Goal: Task Accomplishment & Management: Complete application form

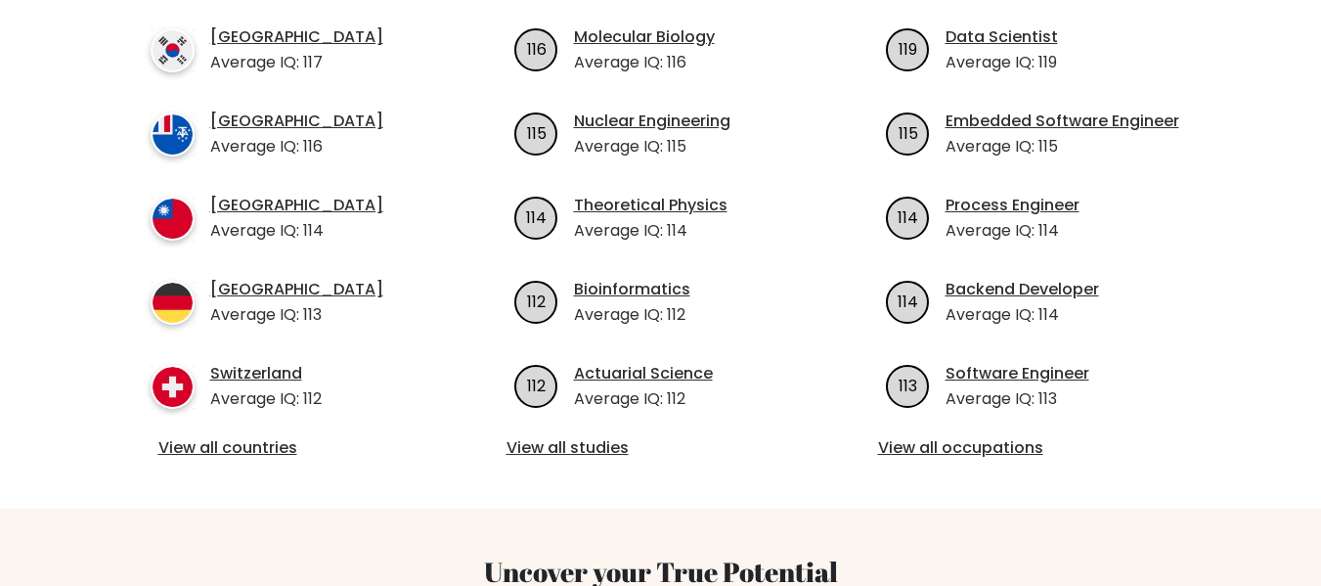
scroll to position [782, 0]
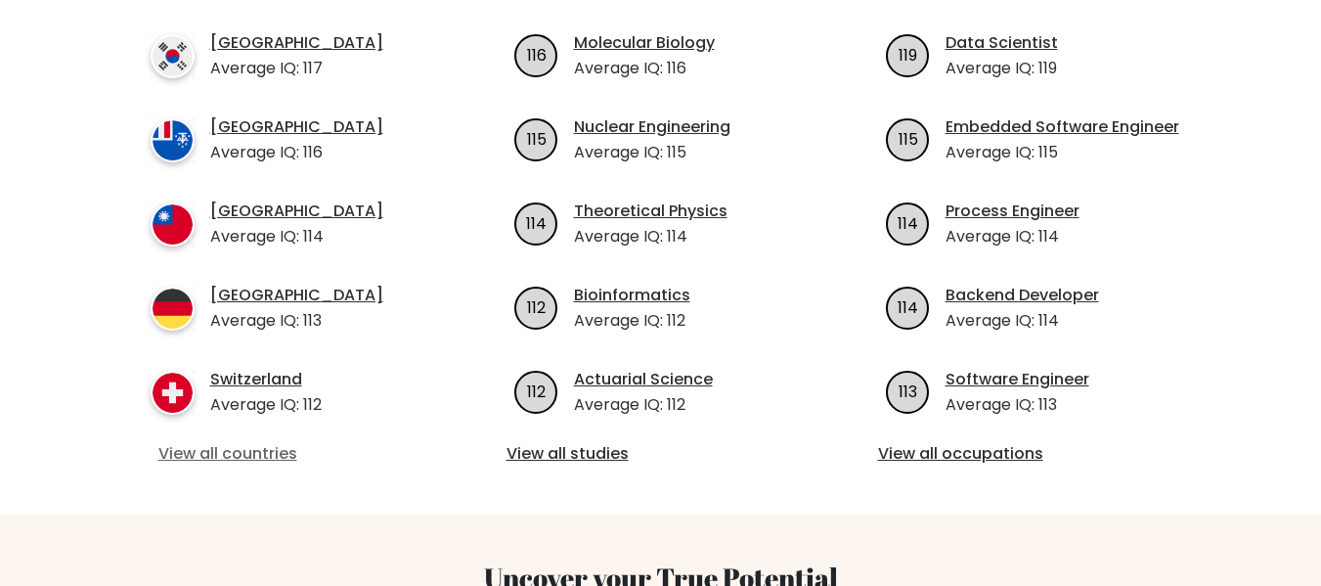
click at [201, 442] on link "View all countries" at bounding box center [289, 453] width 262 height 23
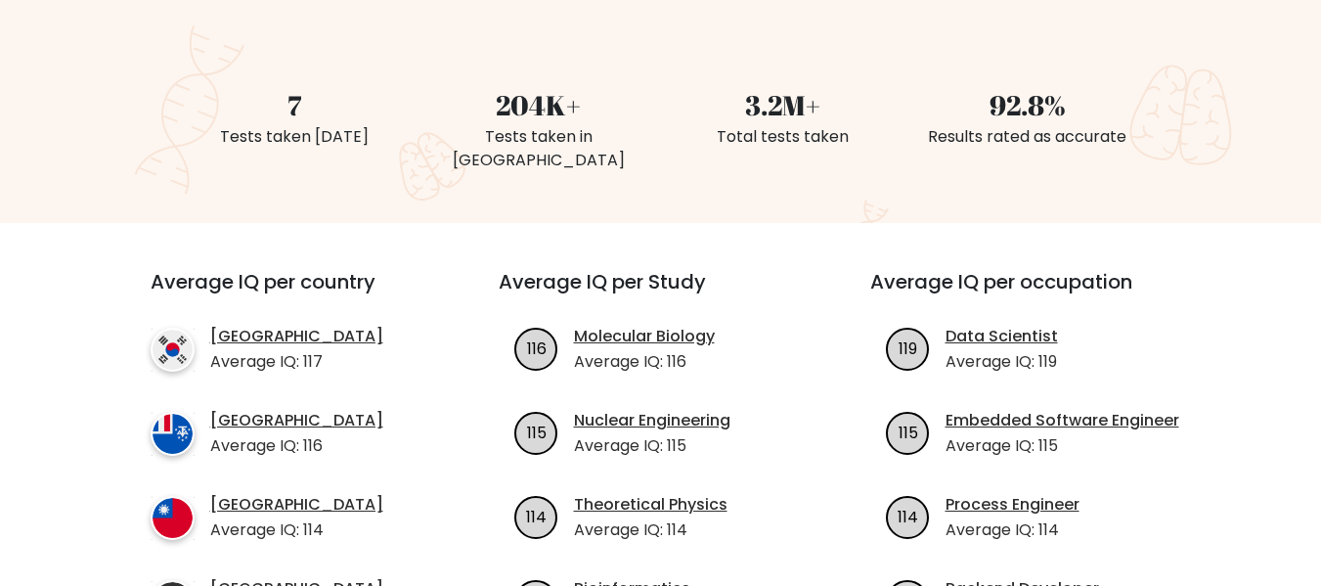
scroll to position [293, 0]
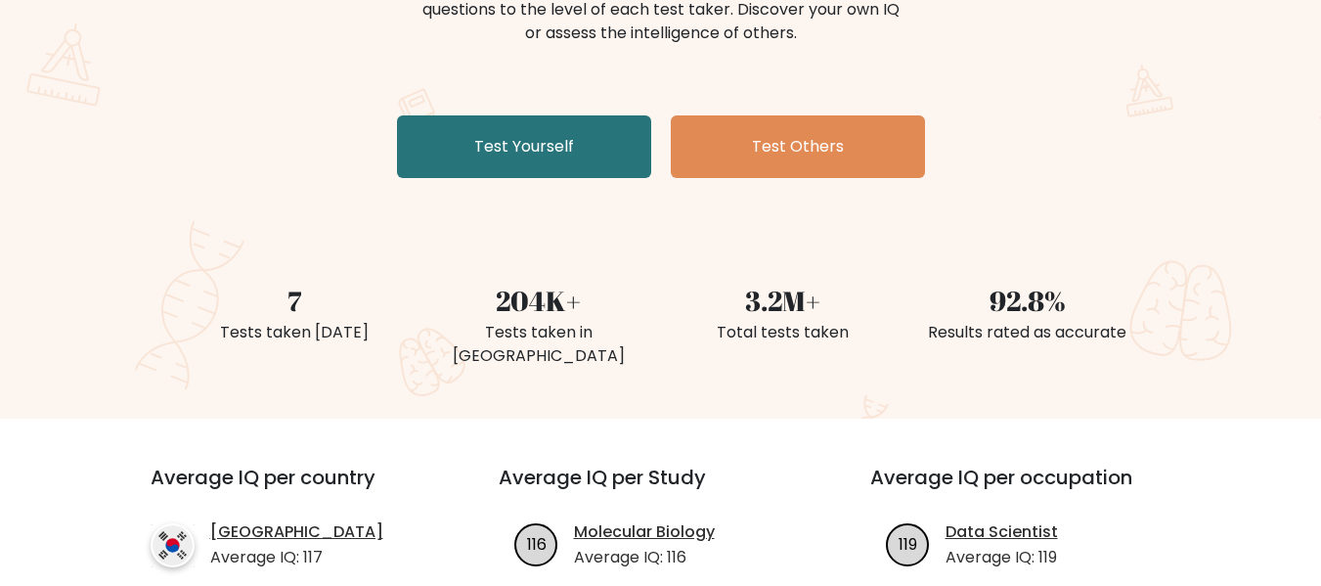
click at [1169, 171] on div "The Brght Adaptive IQ Test The Brght Test dynamically adjusts the difficulty of…" at bounding box center [660, 116] width 1321 height 604
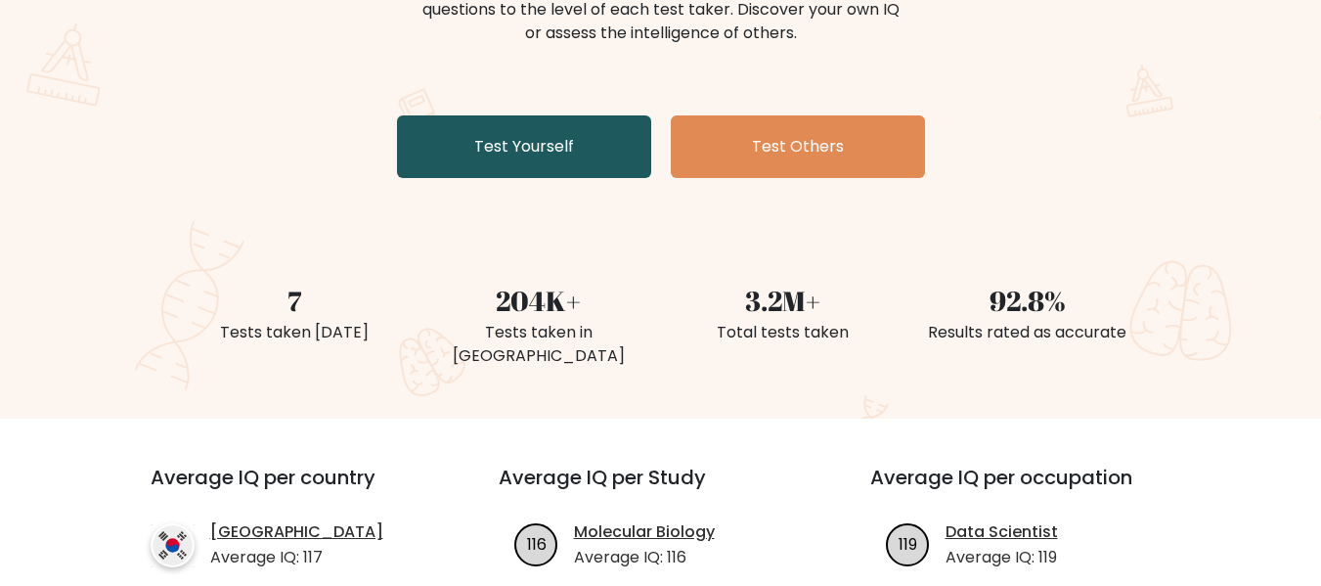
click at [593, 142] on link "Test Yourself" at bounding box center [524, 146] width 254 height 63
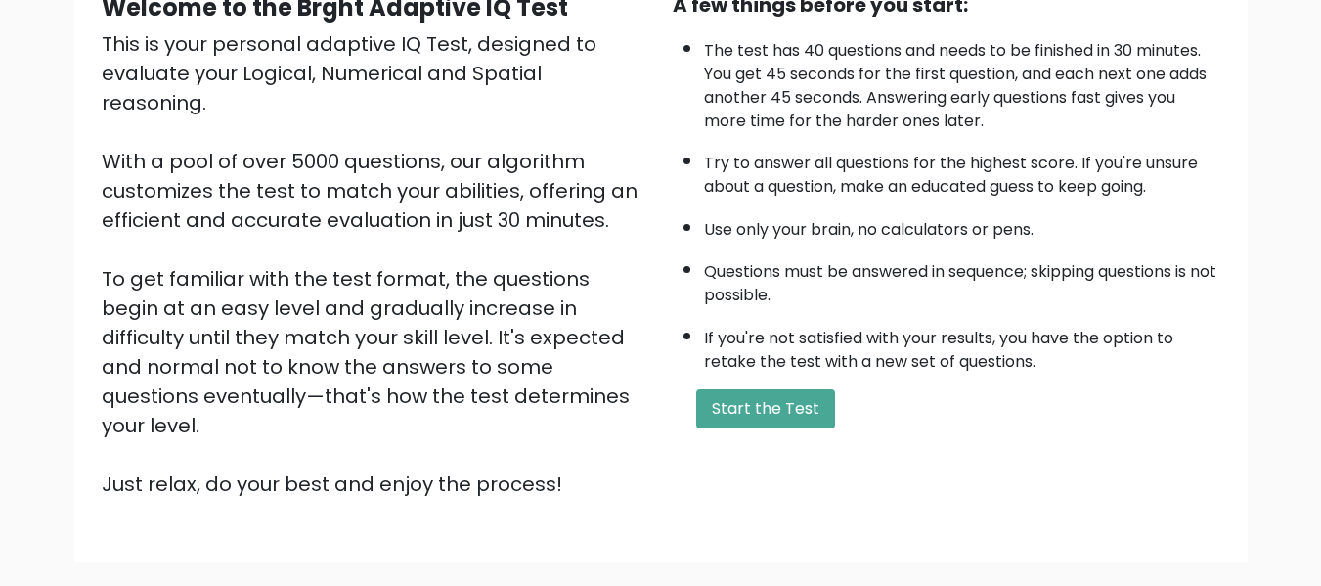
scroll to position [98, 0]
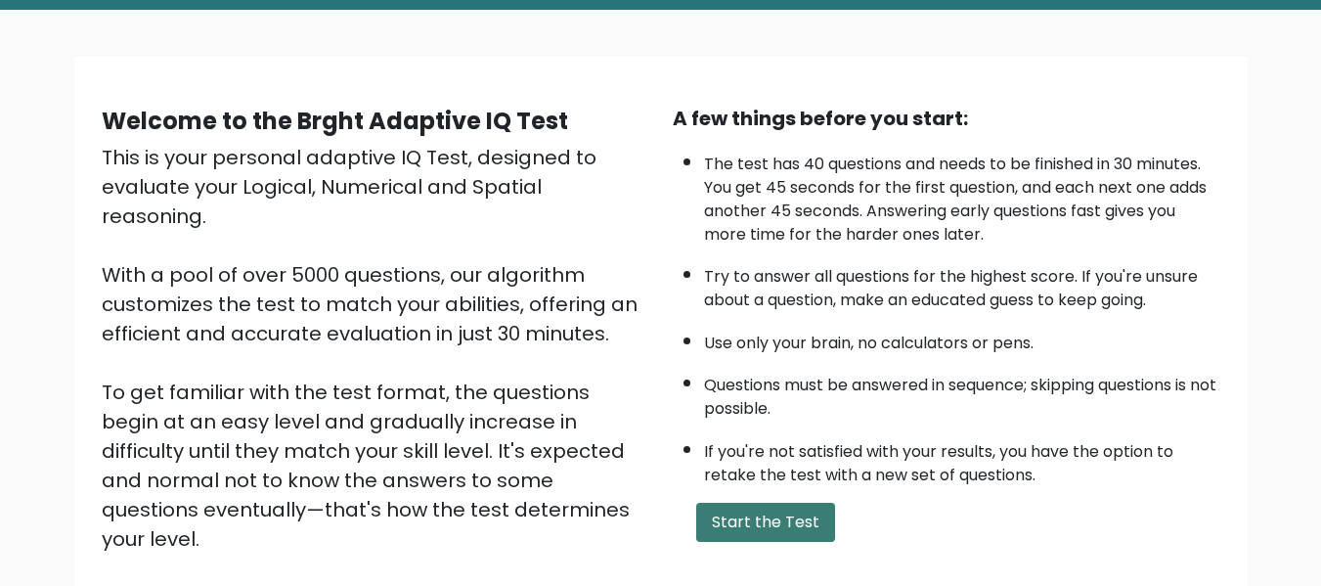
click at [760, 524] on button "Start the Test" at bounding box center [765, 521] width 139 height 39
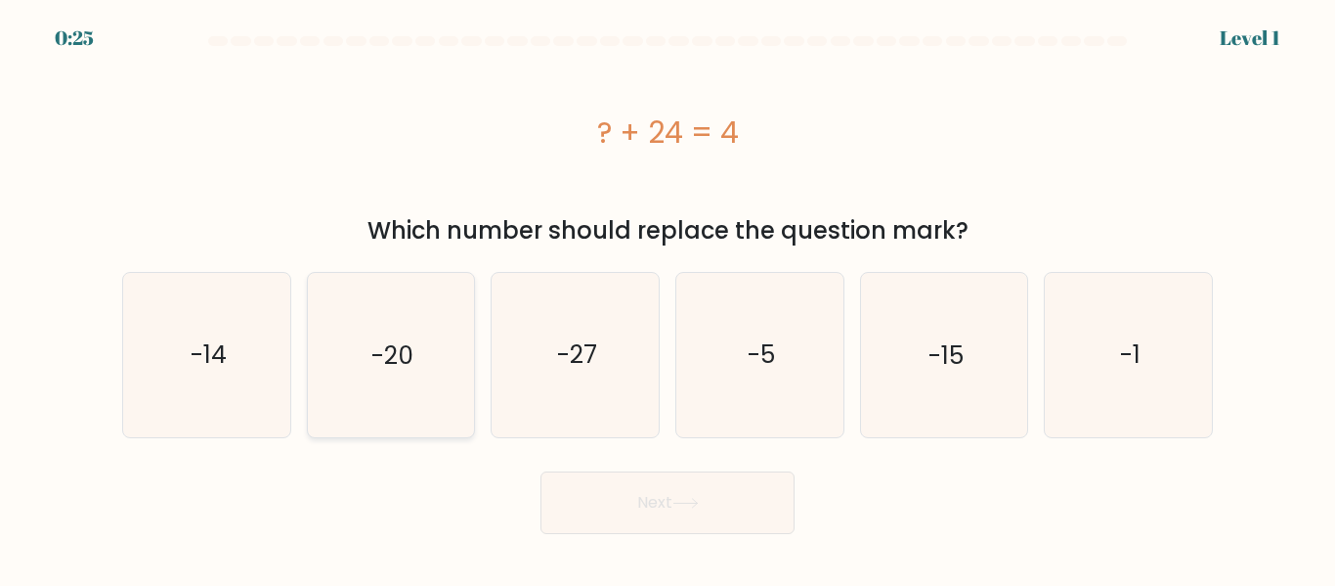
click at [437, 377] on icon "-20" at bounding box center [390, 354] width 163 height 163
click at [668, 298] on input "b. -20" at bounding box center [668, 295] width 1 height 5
radio input "true"
click at [697, 518] on button "Next" at bounding box center [668, 502] width 254 height 63
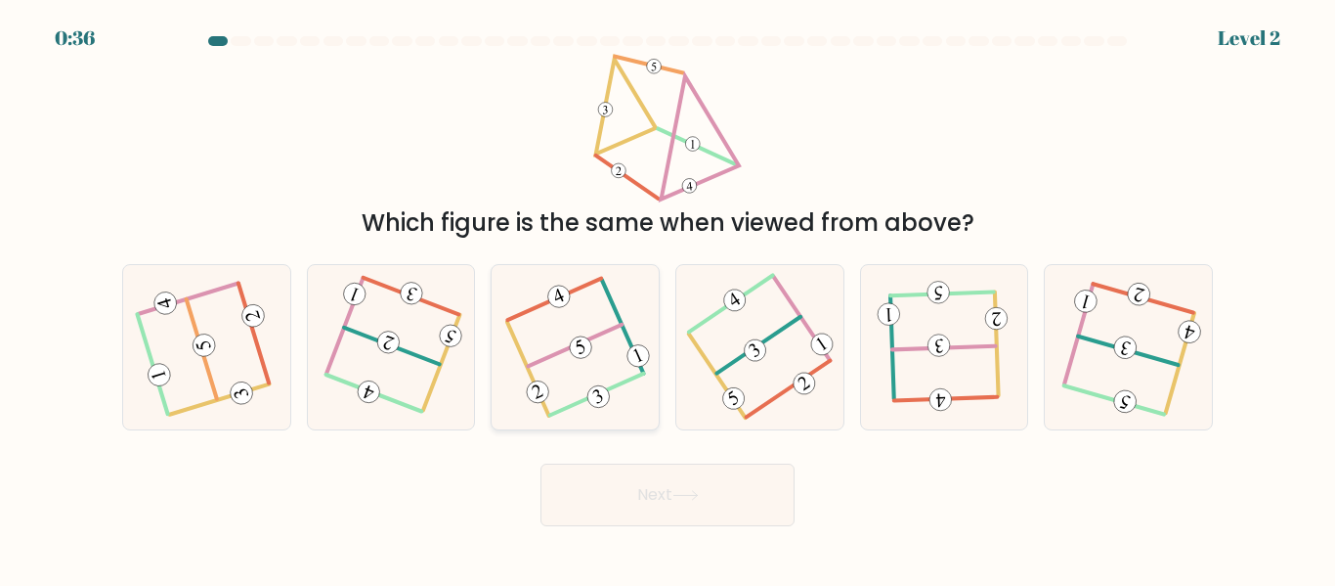
click at [596, 382] on icon at bounding box center [575, 347] width 129 height 131
click at [668, 298] on input "c." at bounding box center [668, 295] width 1 height 5
radio input "true"
click at [734, 495] on button "Next" at bounding box center [668, 494] width 254 height 63
click at [733, 496] on button "Next" at bounding box center [668, 494] width 254 height 63
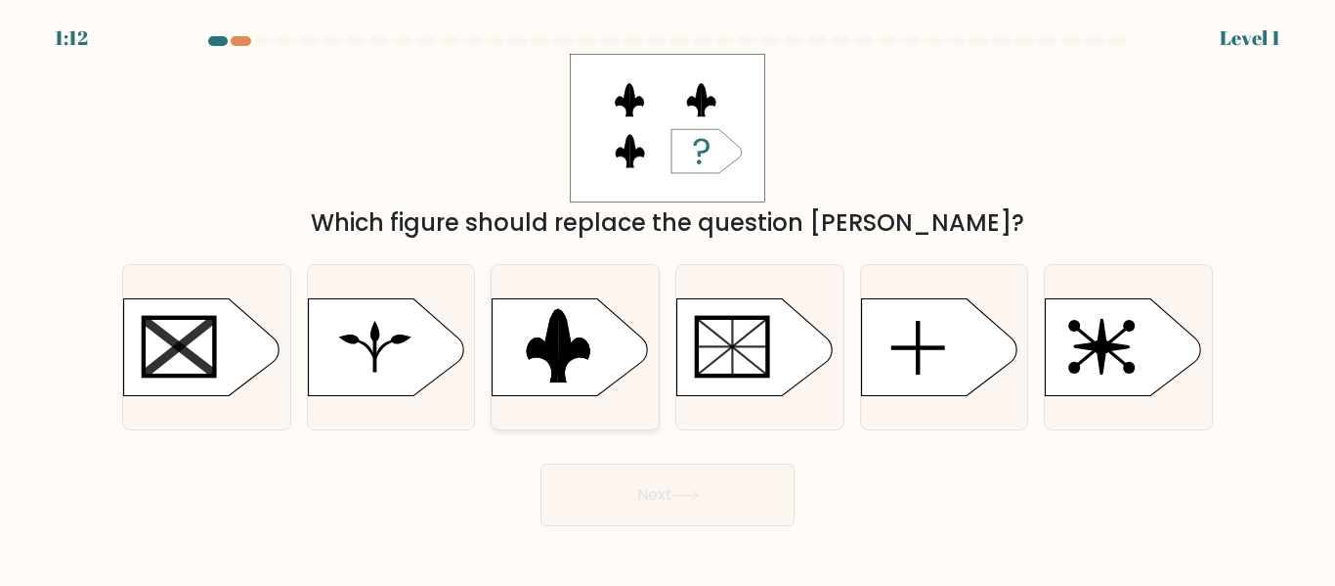
click at [611, 352] on rect at bounding box center [483, 295] width 434 height 330
click at [668, 298] on input "c." at bounding box center [668, 295] width 1 height 5
radio input "true"
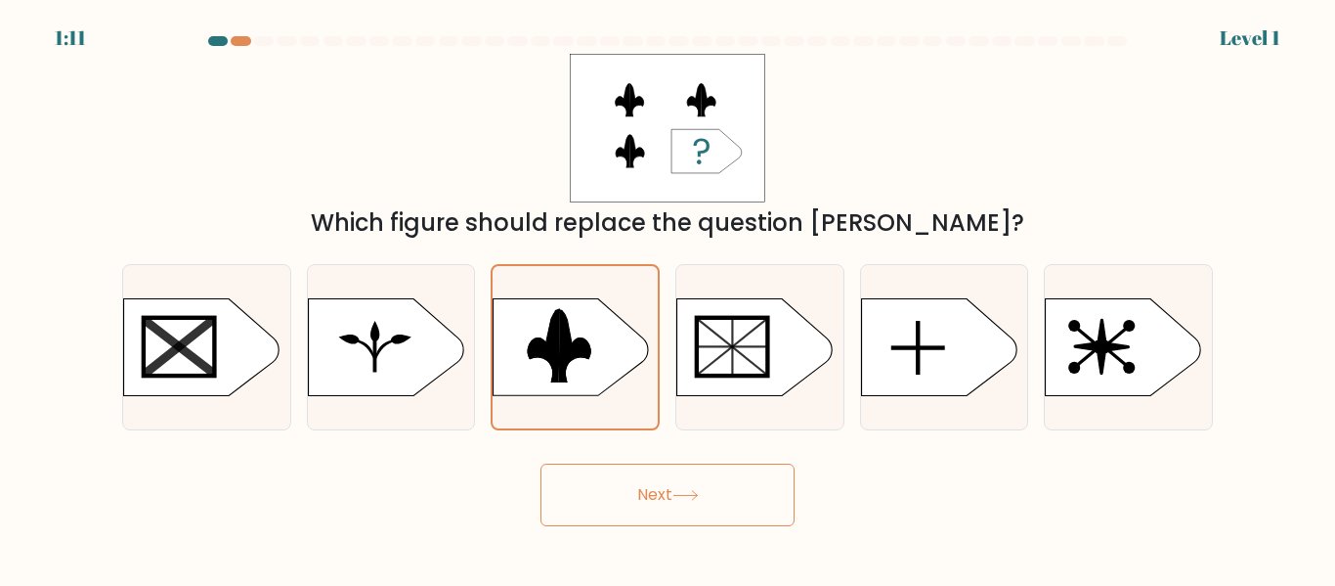
click at [725, 492] on button "Next" at bounding box center [668, 494] width 254 height 63
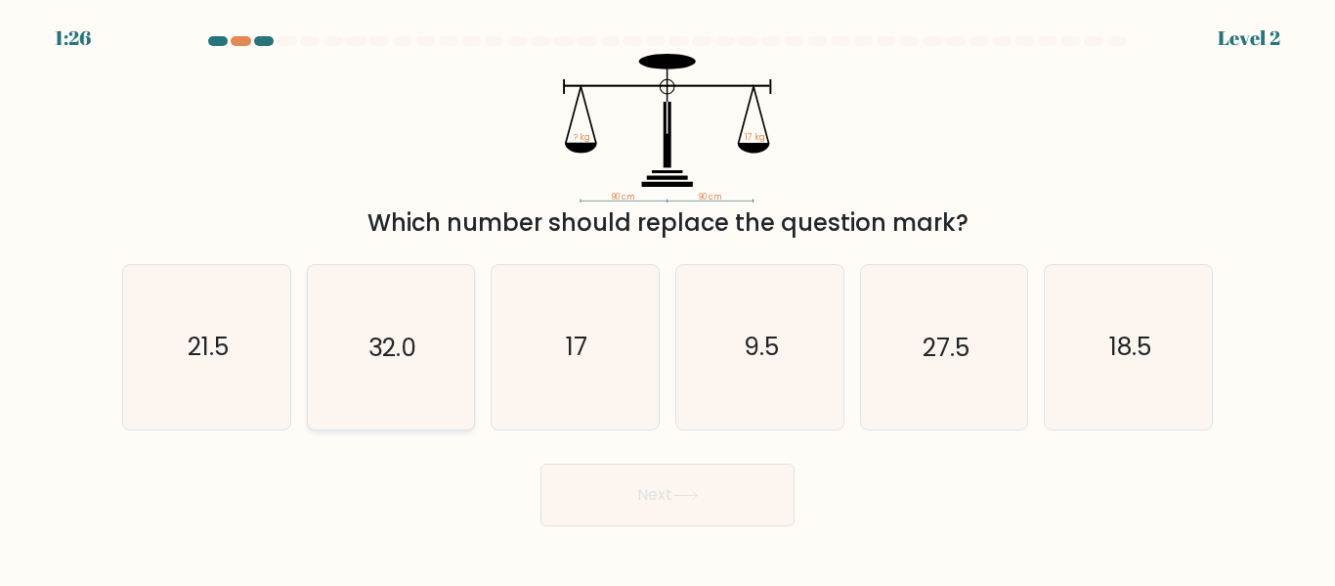
click at [419, 400] on icon "32.0" at bounding box center [390, 346] width 163 height 163
click at [668, 298] on input "b. 32.0" at bounding box center [668, 295] width 1 height 5
radio input "true"
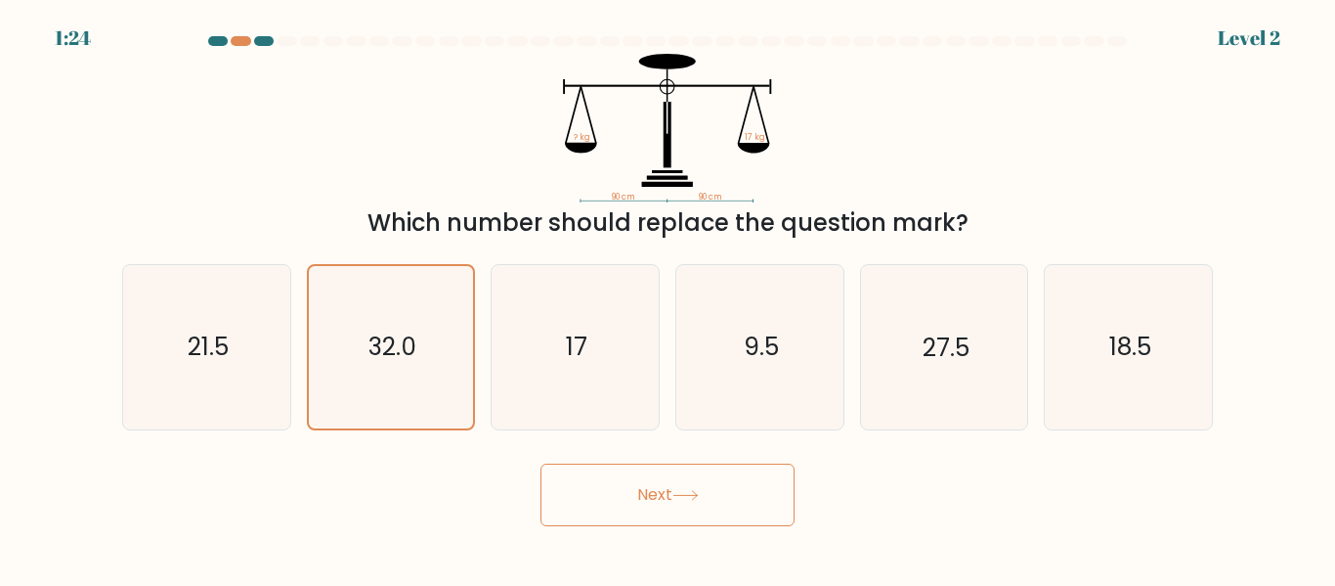
click at [718, 493] on button "Next" at bounding box center [668, 494] width 254 height 63
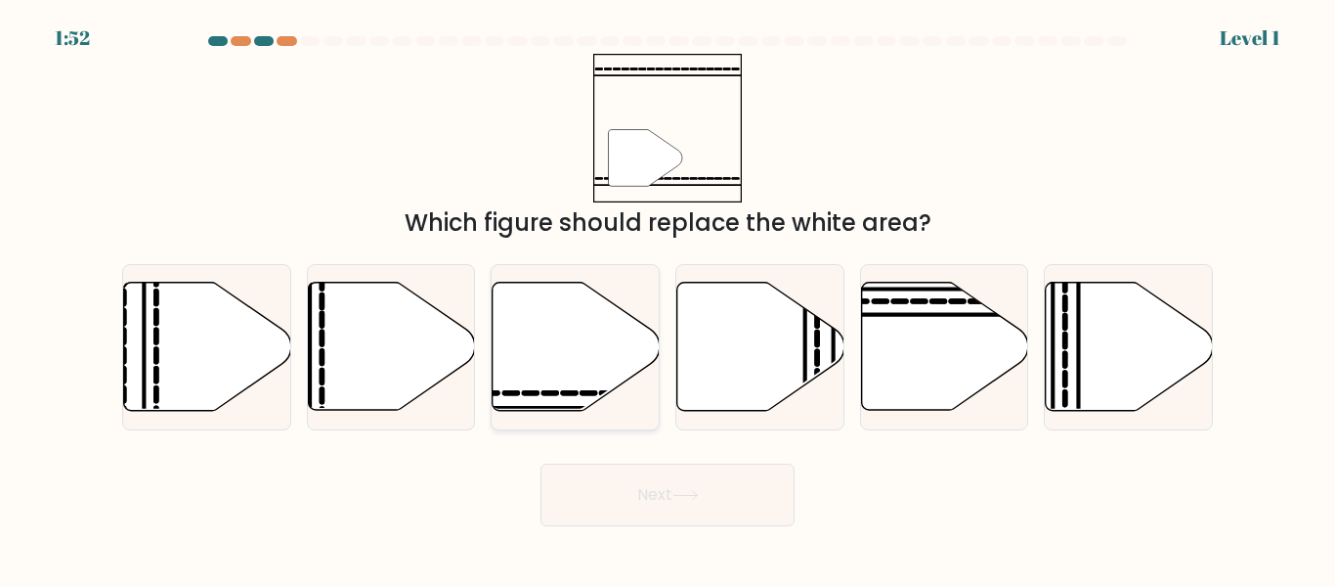
click at [537, 367] on icon at bounding box center [576, 347] width 167 height 128
click at [668, 298] on input "c." at bounding box center [668, 295] width 1 height 5
radio input "true"
click at [706, 501] on button "Next" at bounding box center [668, 494] width 254 height 63
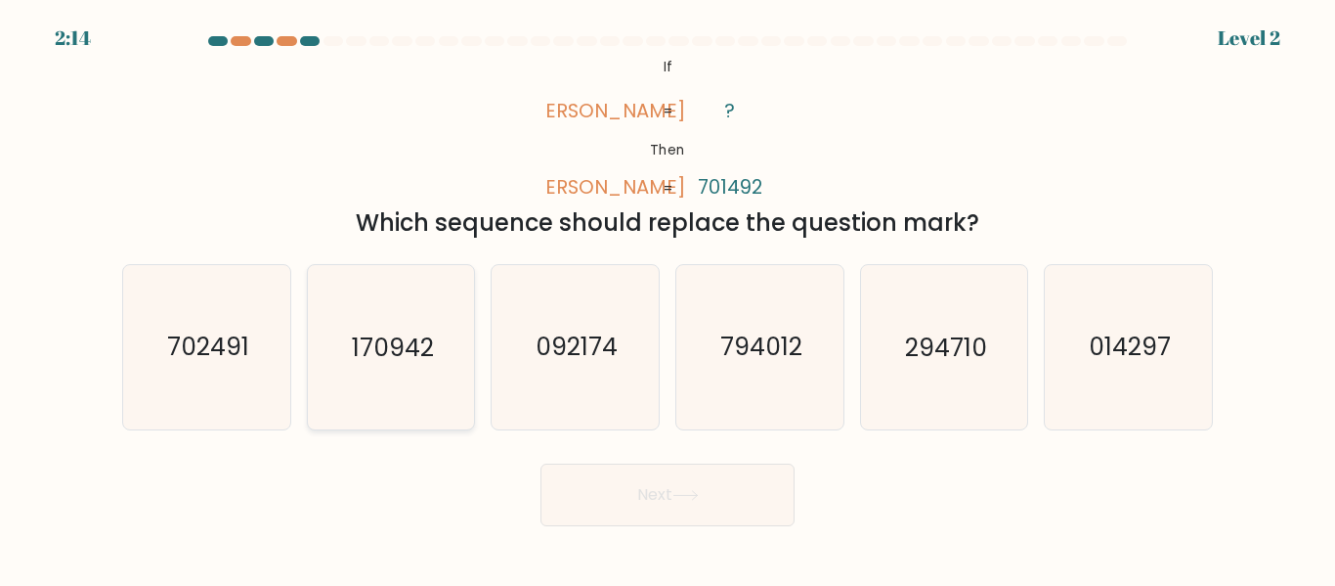
click at [399, 366] on icon "170942" at bounding box center [390, 346] width 163 height 163
click at [668, 298] on input "b. 170942" at bounding box center [668, 295] width 1 height 5
radio input "true"
click at [599, 484] on button "Next" at bounding box center [668, 494] width 254 height 63
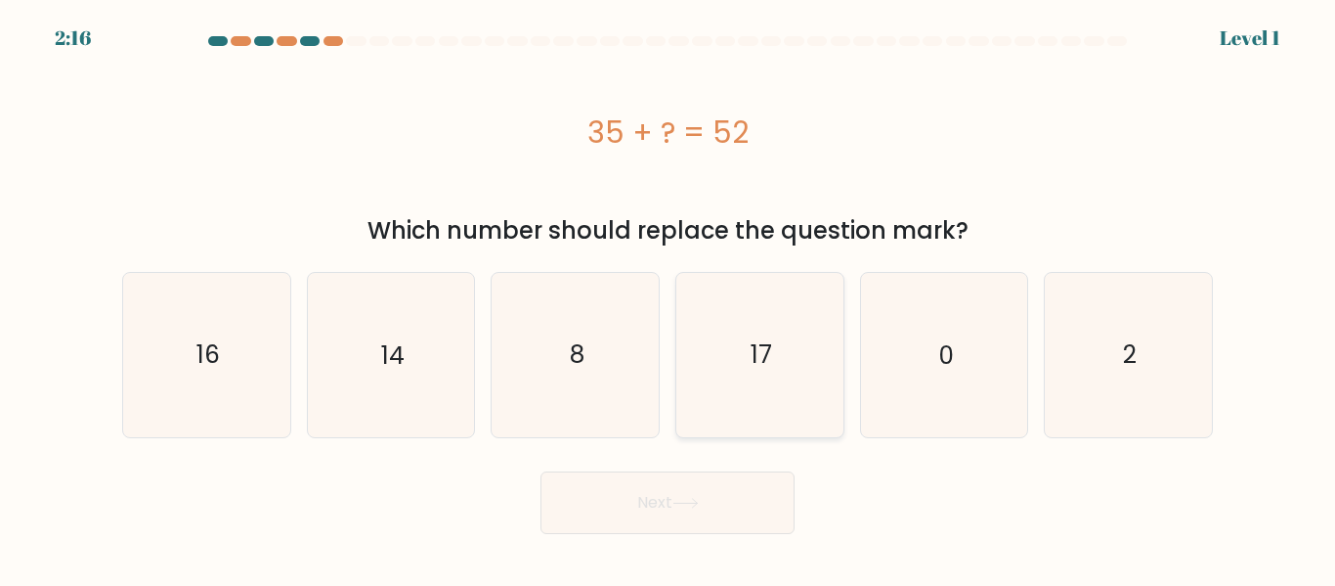
click at [831, 381] on icon "17" at bounding box center [759, 354] width 163 height 163
click at [669, 298] on input "d. 17" at bounding box center [668, 295] width 1 height 5
radio input "true"
click at [662, 483] on button "Next" at bounding box center [668, 502] width 254 height 63
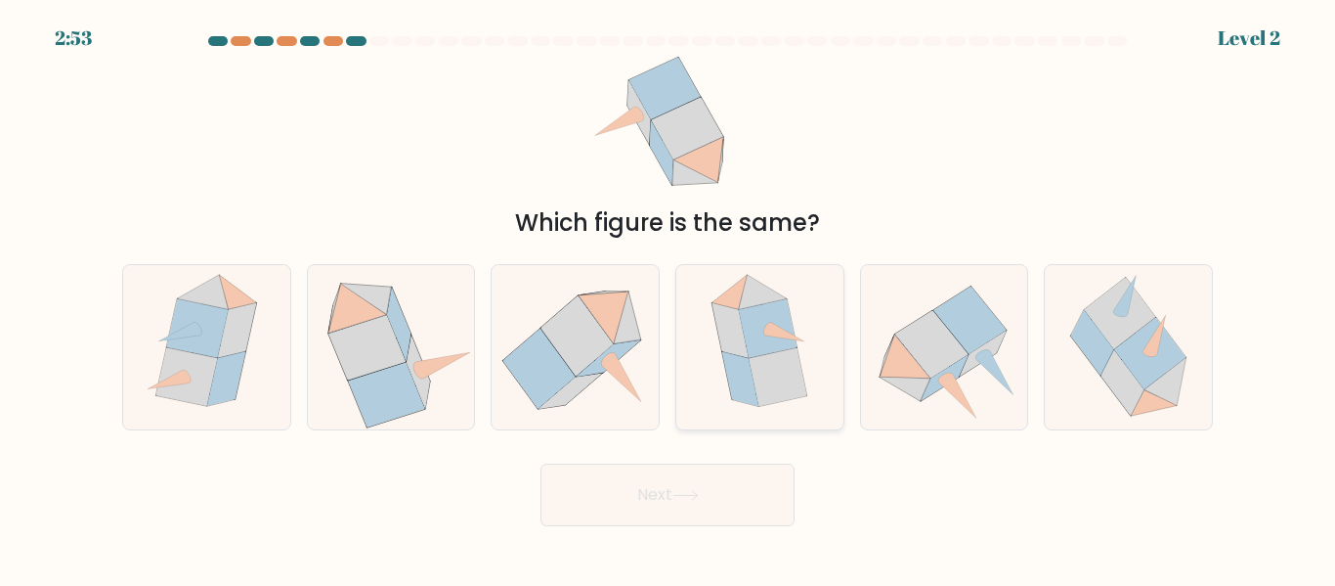
click at [783, 387] on icon at bounding box center [778, 377] width 58 height 59
click at [669, 298] on input "d." at bounding box center [668, 295] width 1 height 5
radio input "true"
click at [740, 489] on button "Next" at bounding box center [668, 494] width 254 height 63
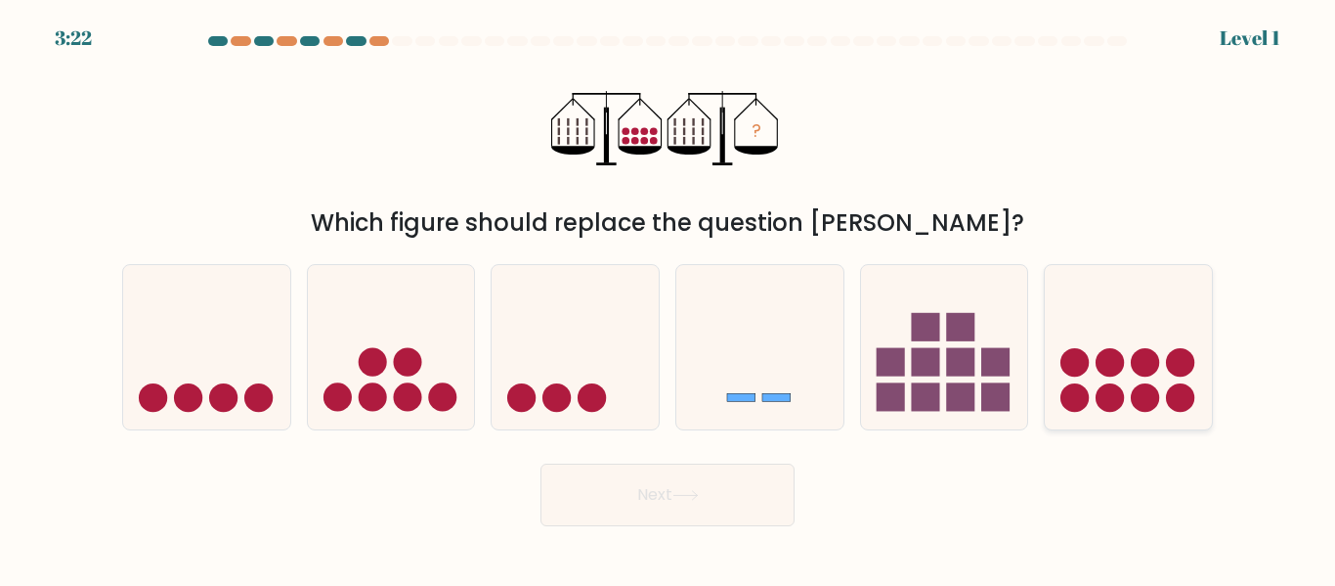
click at [1156, 398] on circle at bounding box center [1145, 397] width 28 height 28
click at [669, 298] on input "f." at bounding box center [668, 295] width 1 height 5
radio input "true"
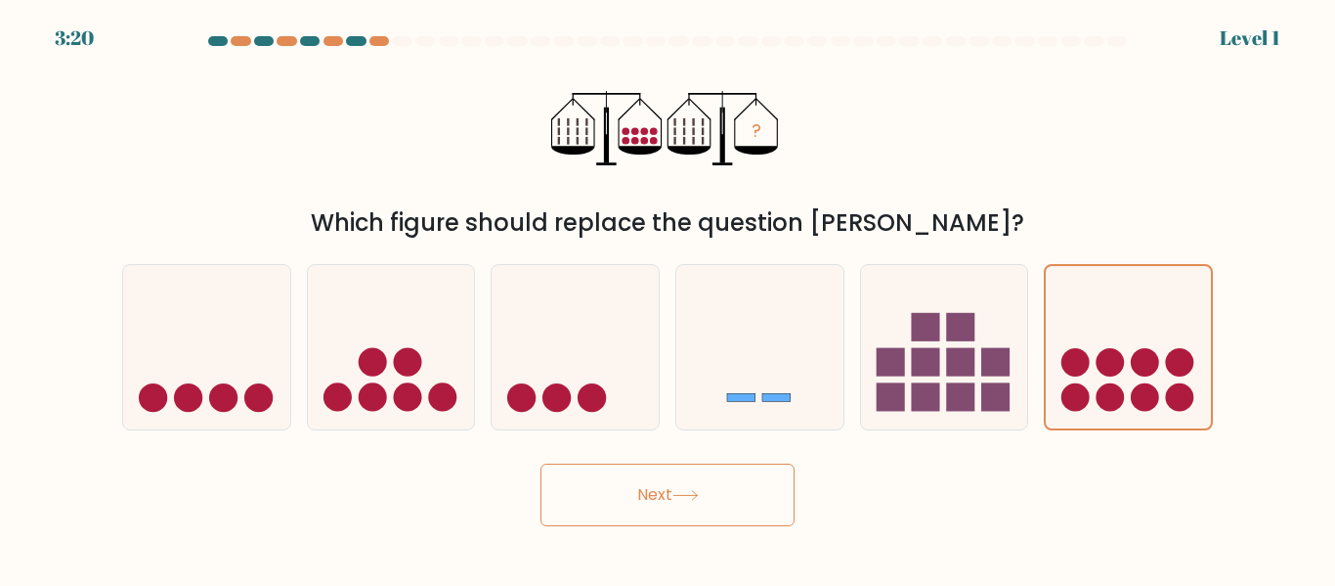
click at [691, 499] on icon at bounding box center [686, 495] width 26 height 11
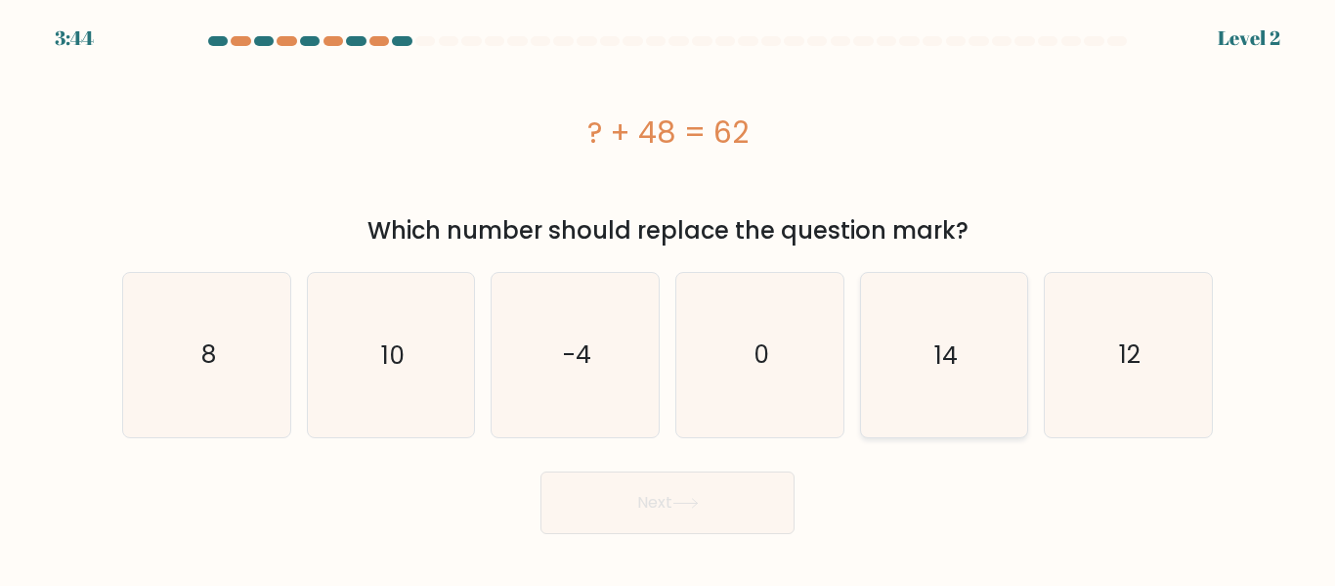
click at [934, 380] on icon "14" at bounding box center [943, 354] width 163 height 163
click at [669, 298] on input "e. 14" at bounding box center [668, 295] width 1 height 5
radio input "true"
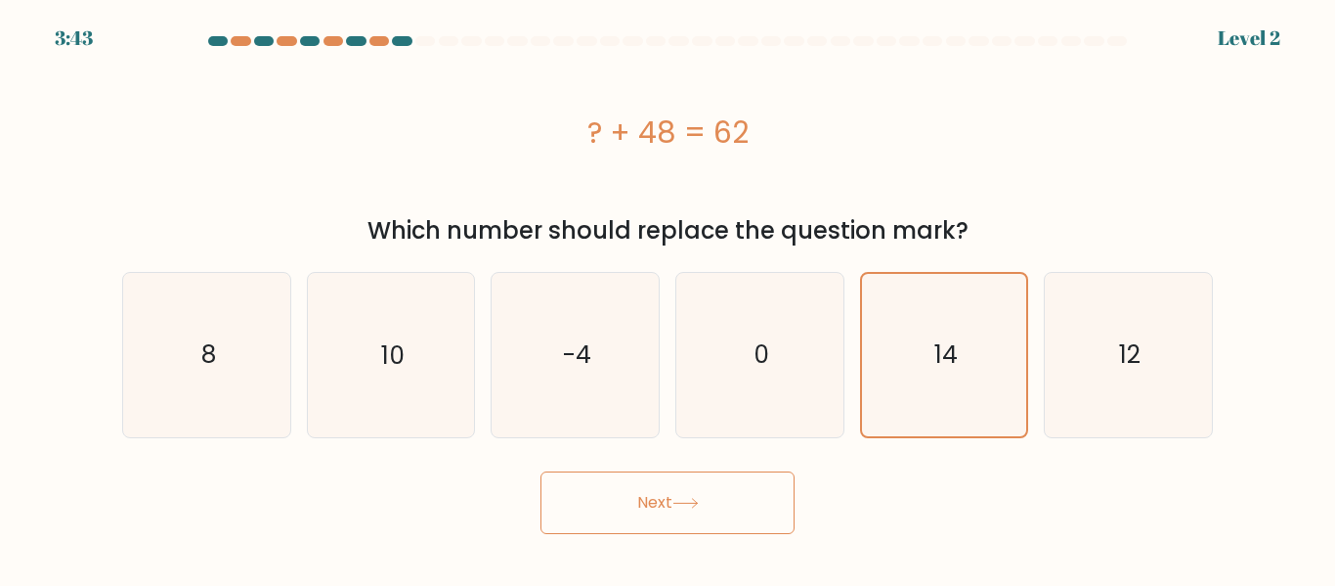
click at [713, 517] on button "Next" at bounding box center [668, 502] width 254 height 63
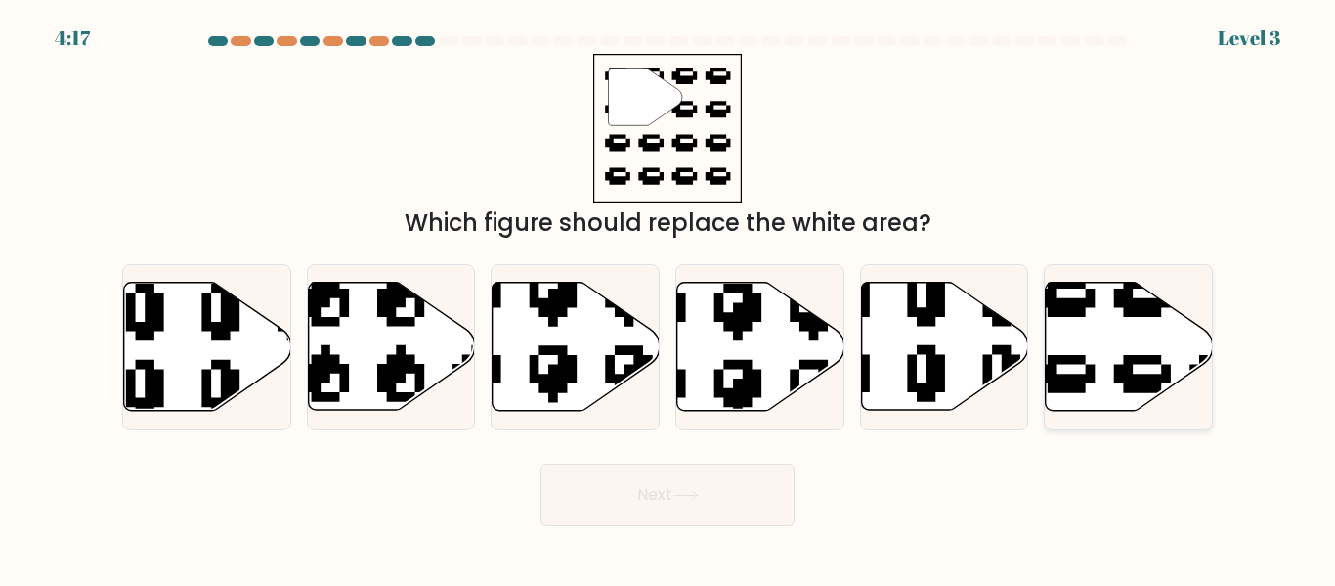
click at [1096, 347] on icon at bounding box center [1129, 347] width 167 height 128
click at [669, 298] on input "f." at bounding box center [668, 295] width 1 height 5
radio input "true"
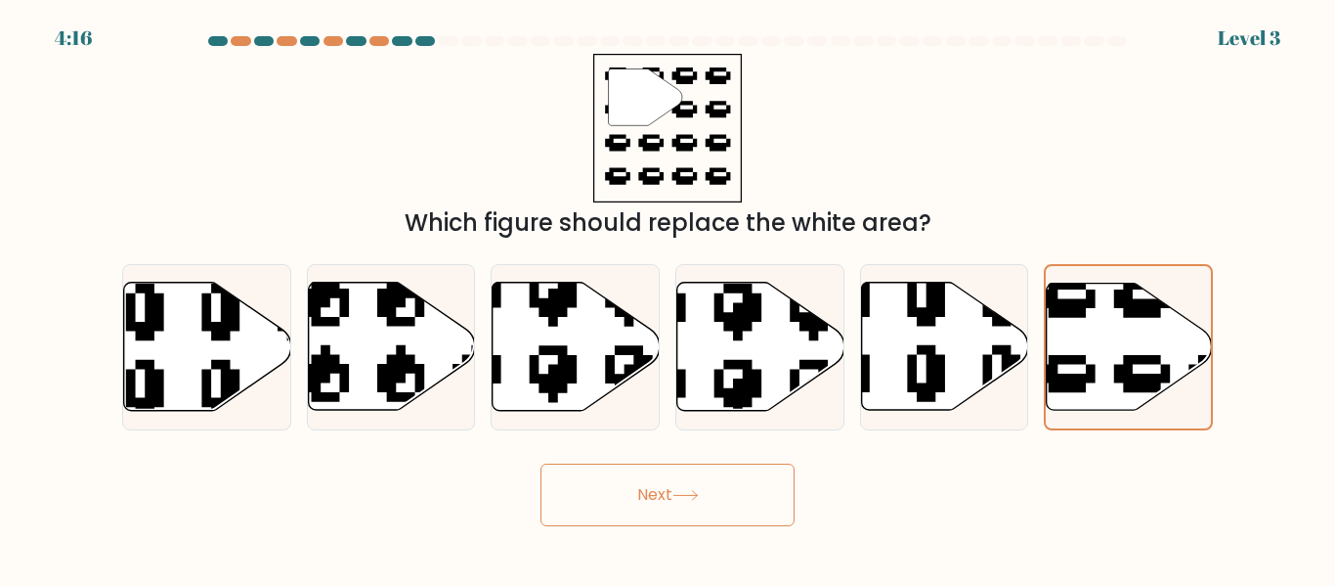
click at [670, 485] on button "Next" at bounding box center [668, 494] width 254 height 63
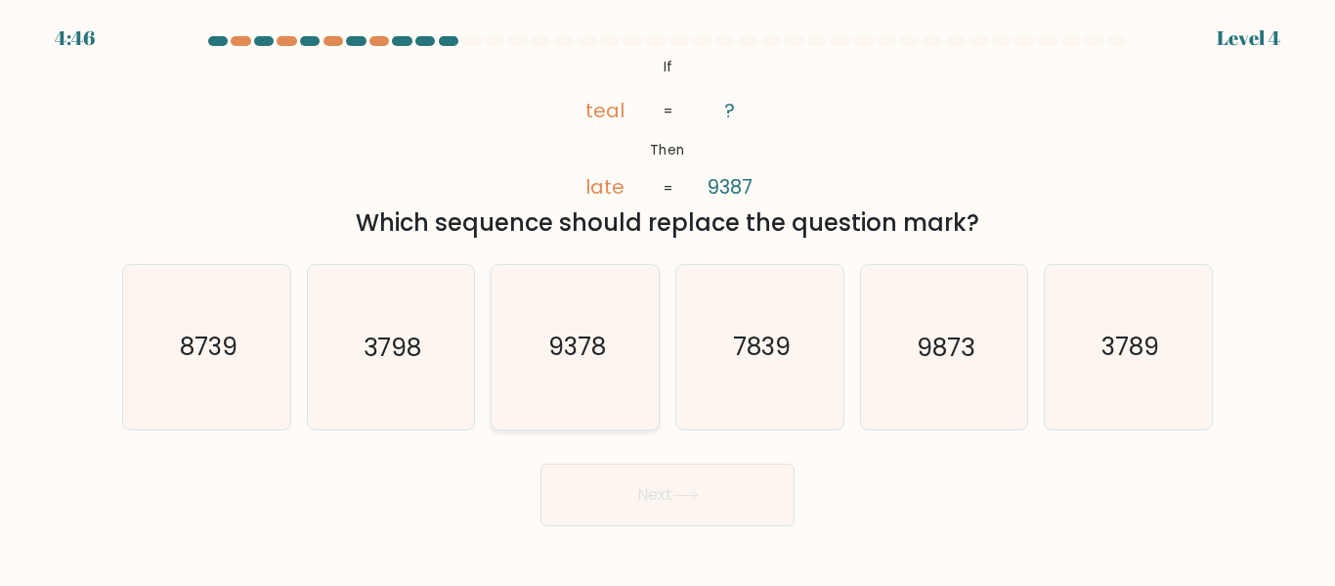
click at [574, 392] on icon "9378" at bounding box center [575, 346] width 163 height 163
click at [668, 298] on input "c. 9378" at bounding box center [668, 295] width 1 height 5
radio input "true"
click at [650, 479] on button "Next" at bounding box center [668, 494] width 254 height 63
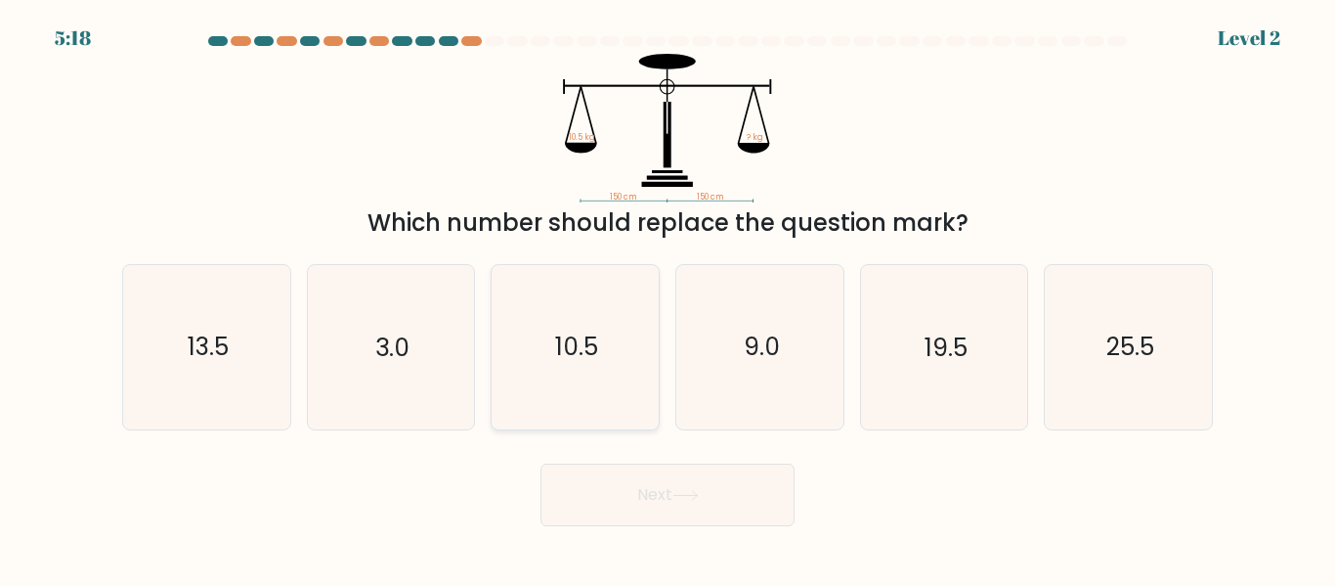
click at [611, 403] on icon "10.5" at bounding box center [575, 346] width 163 height 163
click at [668, 298] on input "c. 10.5" at bounding box center [668, 295] width 1 height 5
radio input "true"
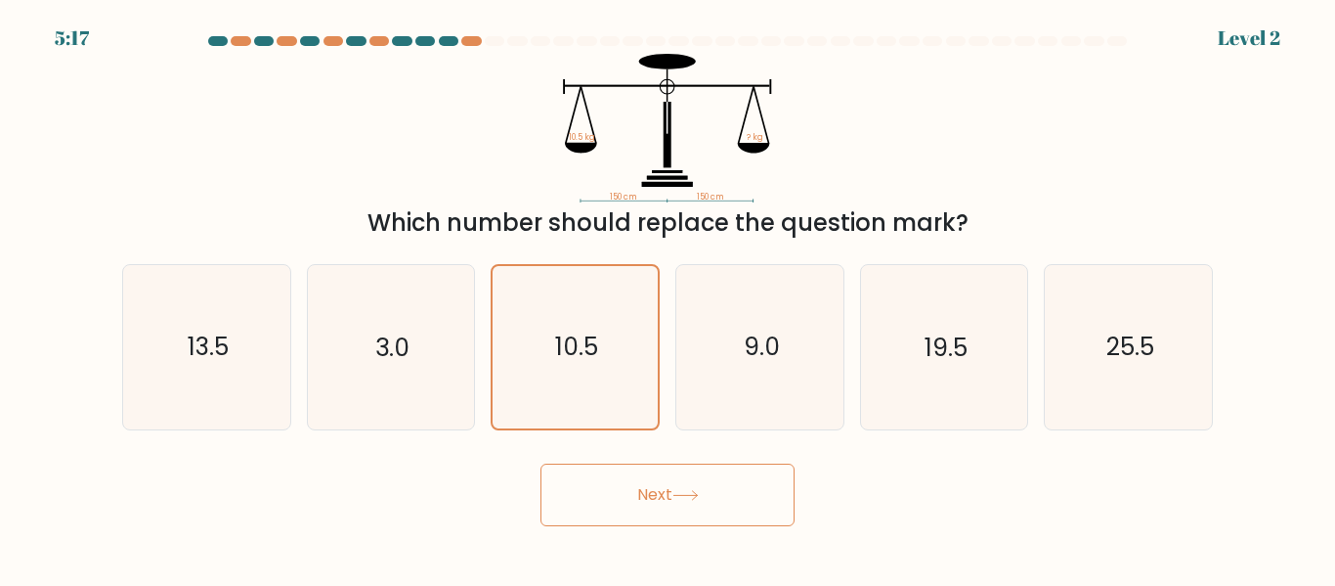
click at [658, 485] on button "Next" at bounding box center [668, 494] width 254 height 63
click at [708, 523] on button "Next" at bounding box center [668, 494] width 254 height 63
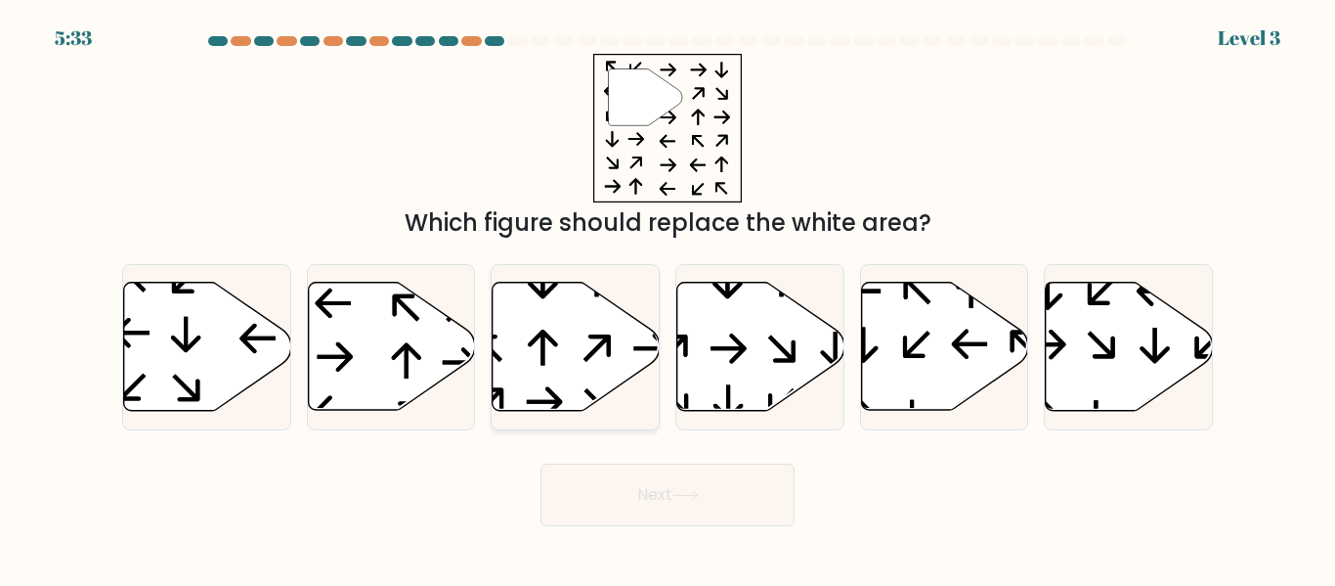
click at [560, 338] on icon at bounding box center [576, 347] width 167 height 128
click at [668, 298] on input "c." at bounding box center [668, 295] width 1 height 5
radio input "true"
click at [715, 502] on button "Next" at bounding box center [668, 494] width 254 height 63
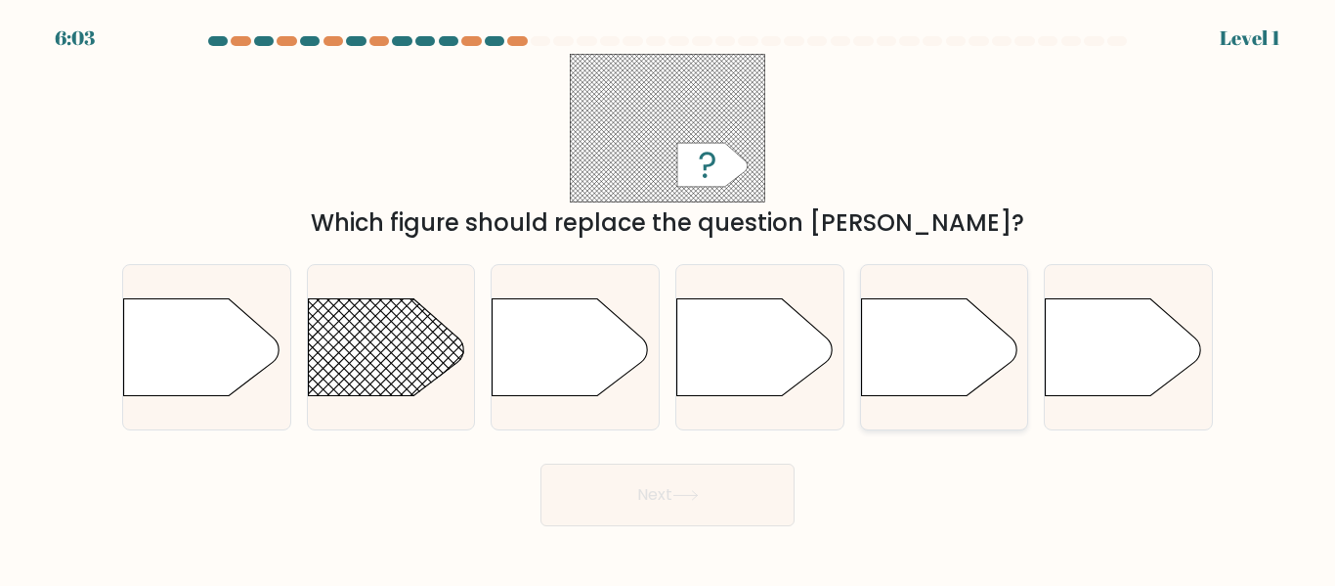
click at [907, 344] on icon at bounding box center [939, 347] width 156 height 98
click at [669, 298] on input "e." at bounding box center [668, 295] width 1 height 5
radio input "true"
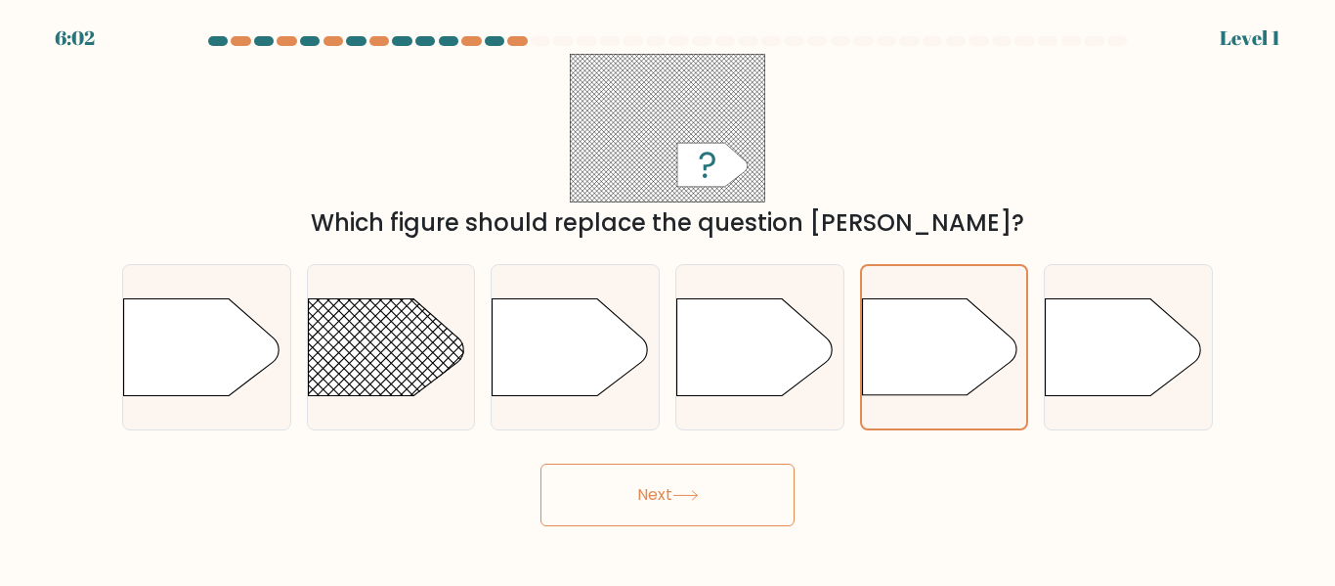
click at [751, 501] on button "Next" at bounding box center [668, 494] width 254 height 63
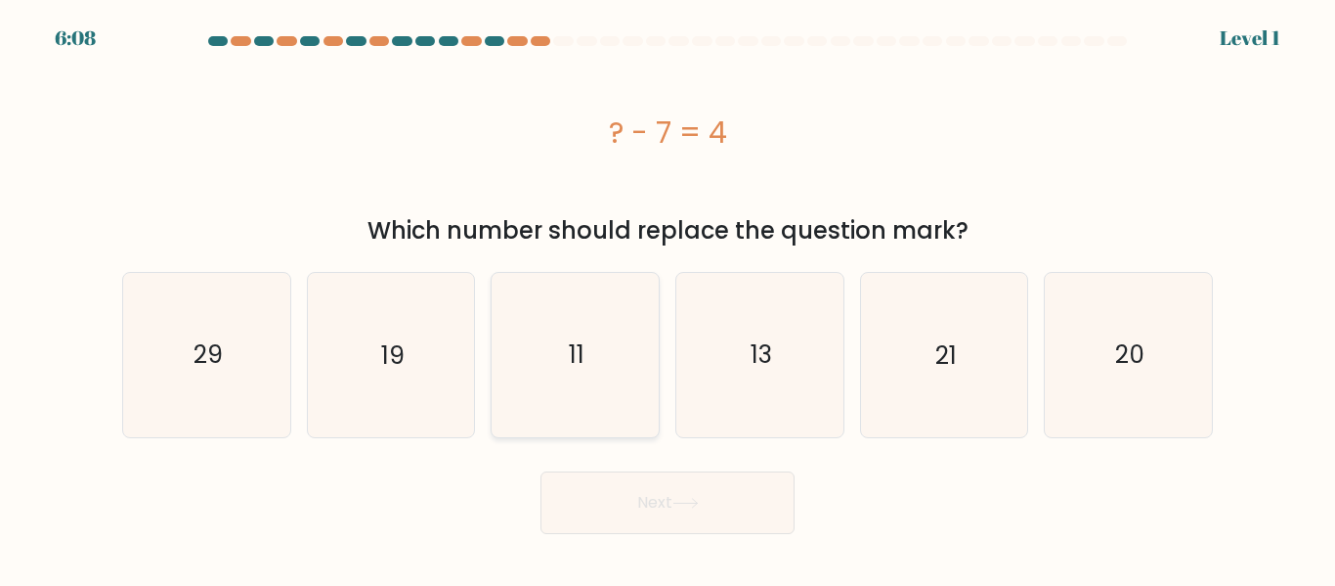
click at [560, 370] on icon "11" at bounding box center [575, 354] width 163 height 163
click at [668, 298] on input "c. 11" at bounding box center [668, 295] width 1 height 5
radio input "true"
click at [702, 509] on button "Next" at bounding box center [668, 502] width 254 height 63
click at [706, 505] on button "Next" at bounding box center [668, 502] width 254 height 63
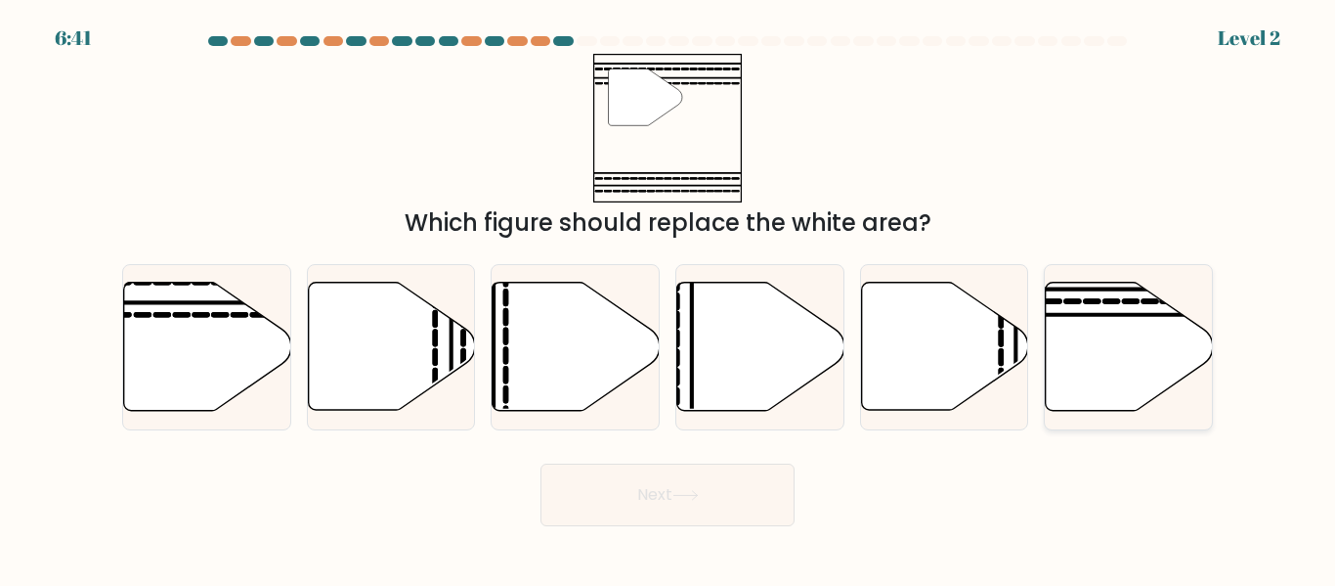
click at [1162, 370] on icon at bounding box center [1129, 347] width 167 height 128
click at [669, 298] on input "f." at bounding box center [668, 295] width 1 height 5
radio input "true"
click at [631, 486] on button "Next" at bounding box center [668, 494] width 254 height 63
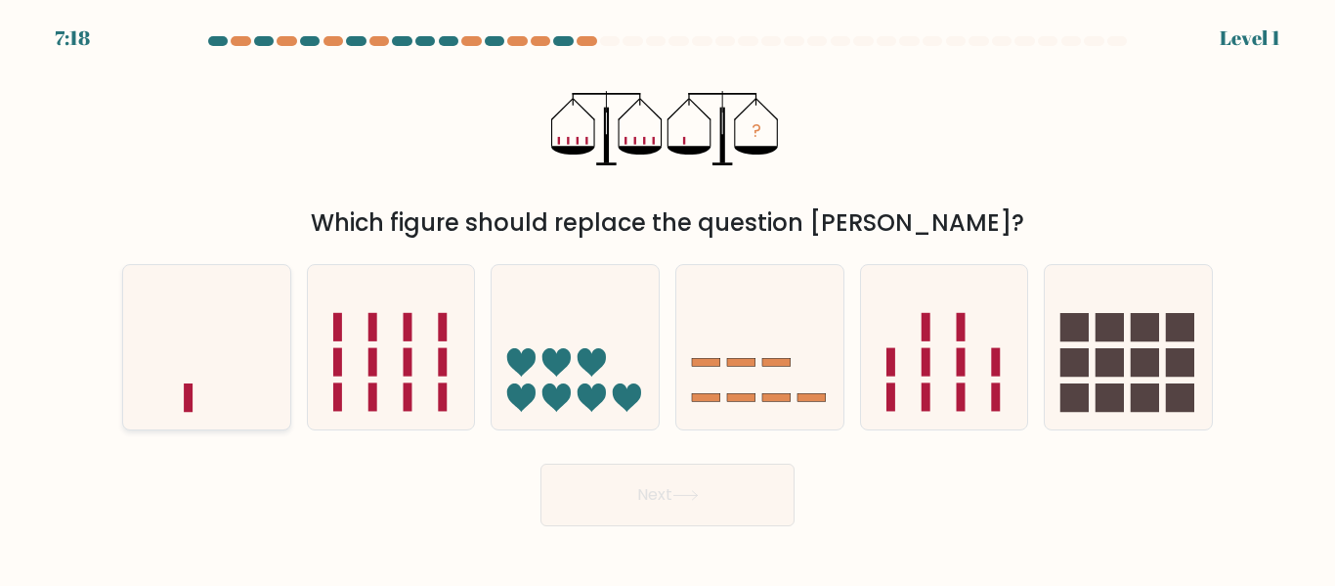
click at [200, 361] on icon at bounding box center [206, 347] width 167 height 138
click at [668, 298] on input "a." at bounding box center [668, 295] width 1 height 5
radio input "true"
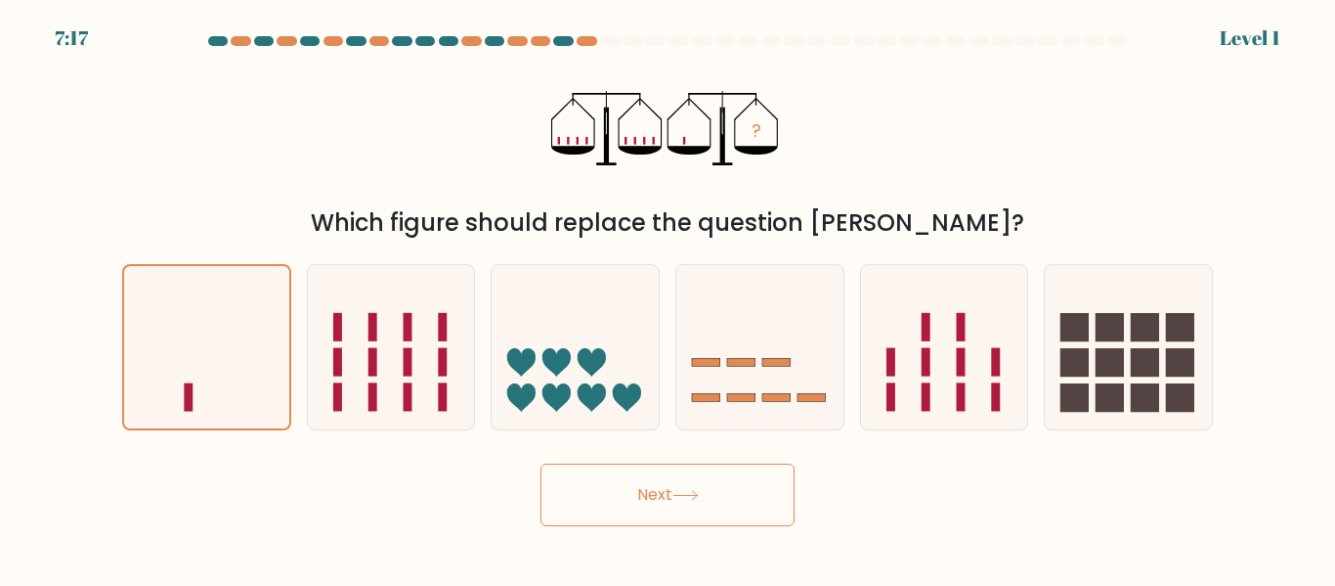
click at [640, 505] on button "Next" at bounding box center [668, 494] width 254 height 63
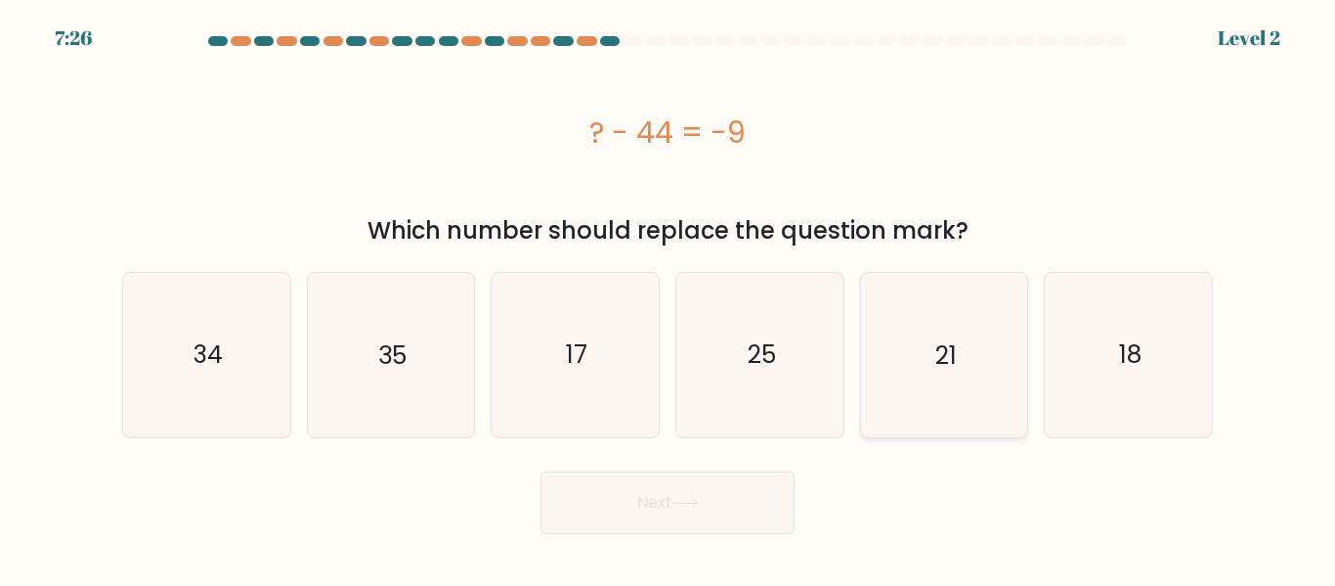
click at [922, 379] on icon "21" at bounding box center [943, 354] width 163 height 163
click at [669, 298] on input "e. 21" at bounding box center [668, 295] width 1 height 5
radio input "true"
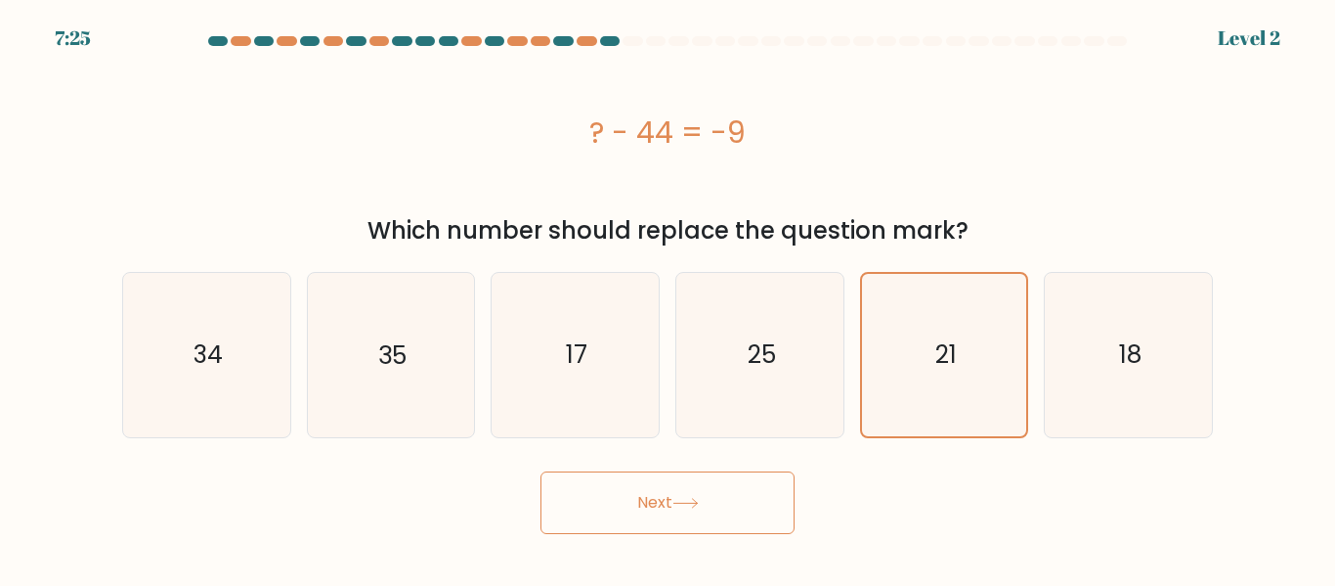
click at [745, 493] on button "Next" at bounding box center [668, 502] width 254 height 63
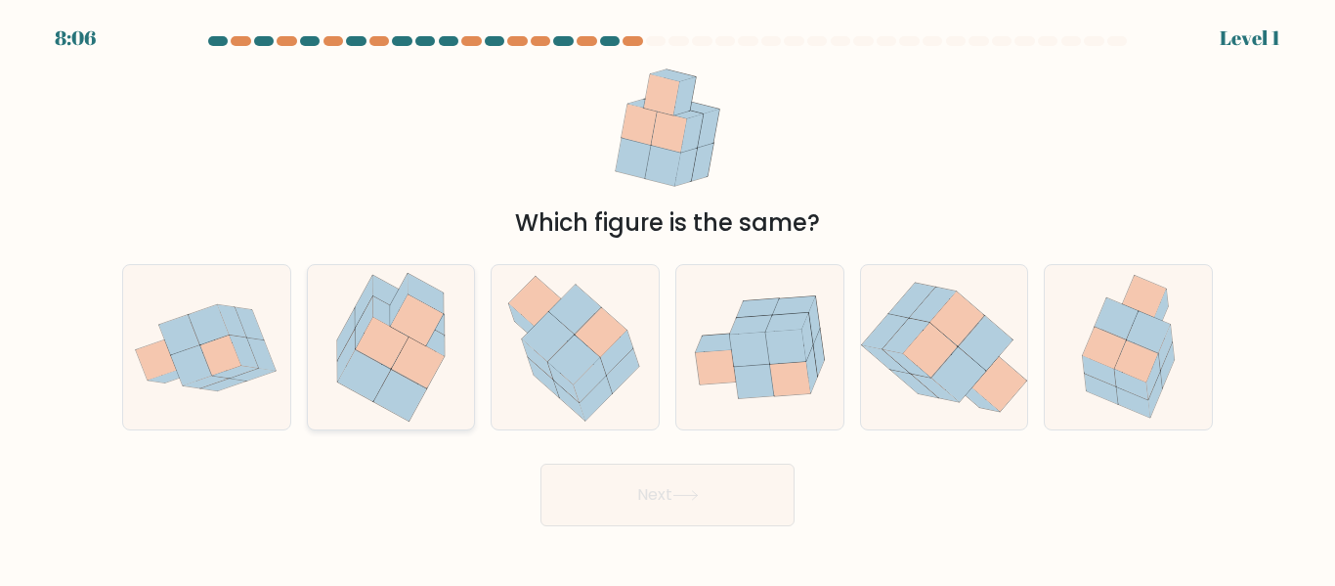
click at [383, 400] on icon at bounding box center [399, 395] width 53 height 51
click at [668, 298] on input "b." at bounding box center [668, 295] width 1 height 5
radio input "true"
click at [684, 481] on button "Next" at bounding box center [668, 494] width 254 height 63
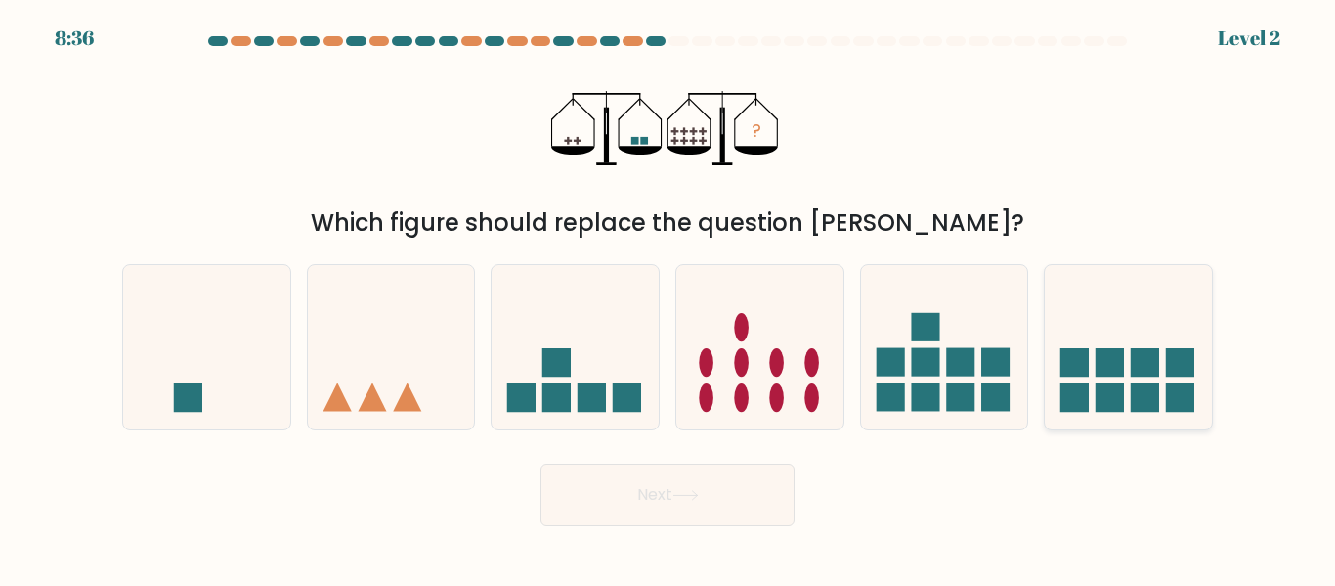
click at [1150, 378] on icon at bounding box center [1128, 347] width 167 height 138
click at [669, 298] on input "f." at bounding box center [668, 295] width 1 height 5
radio input "true"
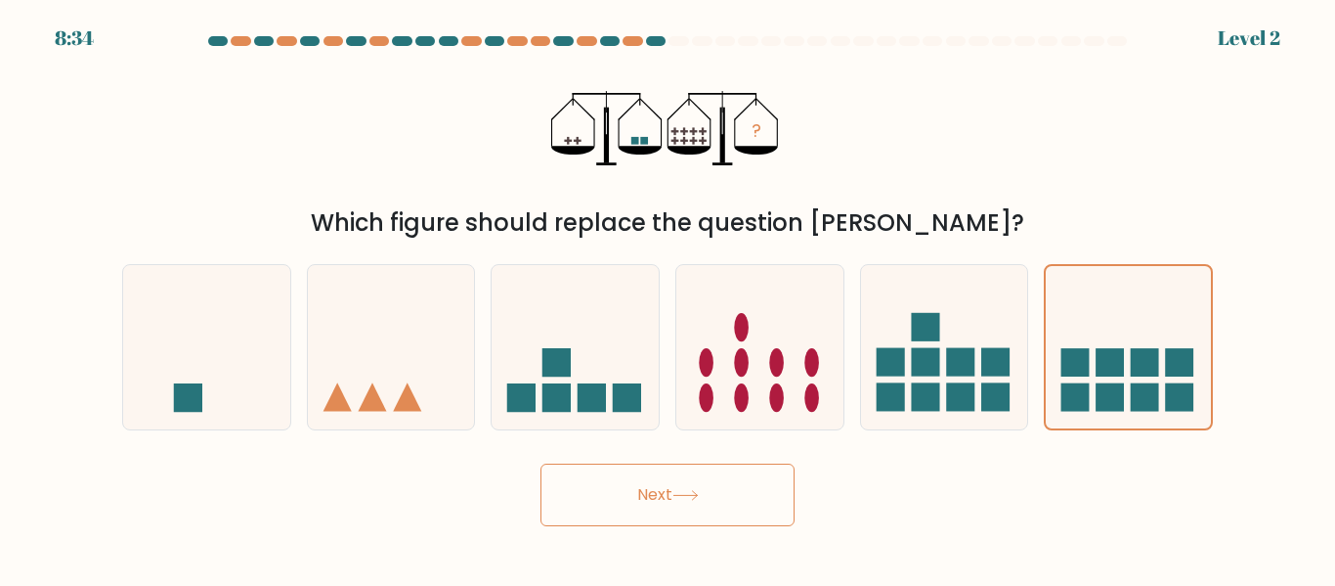
click at [670, 500] on button "Next" at bounding box center [668, 494] width 254 height 63
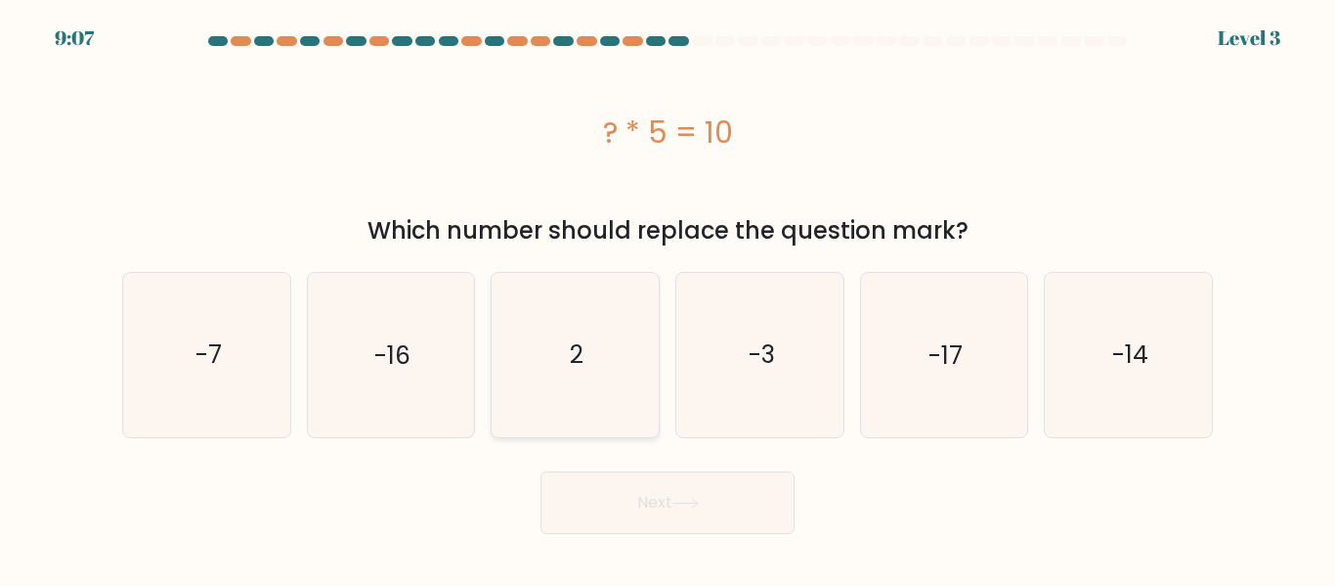
click at [596, 387] on icon "2" at bounding box center [575, 354] width 163 height 163
click at [668, 298] on input "c. 2" at bounding box center [668, 295] width 1 height 5
radio input "true"
click at [673, 473] on button "Next" at bounding box center [668, 502] width 254 height 63
click at [674, 496] on button "Next" at bounding box center [668, 502] width 254 height 63
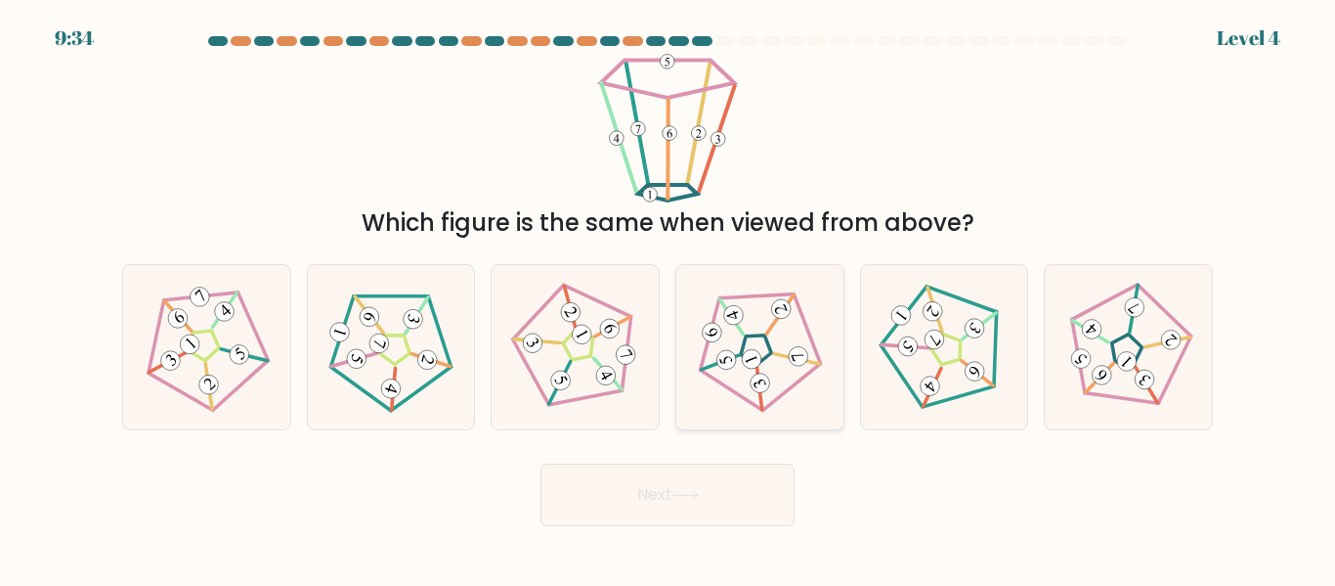
click at [756, 351] on 792 at bounding box center [752, 358] width 24 height 24
click at [669, 298] on input "d." at bounding box center [668, 295] width 1 height 5
radio input "true"
click at [735, 478] on button "Next" at bounding box center [668, 494] width 254 height 63
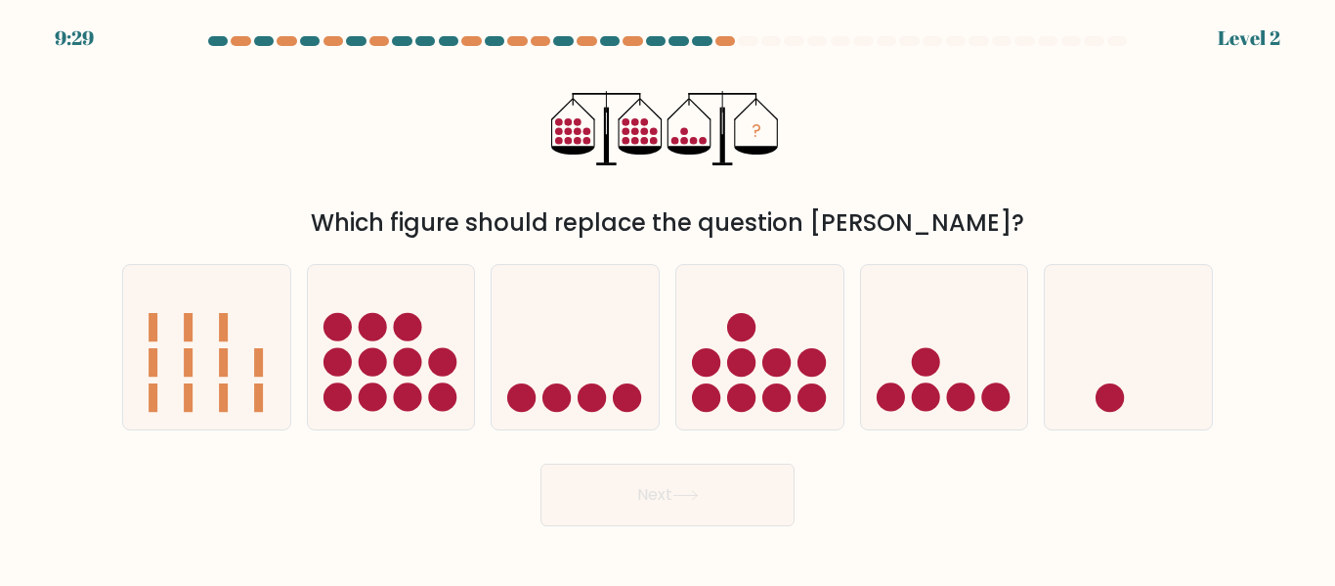
click at [719, 485] on button "Next" at bounding box center [668, 494] width 254 height 63
click at [968, 393] on circle at bounding box center [960, 397] width 28 height 28
click at [669, 298] on input "e." at bounding box center [668, 295] width 1 height 5
radio input "true"
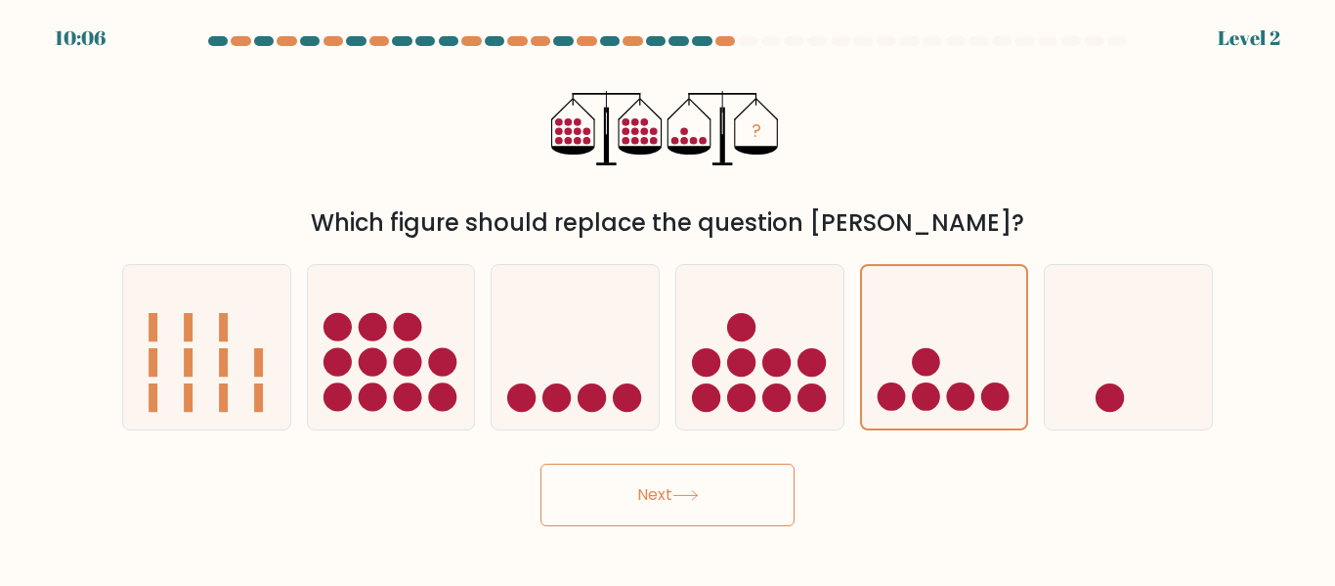
click at [738, 520] on button "Next" at bounding box center [668, 494] width 254 height 63
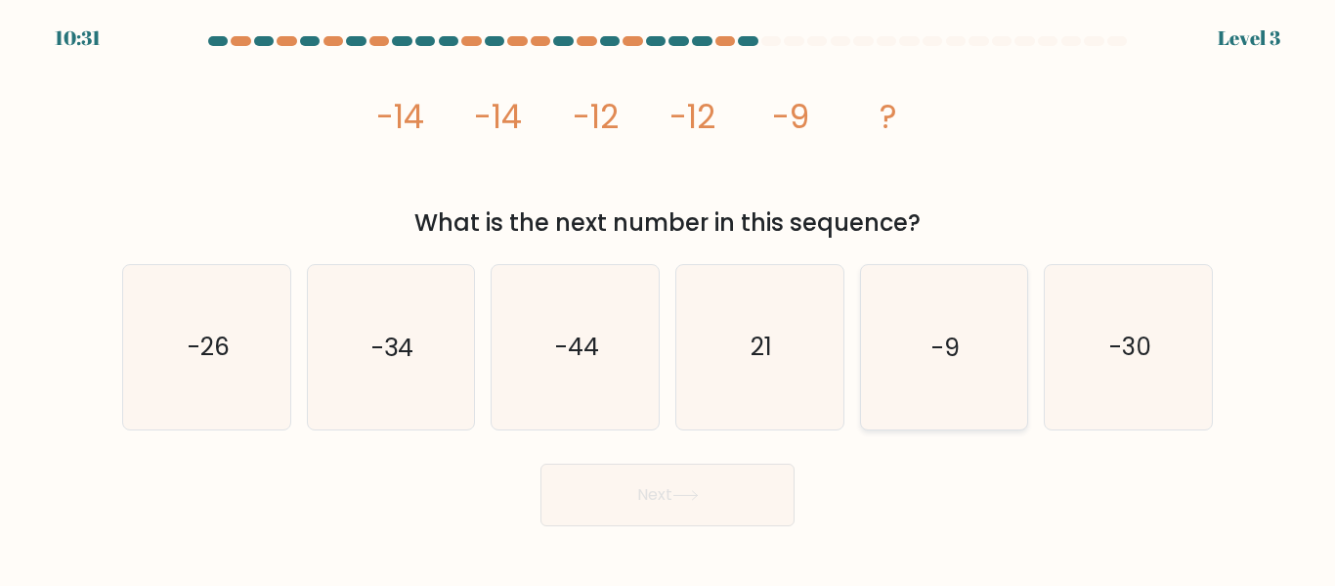
click at [989, 347] on icon "-9" at bounding box center [943, 346] width 163 height 163
click at [669, 298] on input "e. -9" at bounding box center [668, 295] width 1 height 5
radio input "true"
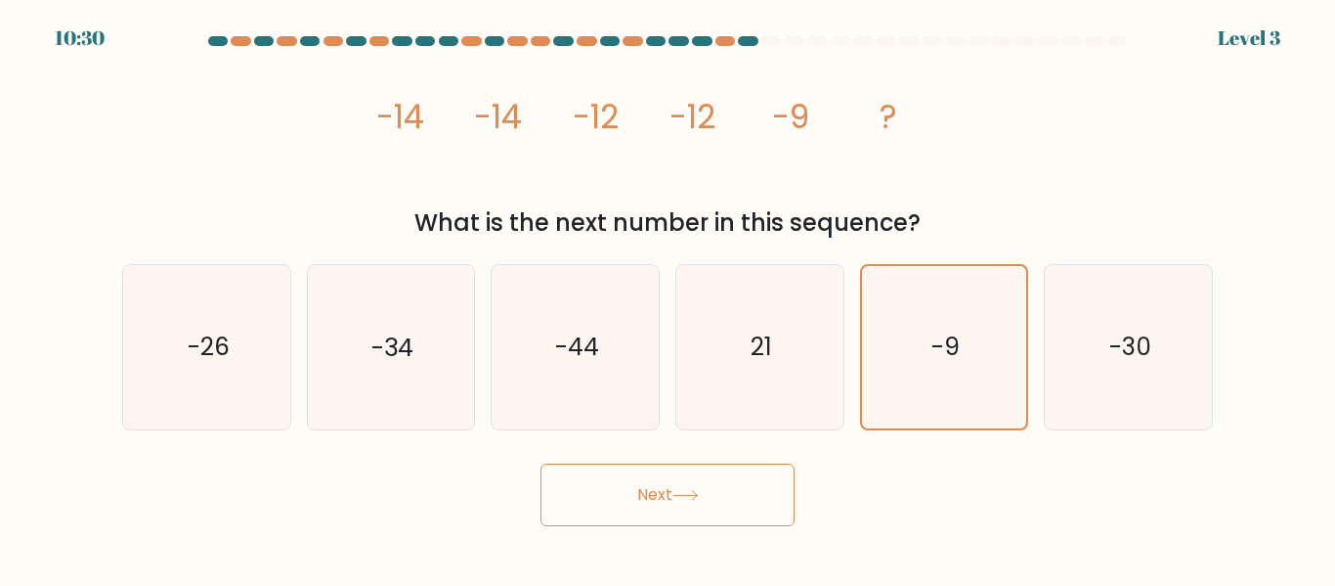
click at [720, 506] on button "Next" at bounding box center [668, 494] width 254 height 63
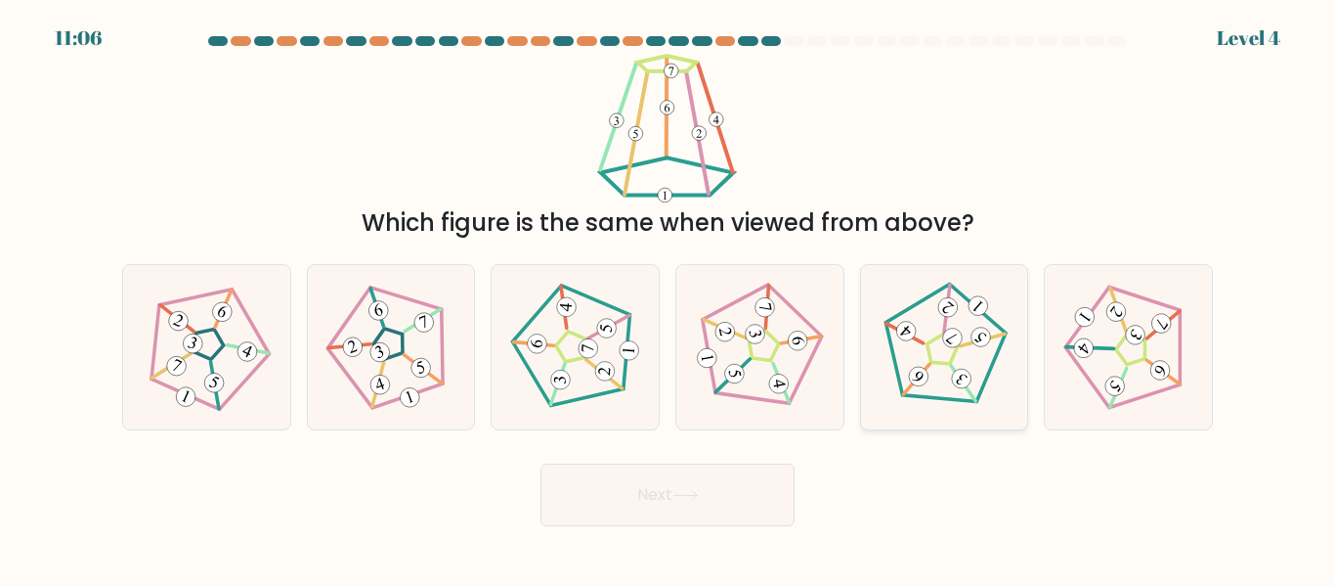
click at [942, 358] on icon at bounding box center [944, 347] width 131 height 131
click at [669, 298] on input "e." at bounding box center [668, 295] width 1 height 5
radio input "true"
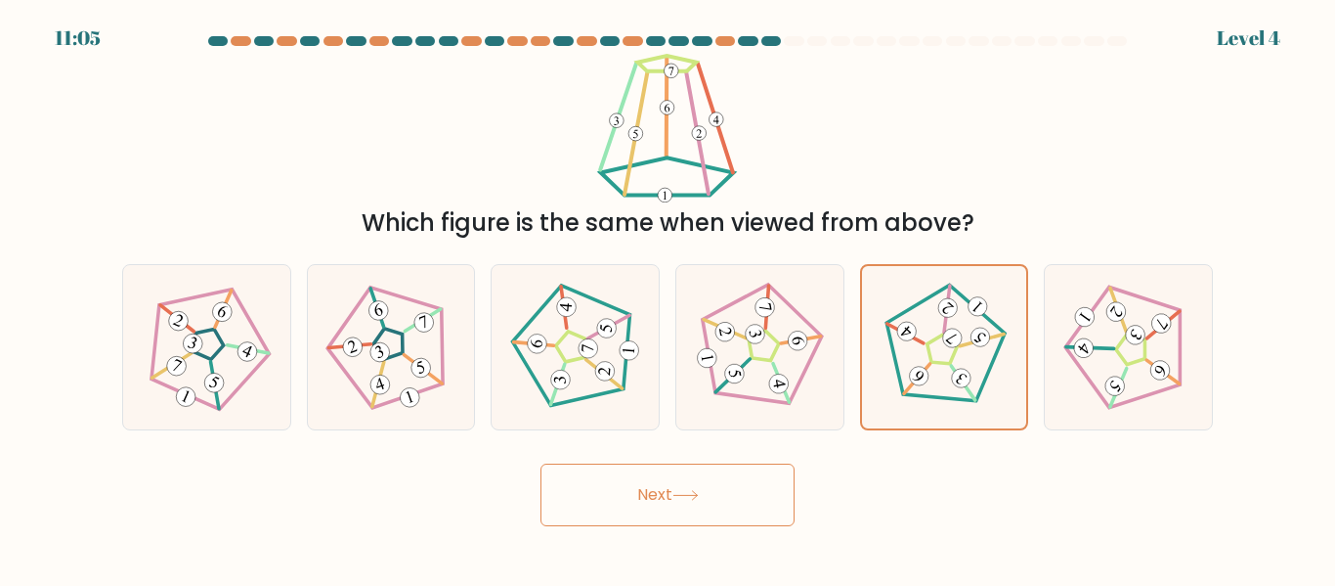
click at [744, 499] on button "Next" at bounding box center [668, 494] width 254 height 63
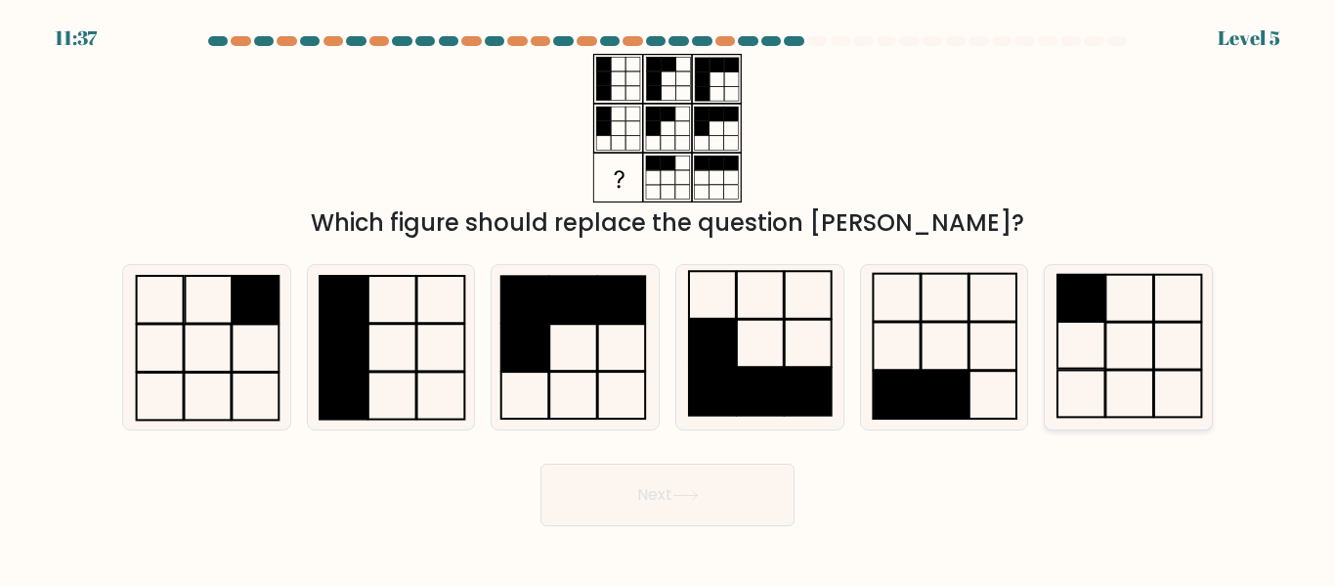
click at [1156, 383] on icon at bounding box center [1128, 346] width 163 height 163
click at [669, 298] on input "f." at bounding box center [668, 295] width 1 height 5
radio input "true"
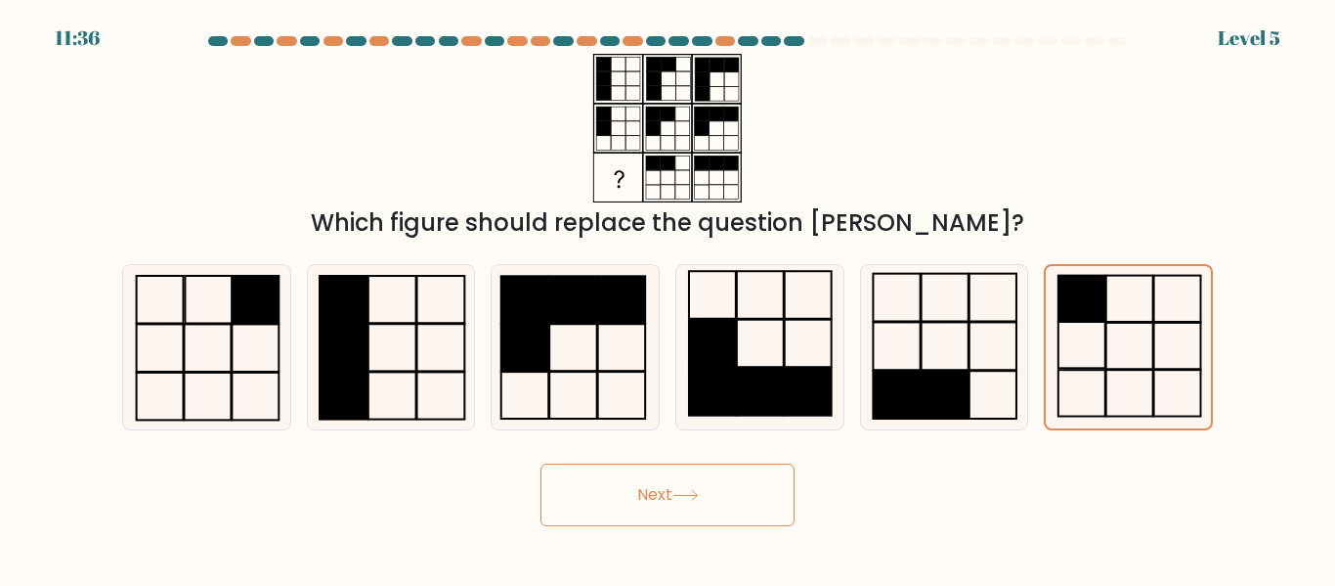
click at [752, 517] on button "Next" at bounding box center [668, 494] width 254 height 63
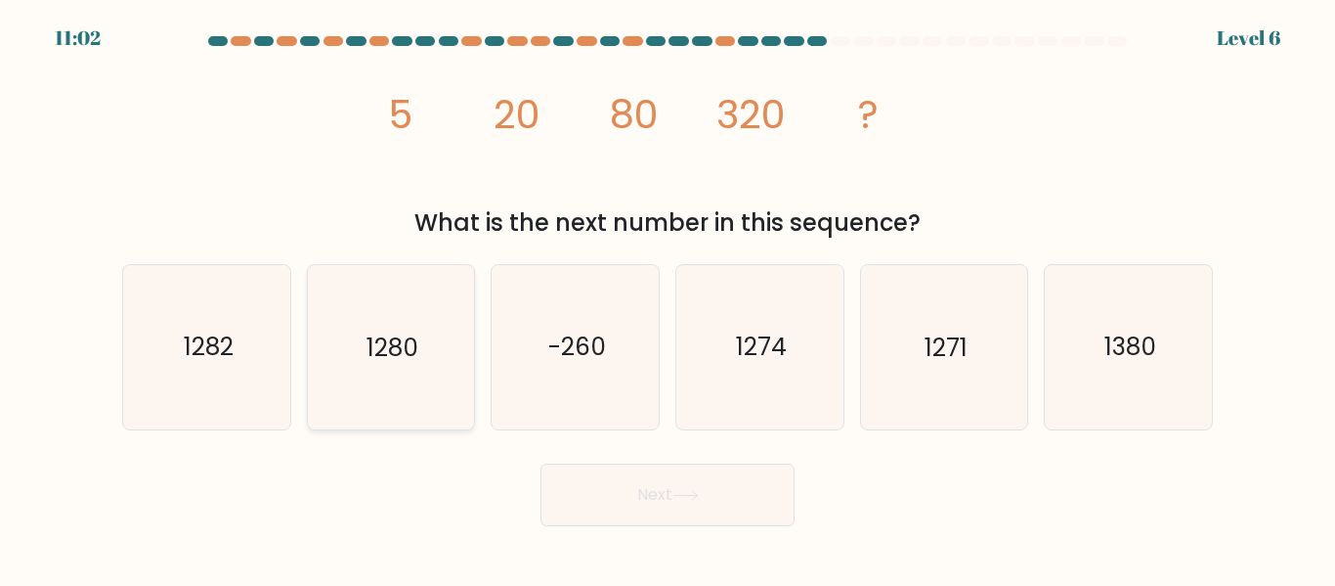
click at [357, 349] on icon "1280" at bounding box center [390, 346] width 163 height 163
click at [668, 298] on input "b. 1280" at bounding box center [668, 295] width 1 height 5
radio input "true"
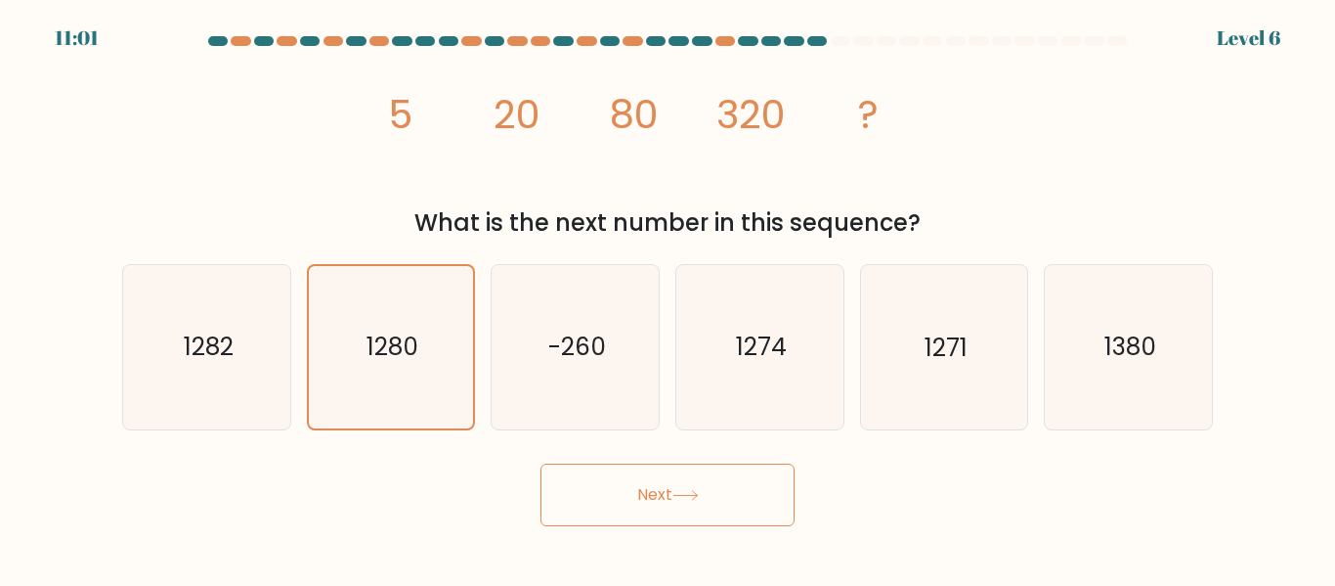
click at [695, 521] on button "Next" at bounding box center [668, 494] width 254 height 63
click at [661, 484] on button "Next" at bounding box center [668, 494] width 254 height 63
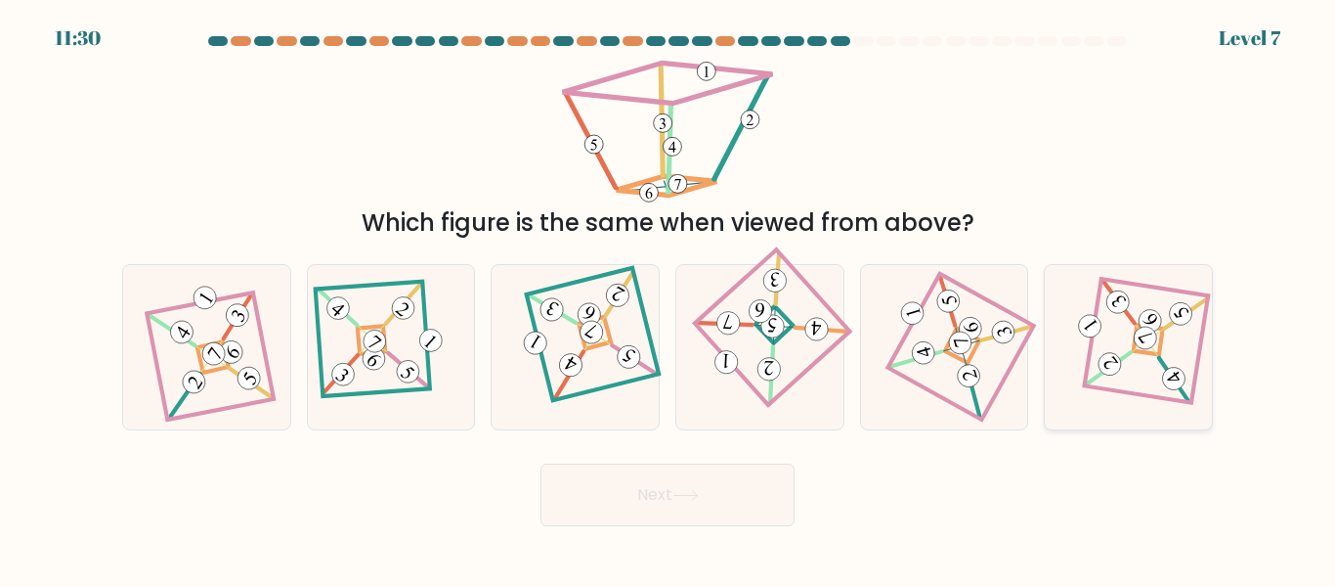
click at [1162, 382] on icon at bounding box center [1128, 347] width 112 height 131
click at [669, 298] on input "f." at bounding box center [668, 295] width 1 height 5
radio input "true"
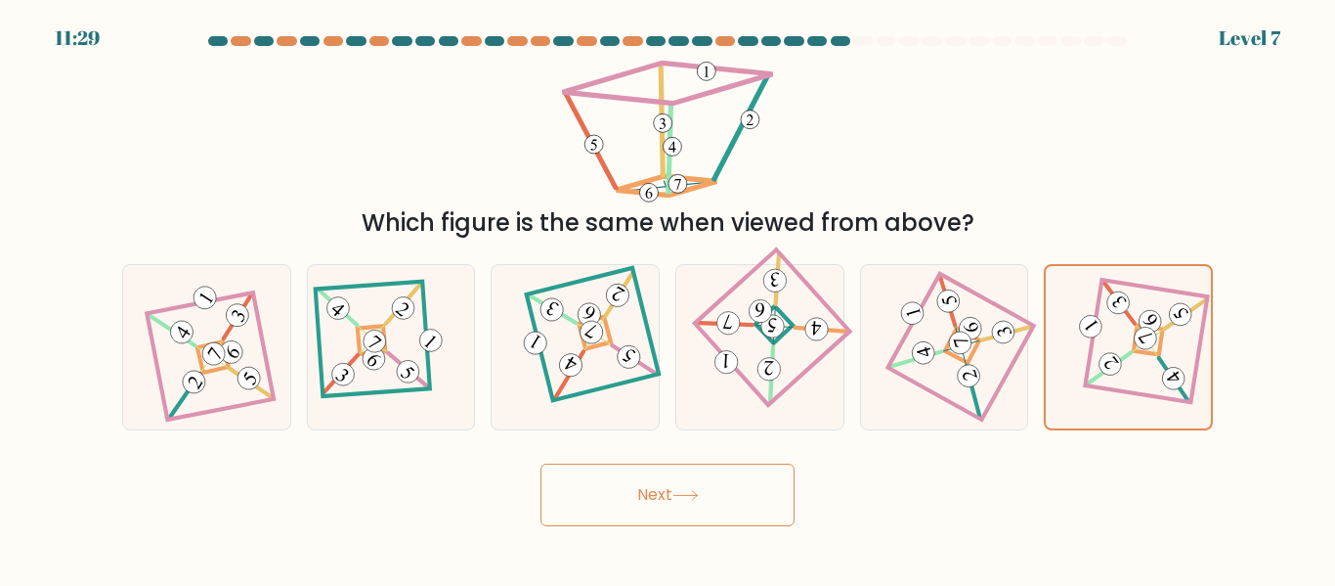
click at [744, 502] on button "Next" at bounding box center [668, 494] width 254 height 63
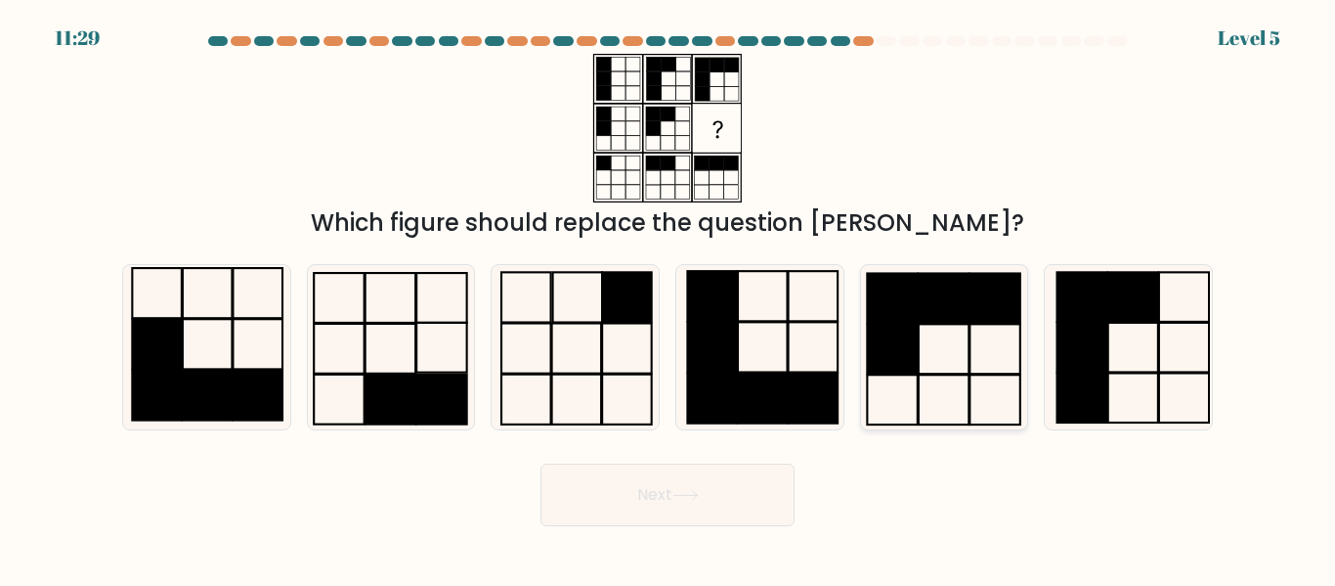
click at [983, 360] on icon at bounding box center [943, 346] width 163 height 163
click at [669, 298] on input "e." at bounding box center [668, 295] width 1 height 5
radio input "true"
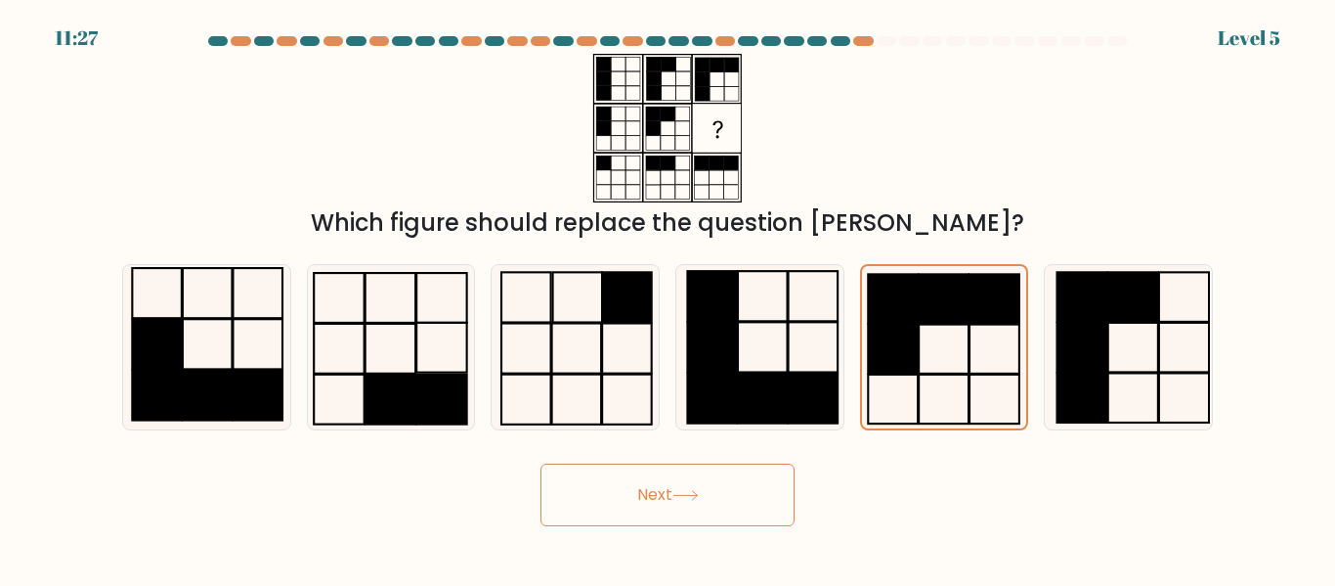
click at [712, 496] on button "Next" at bounding box center [668, 494] width 254 height 63
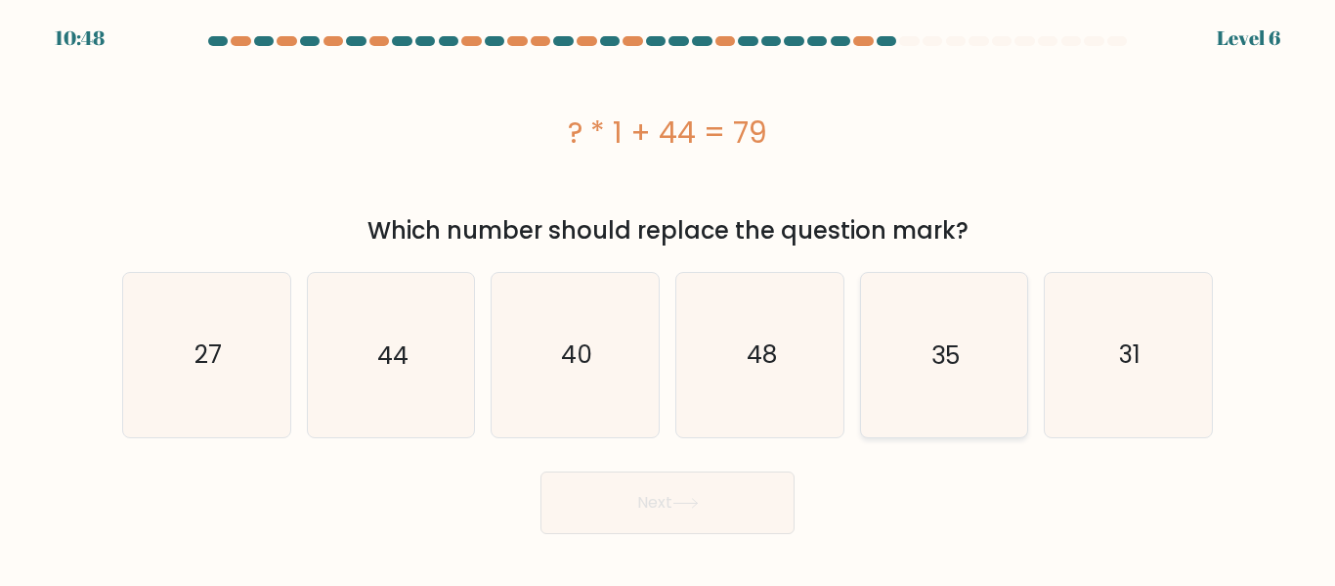
click at [929, 331] on icon "35" at bounding box center [943, 354] width 163 height 163
click at [669, 298] on input "e. 35" at bounding box center [668, 295] width 1 height 5
radio input "true"
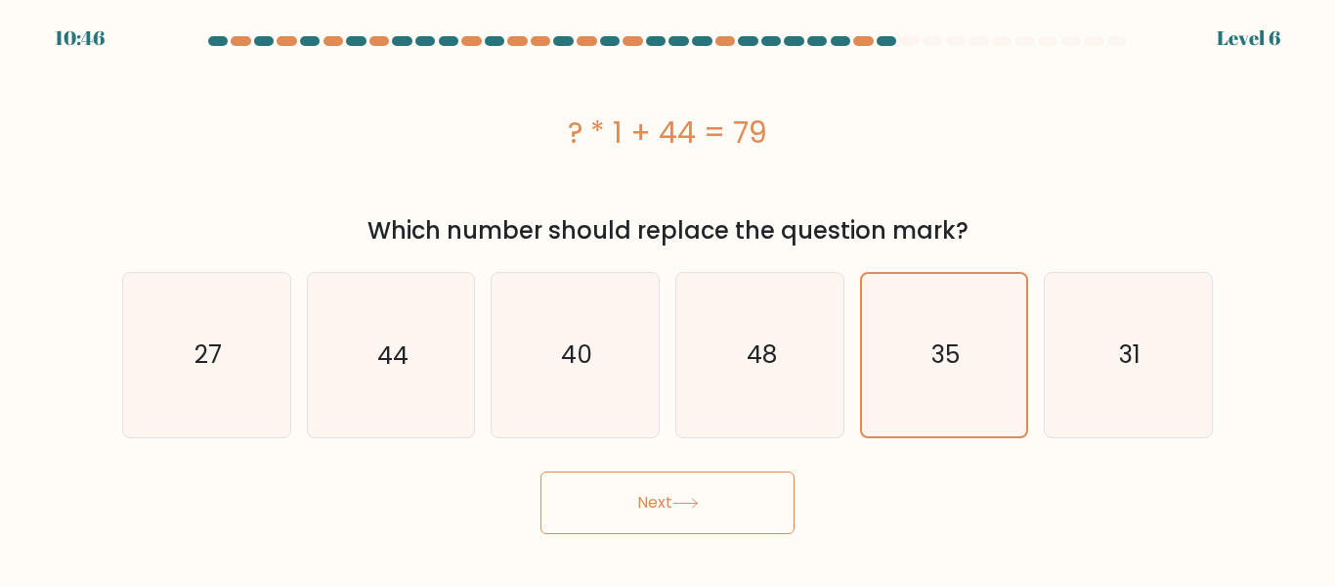
click at [786, 498] on button "Next" at bounding box center [668, 502] width 254 height 63
click at [755, 510] on button "Next" at bounding box center [668, 502] width 254 height 63
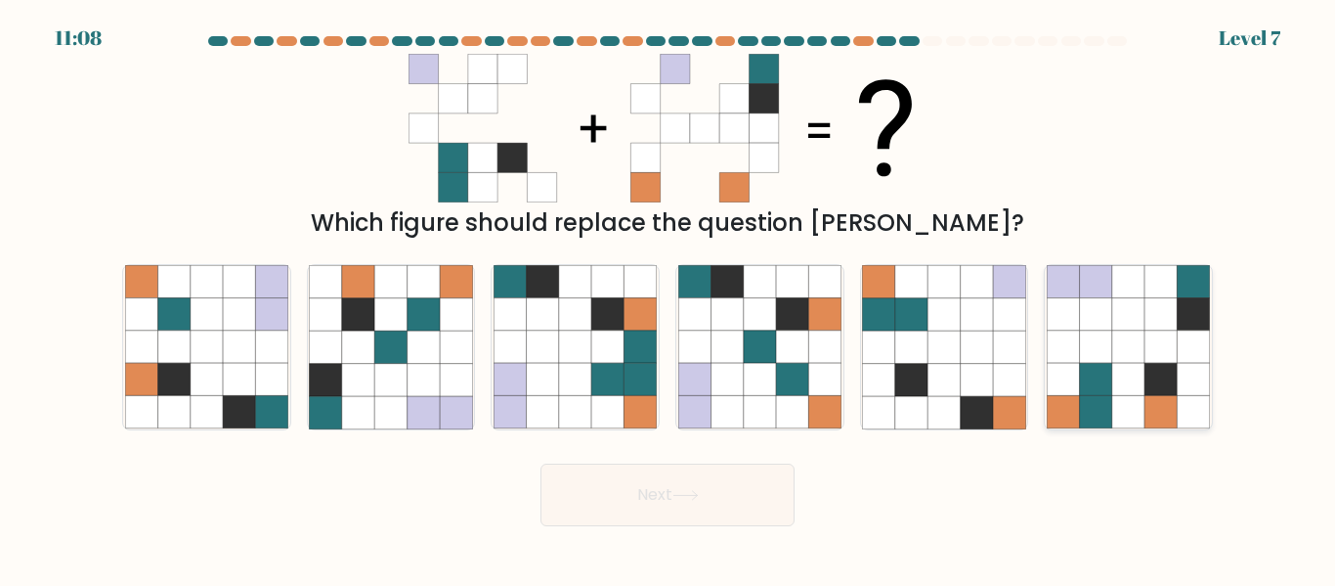
click at [1109, 392] on icon at bounding box center [1096, 380] width 32 height 32
click at [669, 298] on input "f." at bounding box center [668, 295] width 1 height 5
radio input "true"
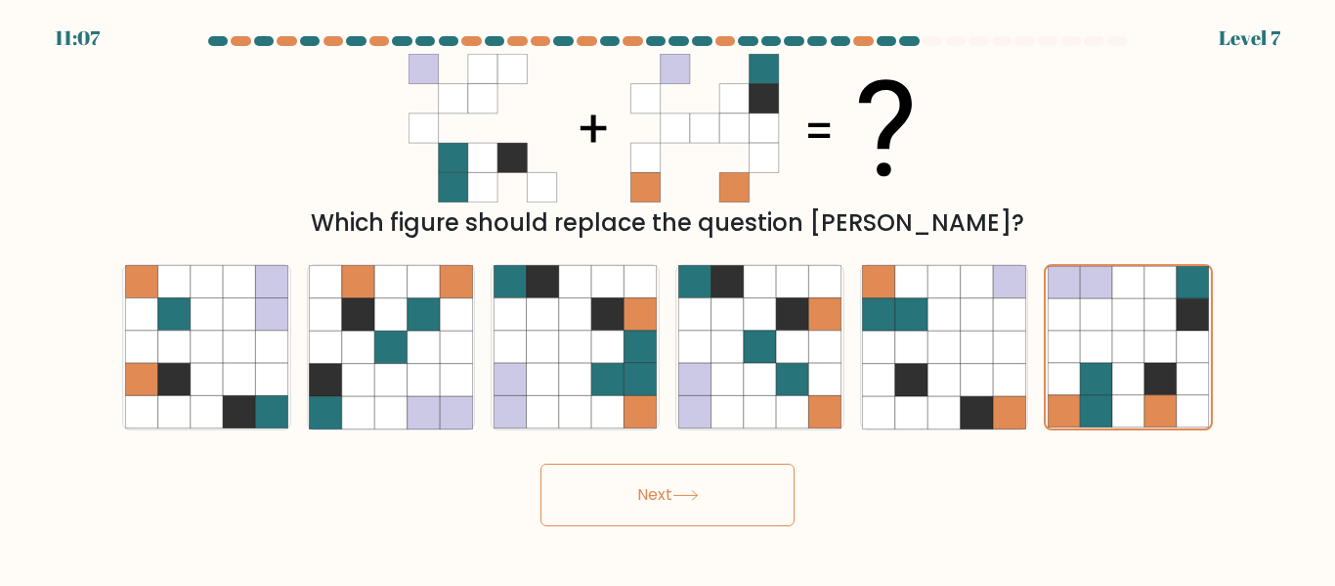
click at [678, 502] on button "Next" at bounding box center [668, 494] width 254 height 63
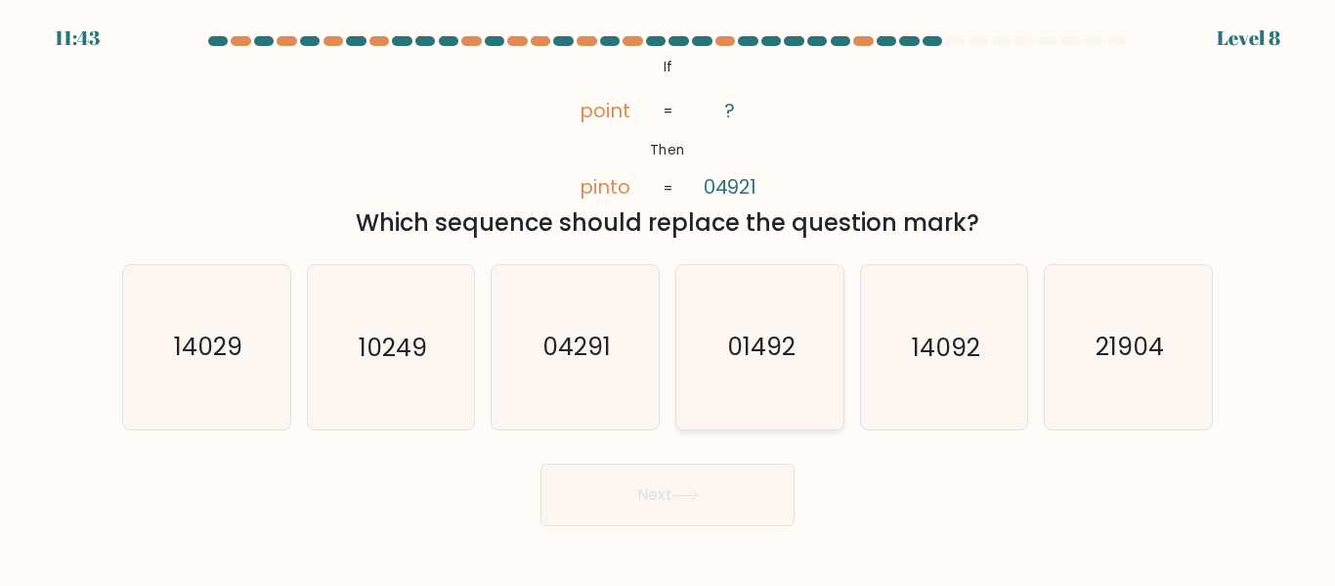
click at [745, 362] on text "01492" at bounding box center [761, 347] width 68 height 34
click at [669, 298] on input "d. 01492" at bounding box center [668, 295] width 1 height 5
radio input "true"
click at [732, 487] on button "Next" at bounding box center [668, 494] width 254 height 63
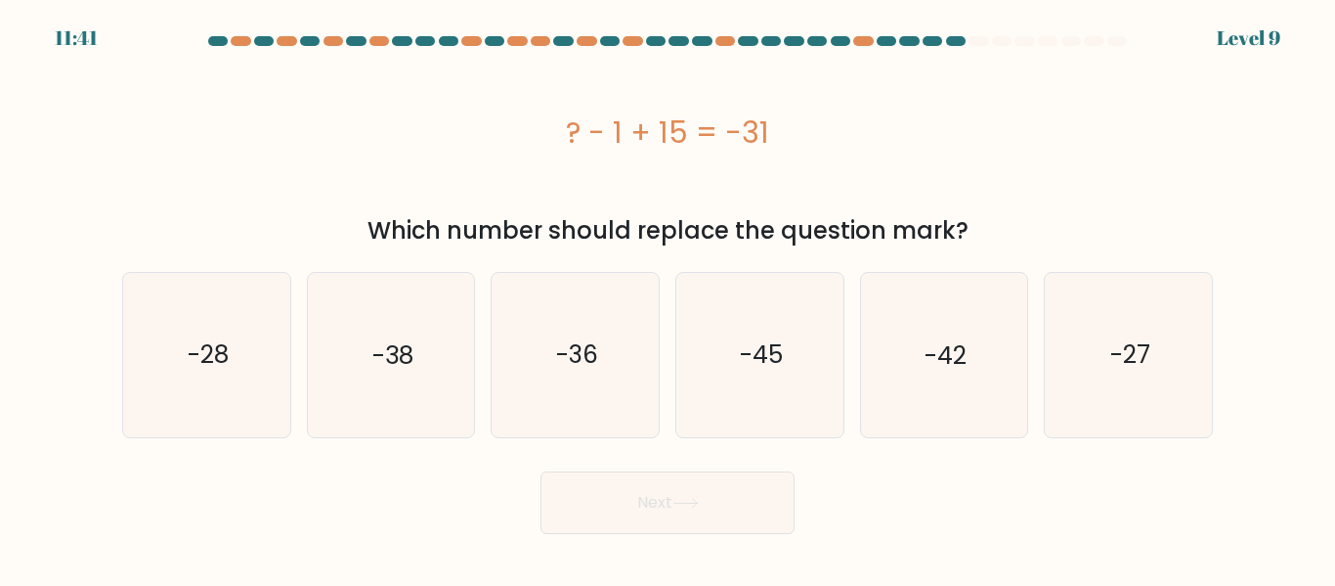
click at [732, 487] on button "Next" at bounding box center [668, 502] width 254 height 63
click at [816, 400] on icon "-45" at bounding box center [759, 354] width 163 height 163
click at [669, 298] on input "d. -45" at bounding box center [668, 295] width 1 height 5
radio input "true"
click at [696, 516] on button "Next" at bounding box center [668, 502] width 254 height 63
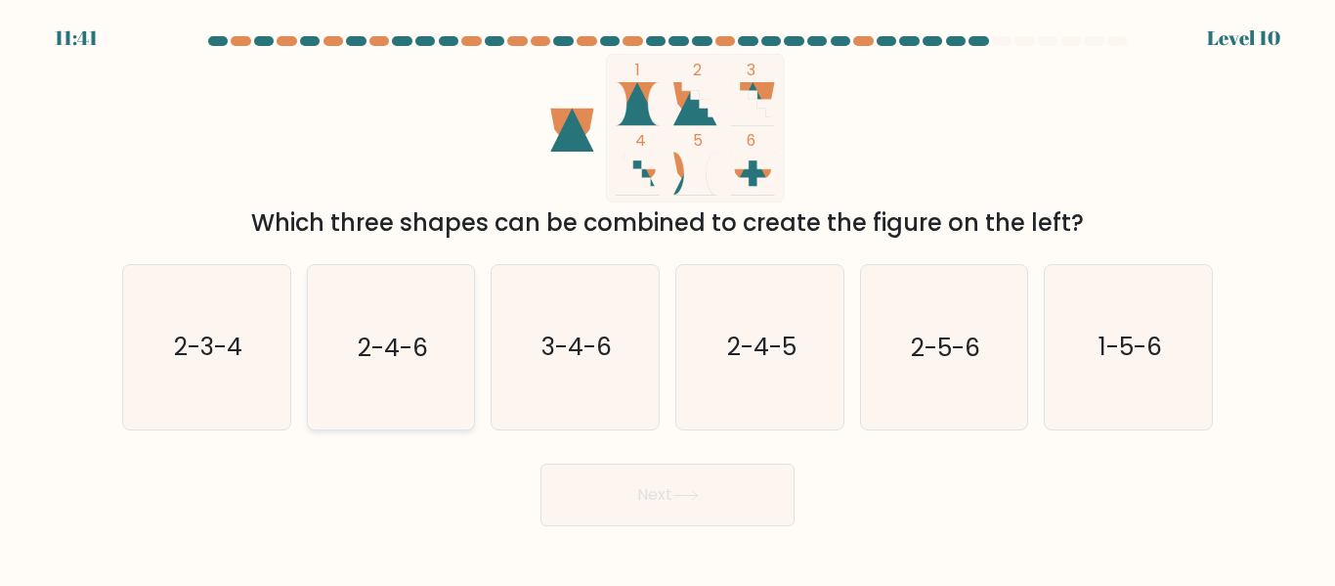
click at [415, 323] on icon "2-4-6" at bounding box center [390, 346] width 163 height 163
click at [668, 298] on input "b. 2-4-6" at bounding box center [668, 295] width 1 height 5
radio input "true"
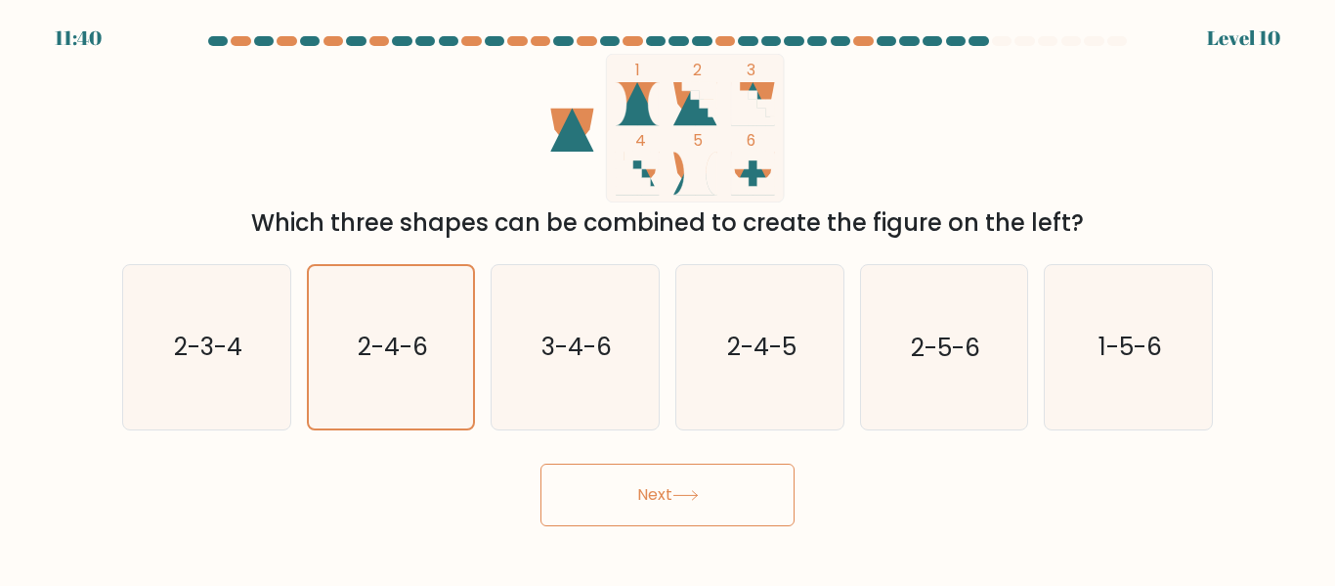
click at [604, 495] on button "Next" at bounding box center [668, 494] width 254 height 63
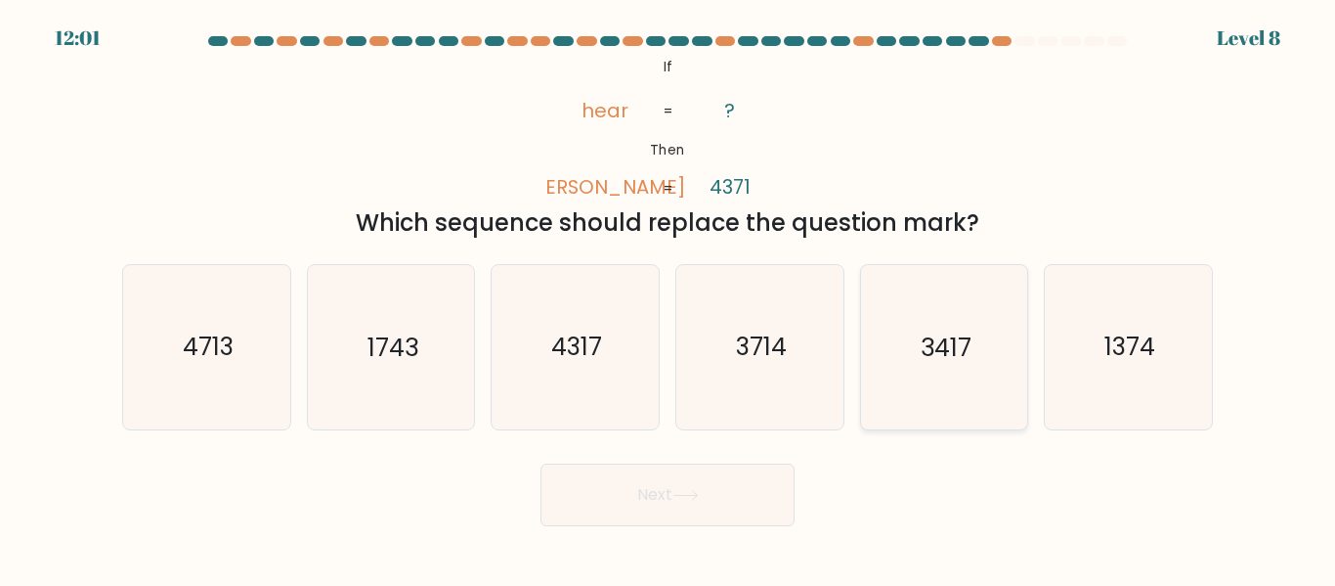
click at [951, 379] on icon "3417" at bounding box center [943, 346] width 163 height 163
click at [669, 298] on input "e. 3417" at bounding box center [668, 295] width 1 height 5
radio input "true"
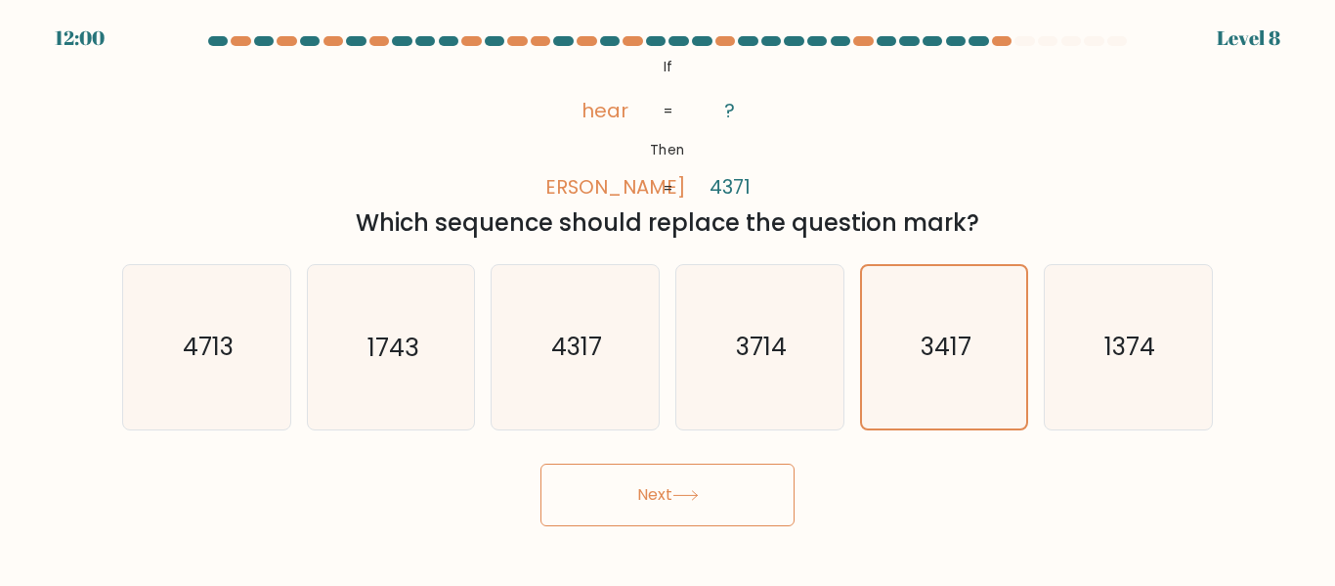
click at [765, 498] on button "Next" at bounding box center [668, 494] width 254 height 63
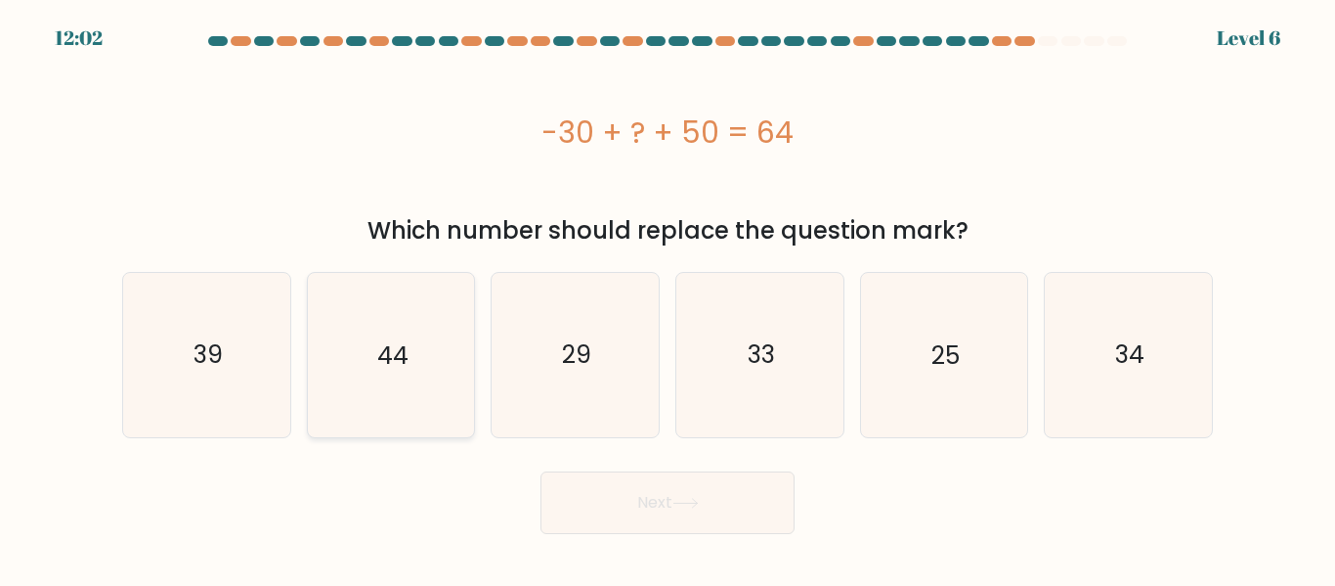
click at [418, 407] on icon "44" at bounding box center [390, 354] width 163 height 163
click at [668, 298] on input "b. 44" at bounding box center [668, 295] width 1 height 5
radio input "true"
click at [697, 498] on icon at bounding box center [686, 503] width 26 height 11
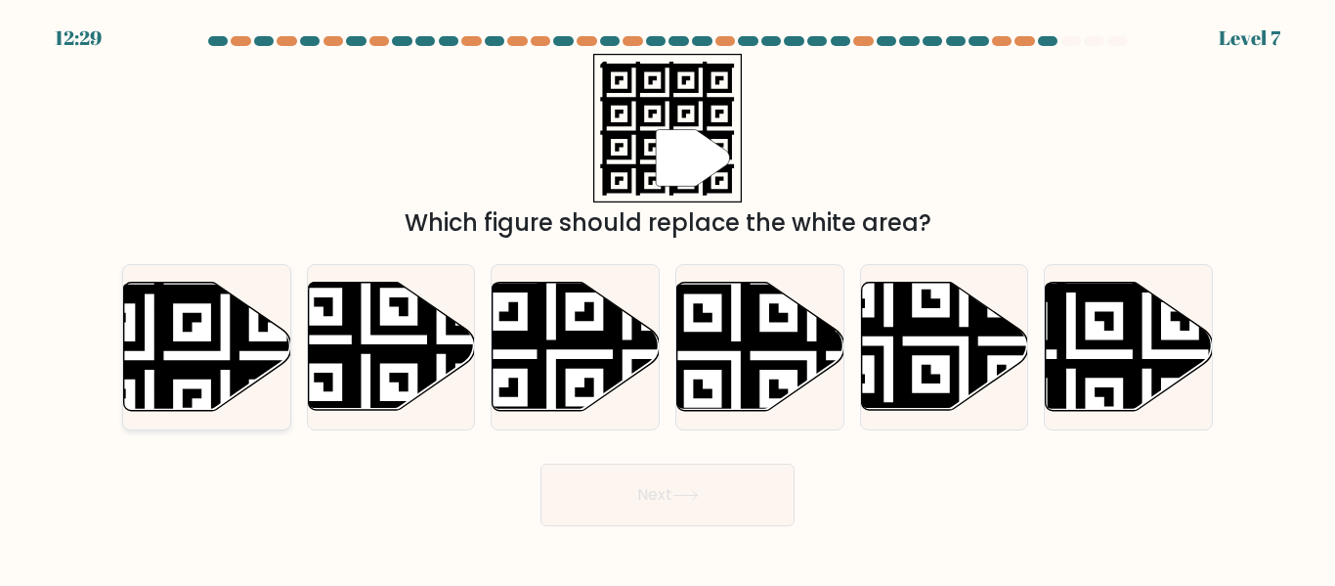
click at [162, 354] on icon at bounding box center [149, 279] width 303 height 303
click at [668, 298] on input "a." at bounding box center [668, 295] width 1 height 5
radio input "true"
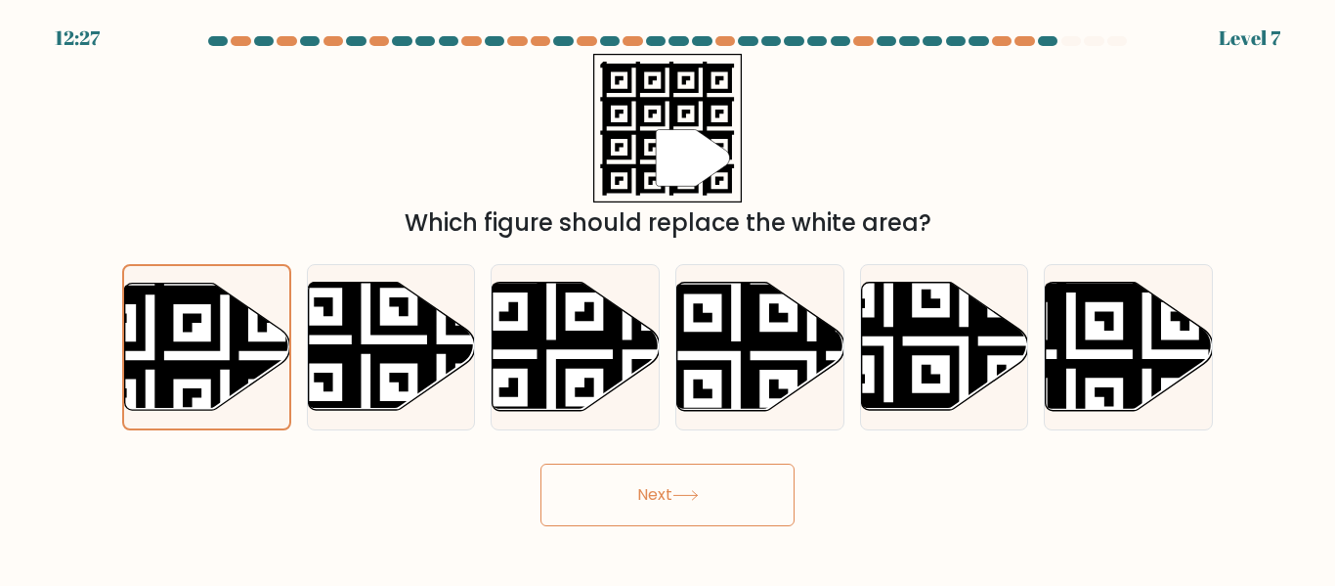
click at [609, 502] on button "Next" at bounding box center [668, 494] width 254 height 63
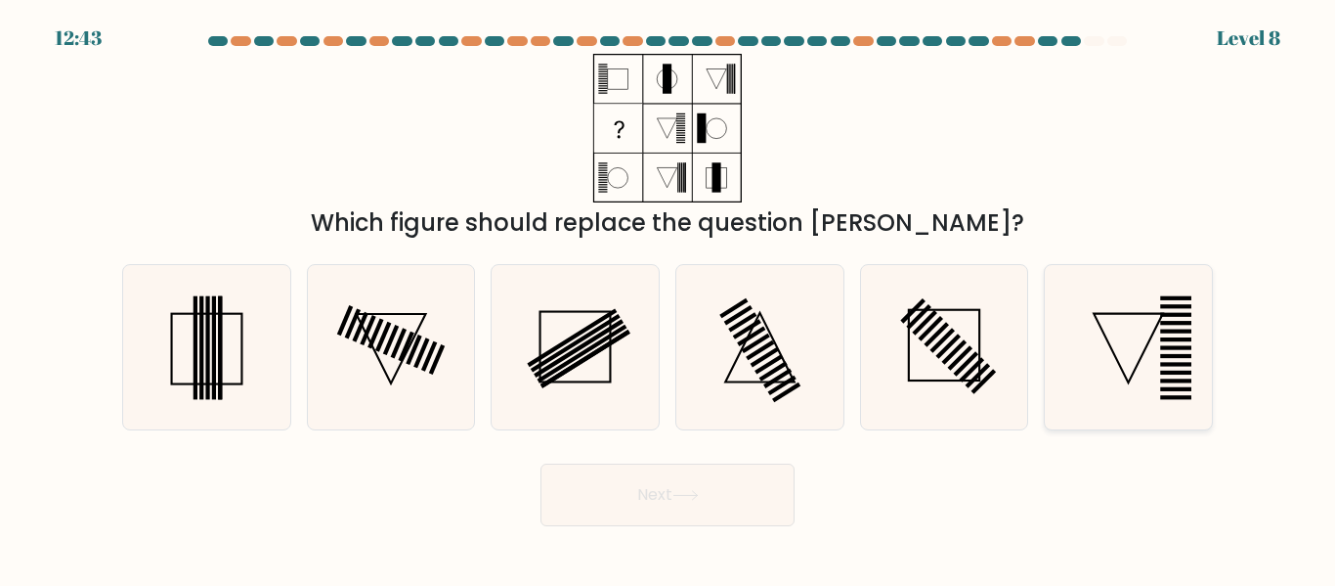
click at [1139, 334] on icon at bounding box center [1128, 346] width 163 height 163
click at [669, 298] on input "f." at bounding box center [668, 295] width 1 height 5
radio input "true"
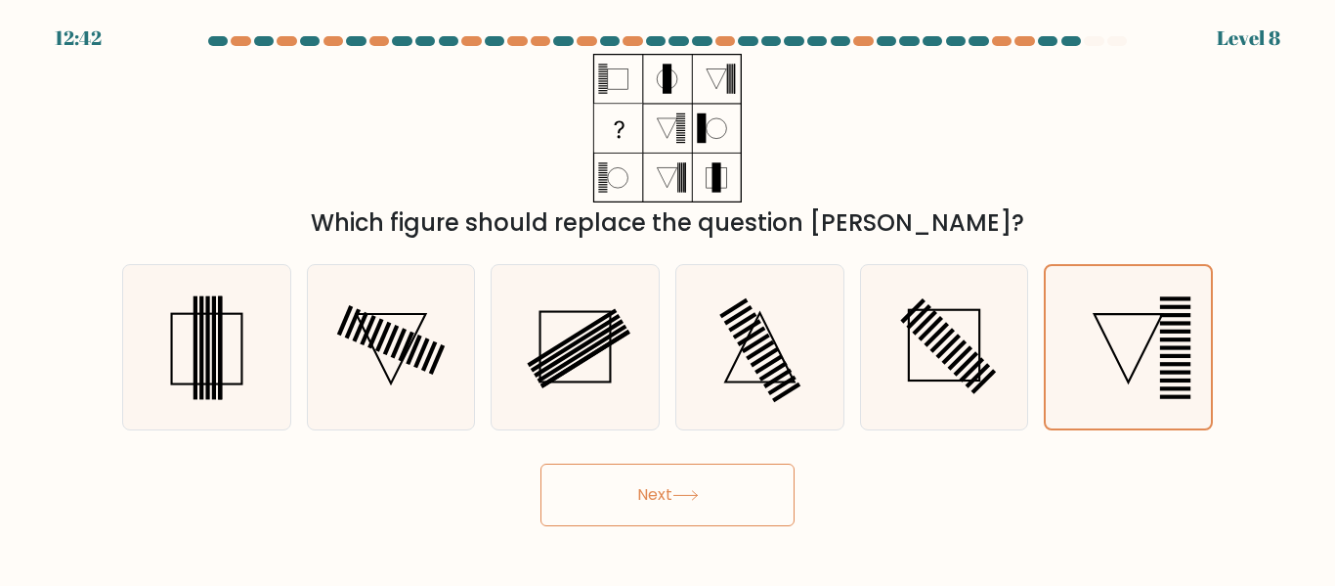
click at [733, 483] on button "Next" at bounding box center [668, 494] width 254 height 63
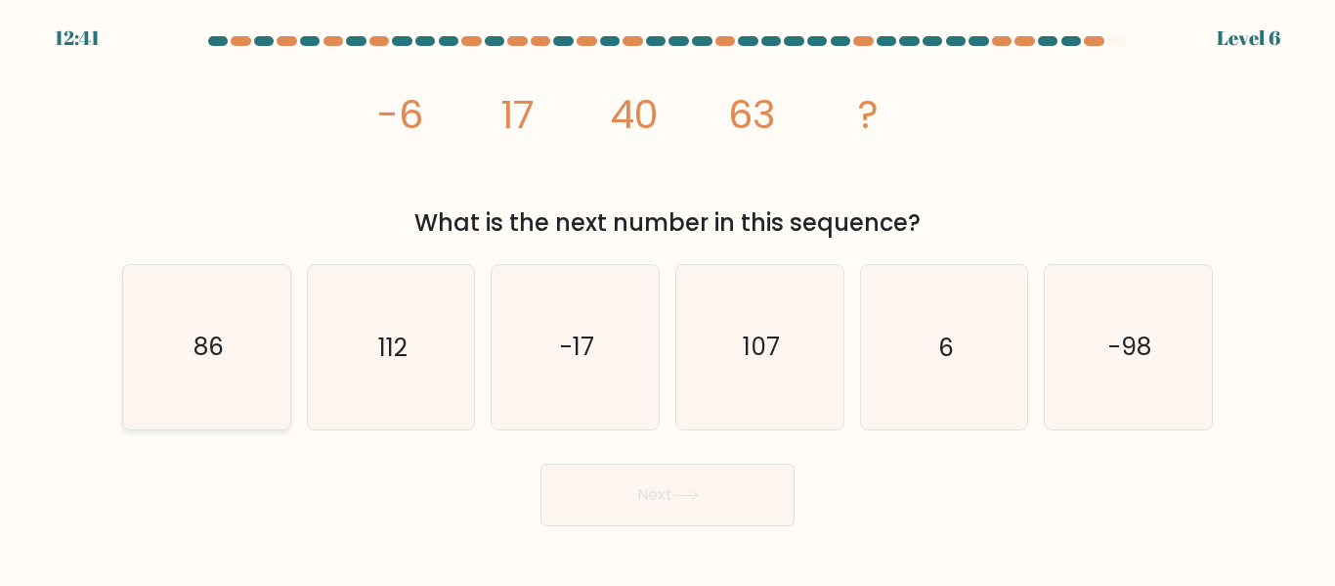
click at [240, 376] on icon "86" at bounding box center [206, 346] width 163 height 163
click at [668, 298] on input "a. 86" at bounding box center [668, 295] width 1 height 5
radio input "true"
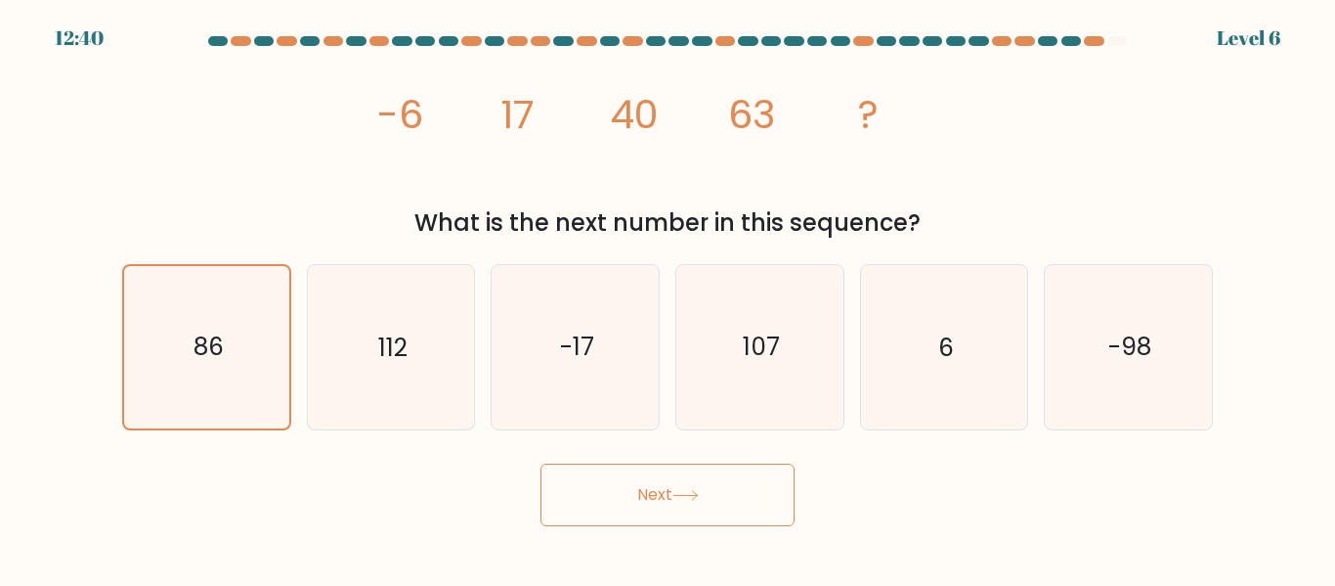
click at [619, 503] on button "Next" at bounding box center [668, 494] width 254 height 63
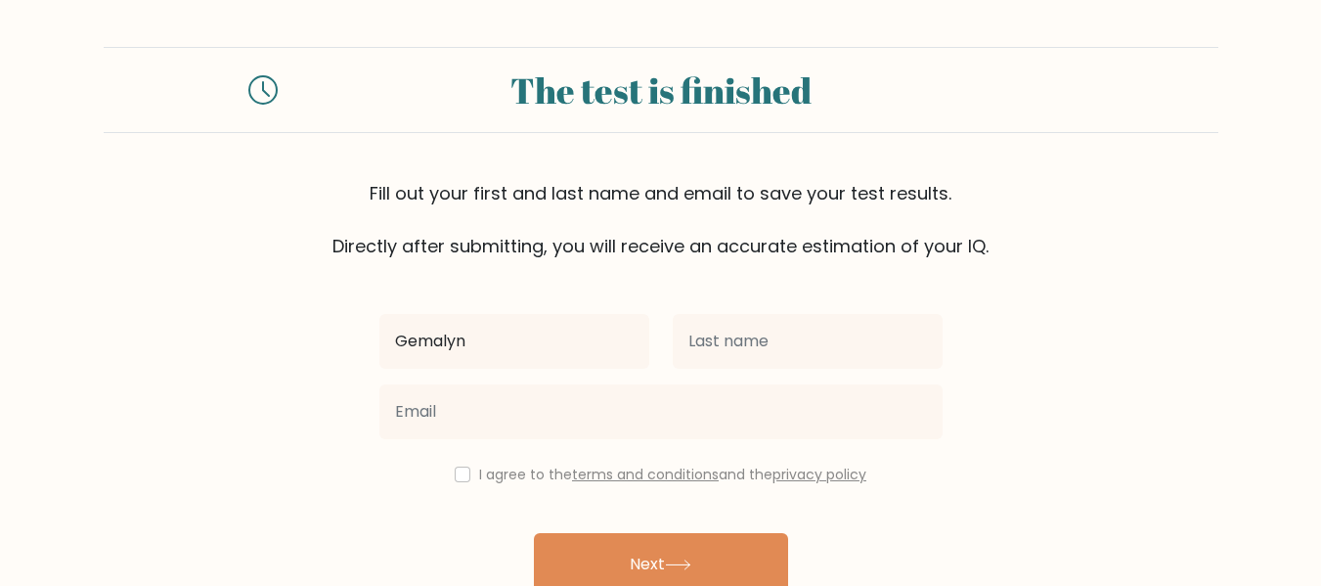
type input "Gemalyn"
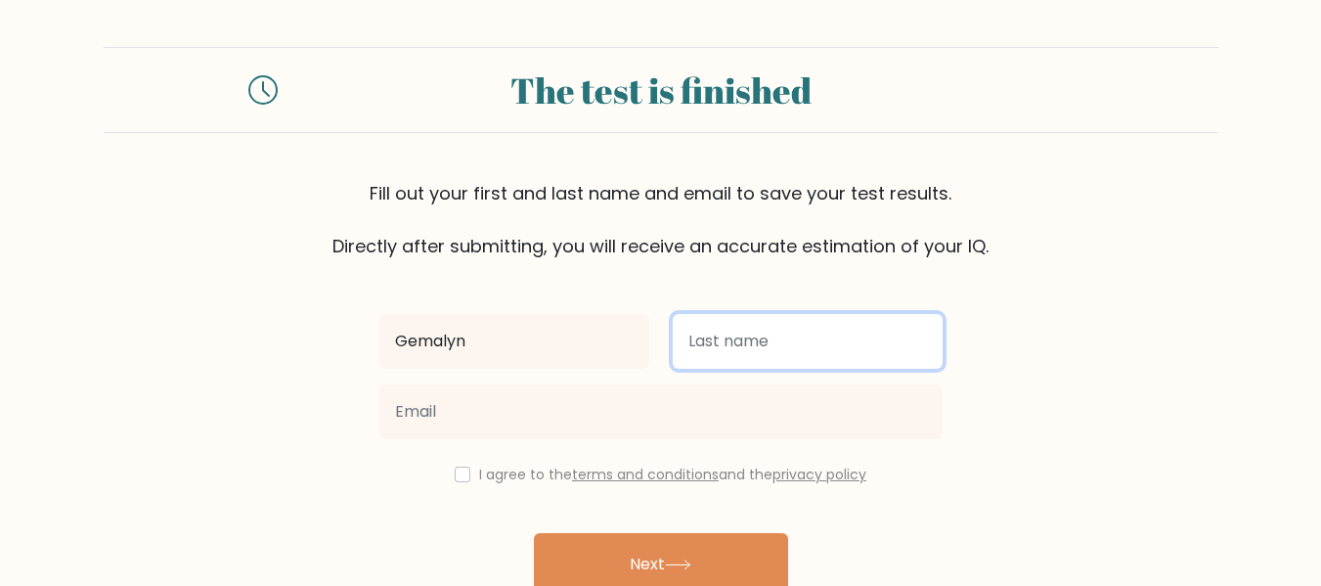
click at [720, 335] on input "text" at bounding box center [808, 341] width 270 height 55
type input "t"
type input "Trocio"
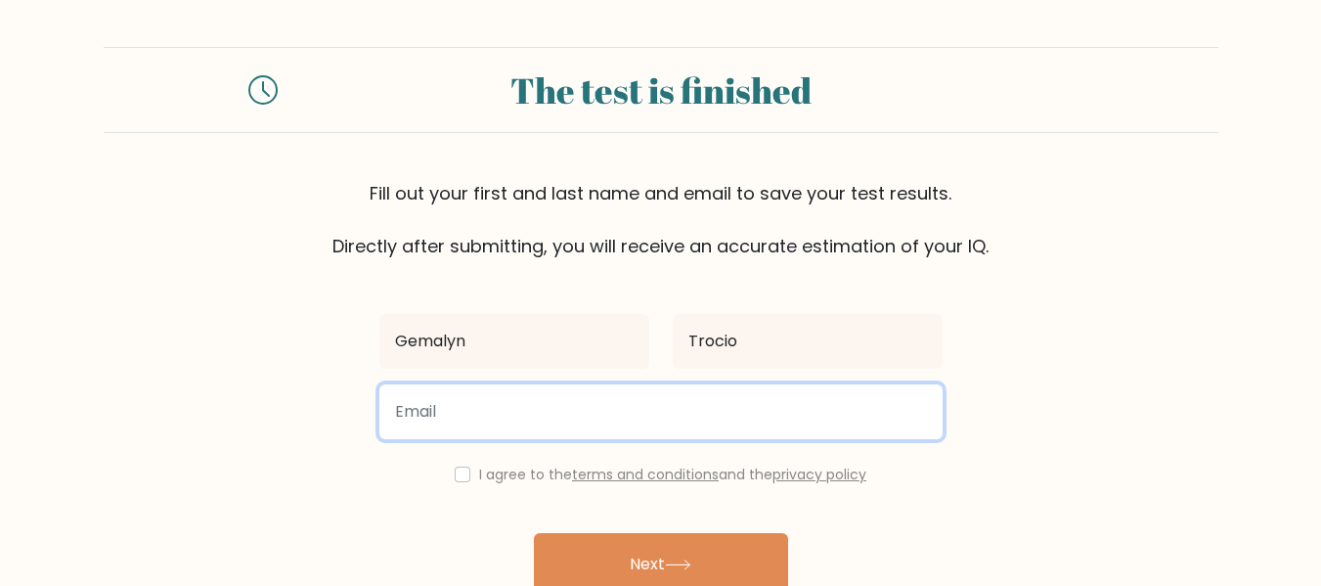
click at [678, 384] on input "email" at bounding box center [660, 411] width 563 height 55
type input "trociogemalyn@gmail.com"
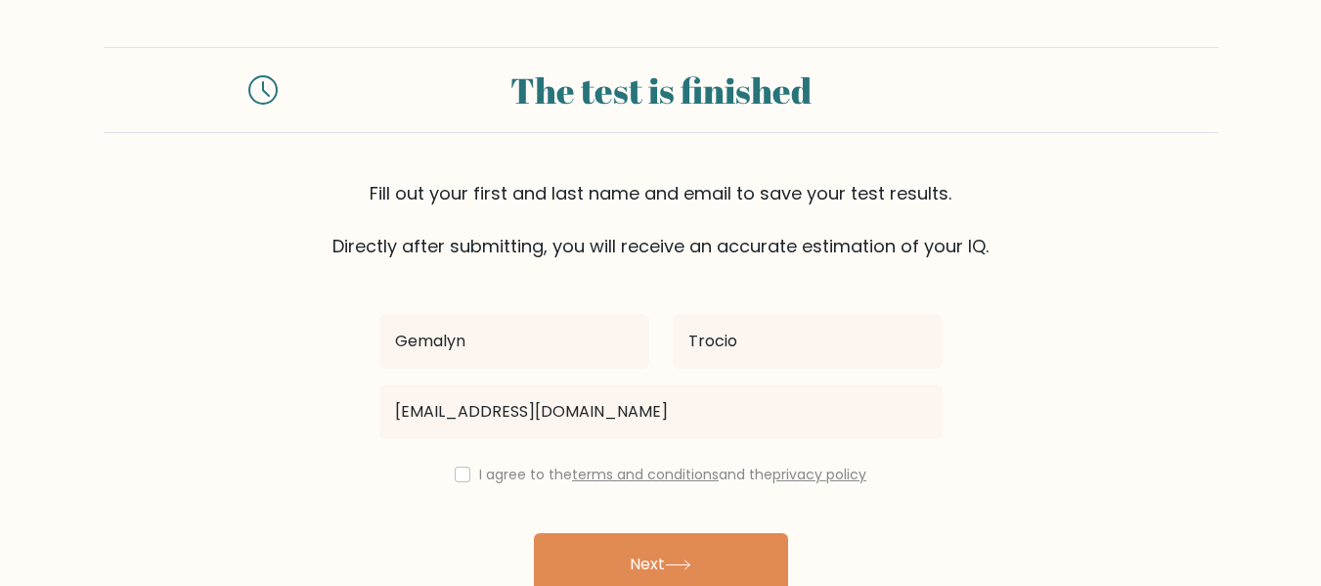
click at [447, 471] on div "I agree to the terms and conditions and the privacy policy" at bounding box center [661, 473] width 587 height 23
click at [455, 470] on input "checkbox" at bounding box center [463, 474] width 16 height 16
checkbox input "true"
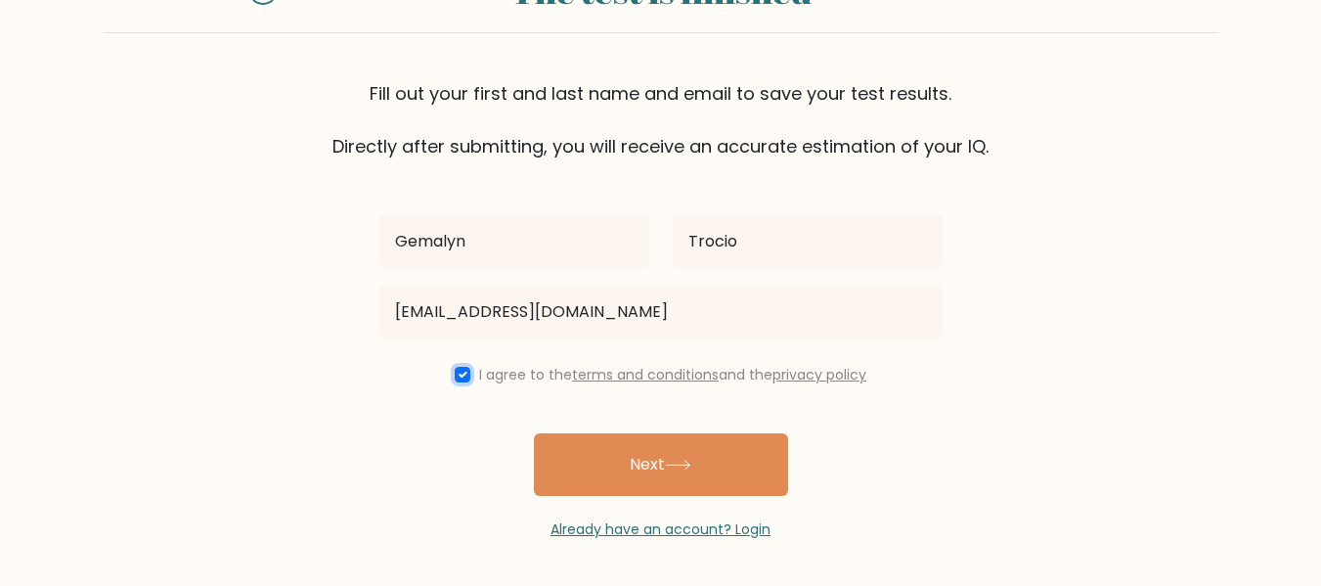
scroll to position [101, 0]
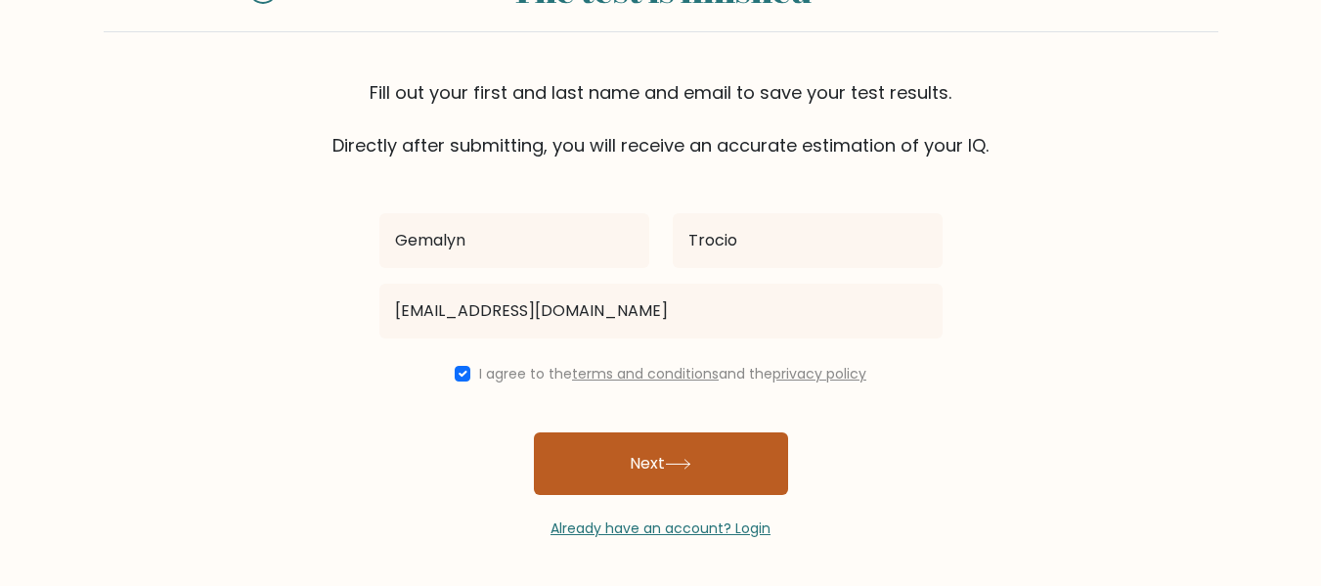
click at [622, 463] on button "Next" at bounding box center [661, 463] width 254 height 63
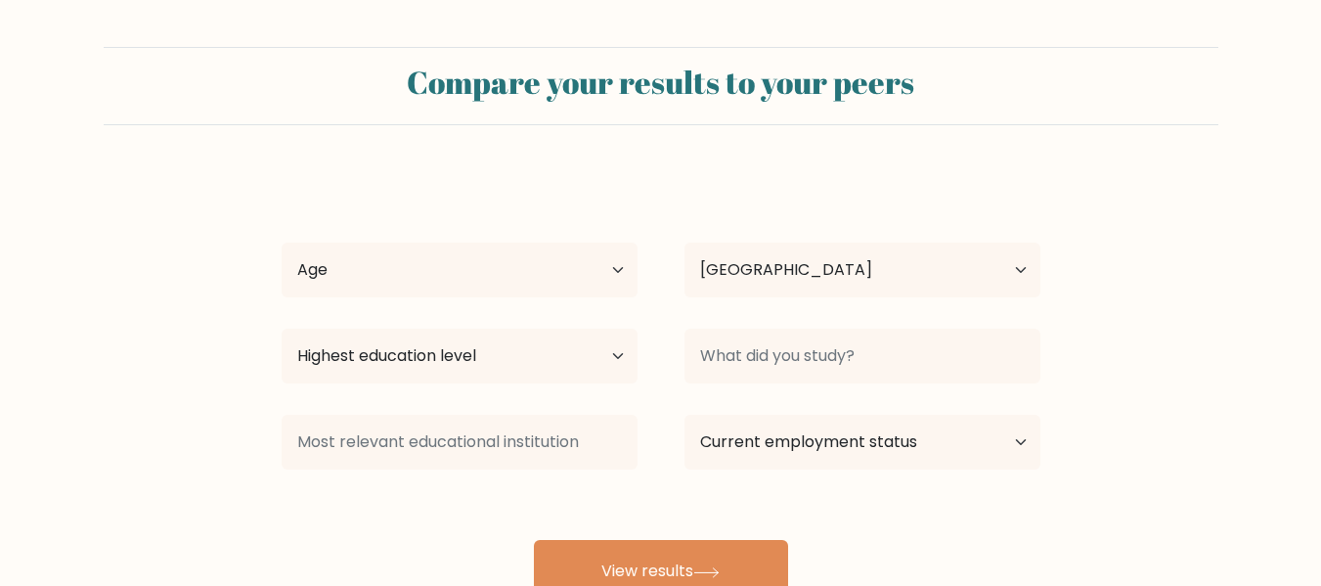
select select "PH"
click at [491, 260] on select "Age Under 18 years old 18-24 years old 25-34 years old 35-44 years old 45-54 ye…" at bounding box center [460, 269] width 356 height 55
select select "18_24"
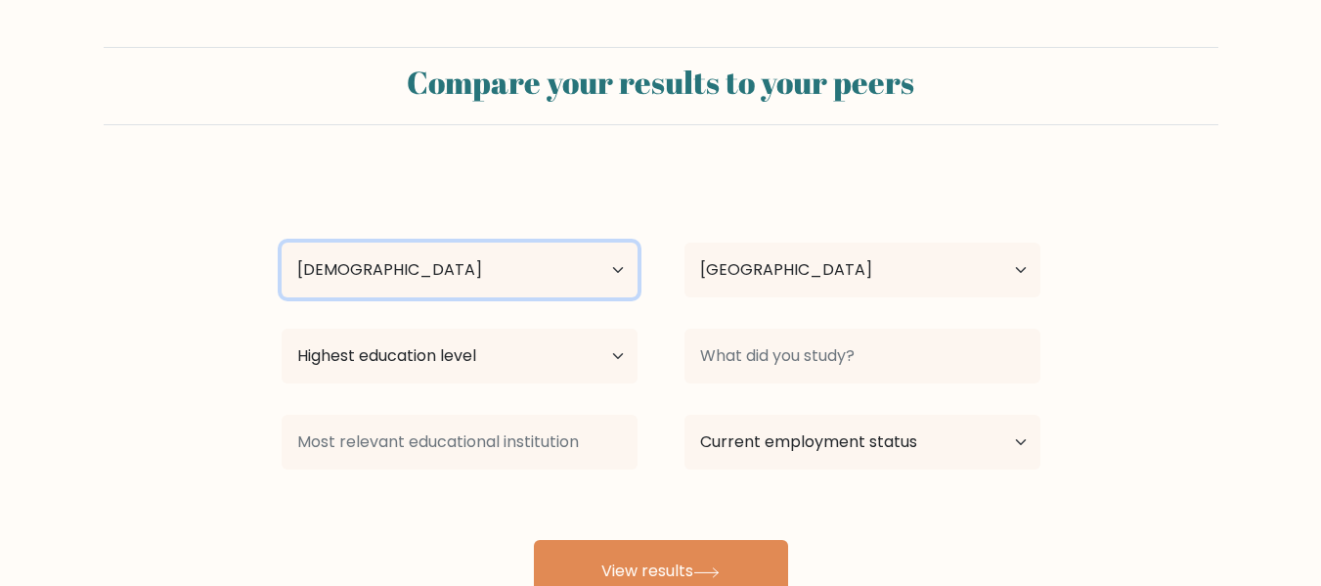
click at [282, 242] on select "Age Under 18 years old 18-24 years old 25-34 years old 35-44 years old 45-54 ye…" at bounding box center [460, 269] width 356 height 55
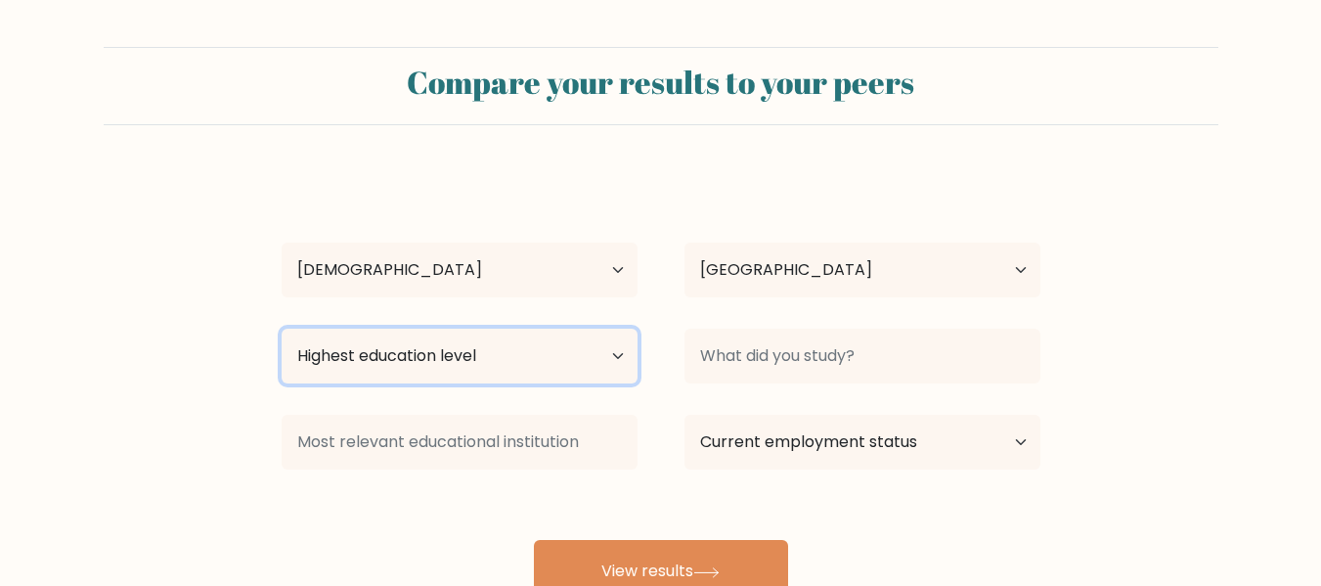
click at [567, 379] on select "Highest education level No schooling Primary Lower Secondary Upper Secondary Oc…" at bounding box center [460, 355] width 356 height 55
select select "bachelors_degree"
click at [282, 328] on select "Highest education level No schooling Primary Lower Secondary Upper Secondary Oc…" at bounding box center [460, 355] width 356 height 55
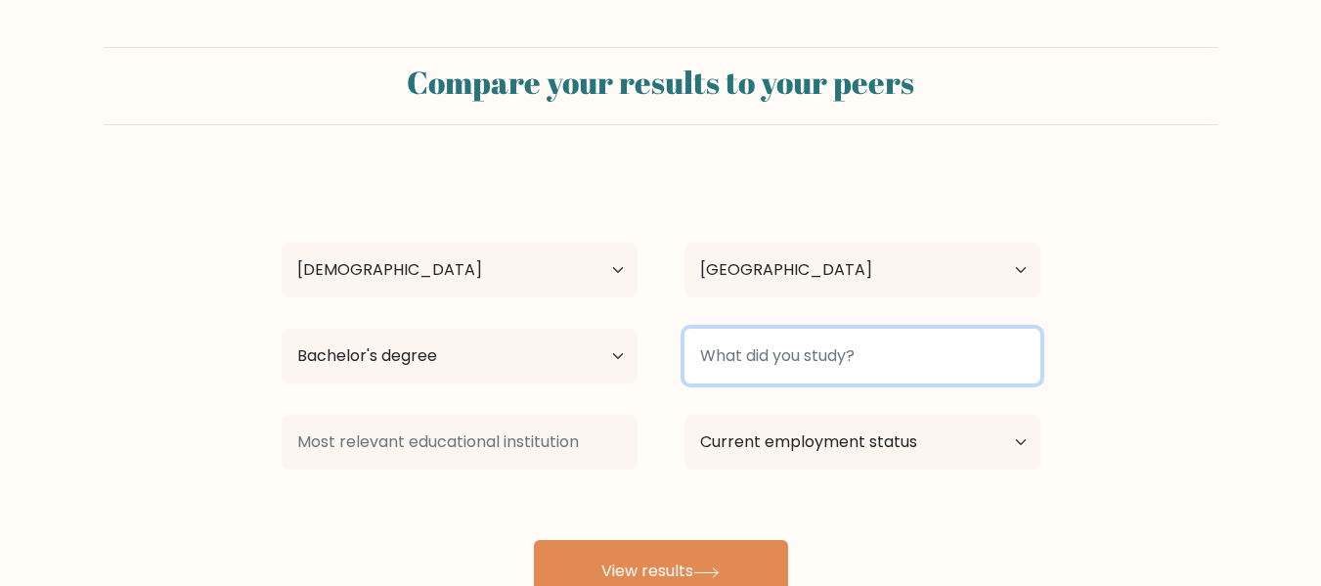
click at [805, 369] on input at bounding box center [862, 355] width 356 height 55
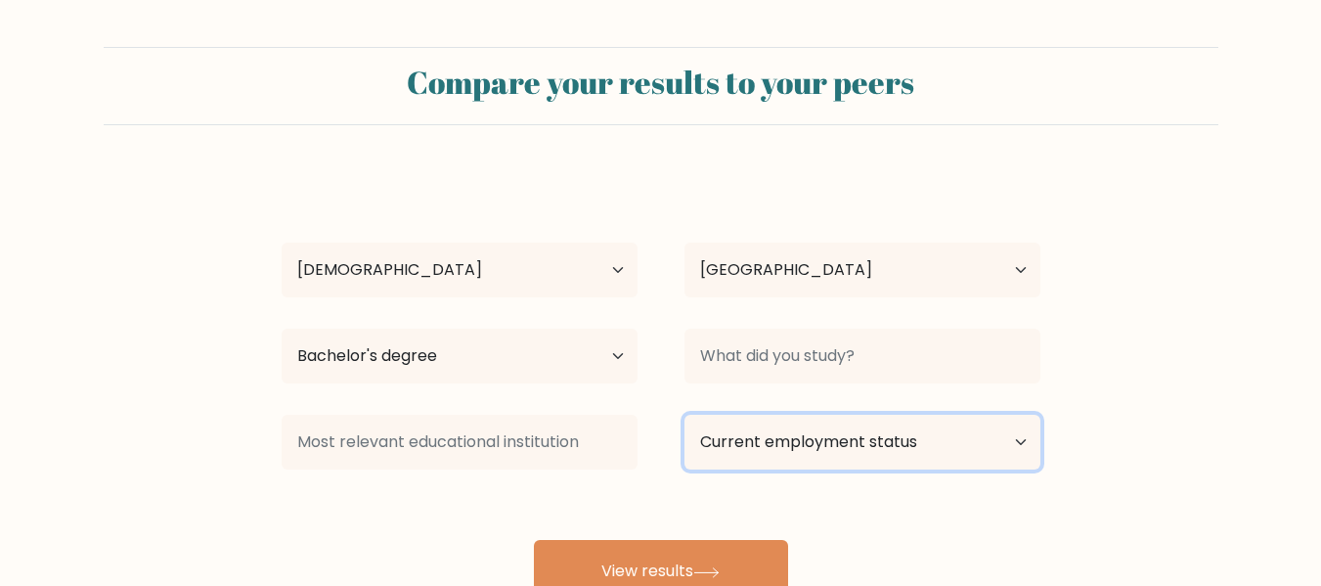
click at [769, 450] on select "Current employment status Employed Student Retired Other / prefer not to answer" at bounding box center [862, 441] width 356 height 55
select select "other"
click at [684, 414] on select "Current employment status Employed Student Retired Other / prefer not to answer" at bounding box center [862, 441] width 356 height 55
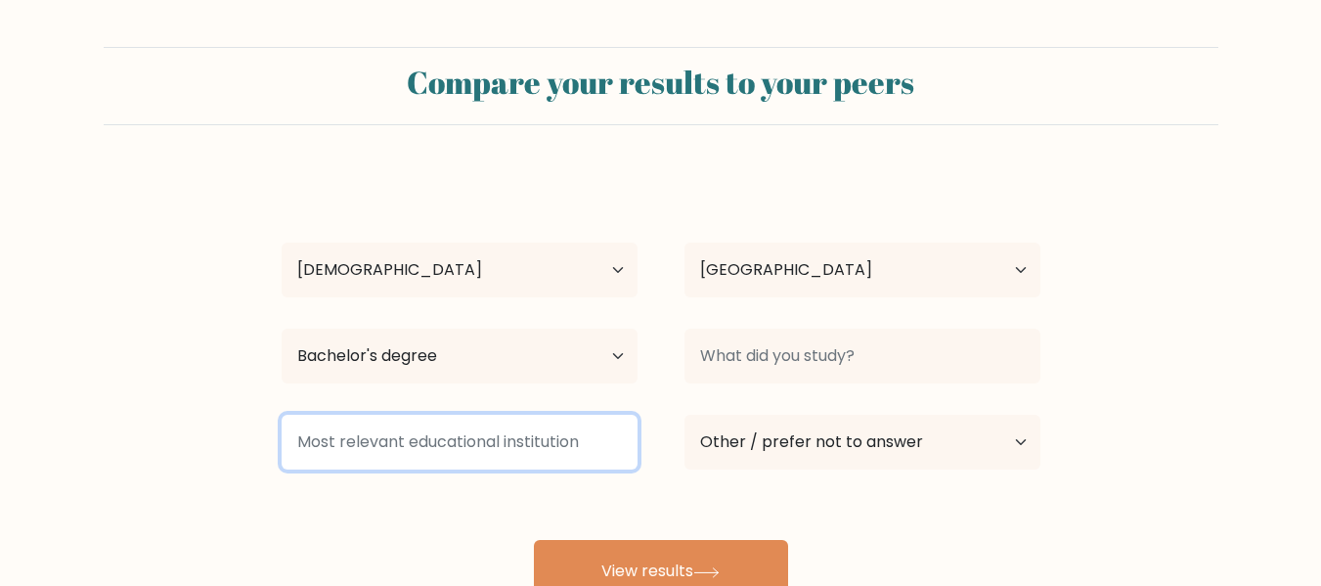
click at [581, 437] on input at bounding box center [460, 441] width 356 height 55
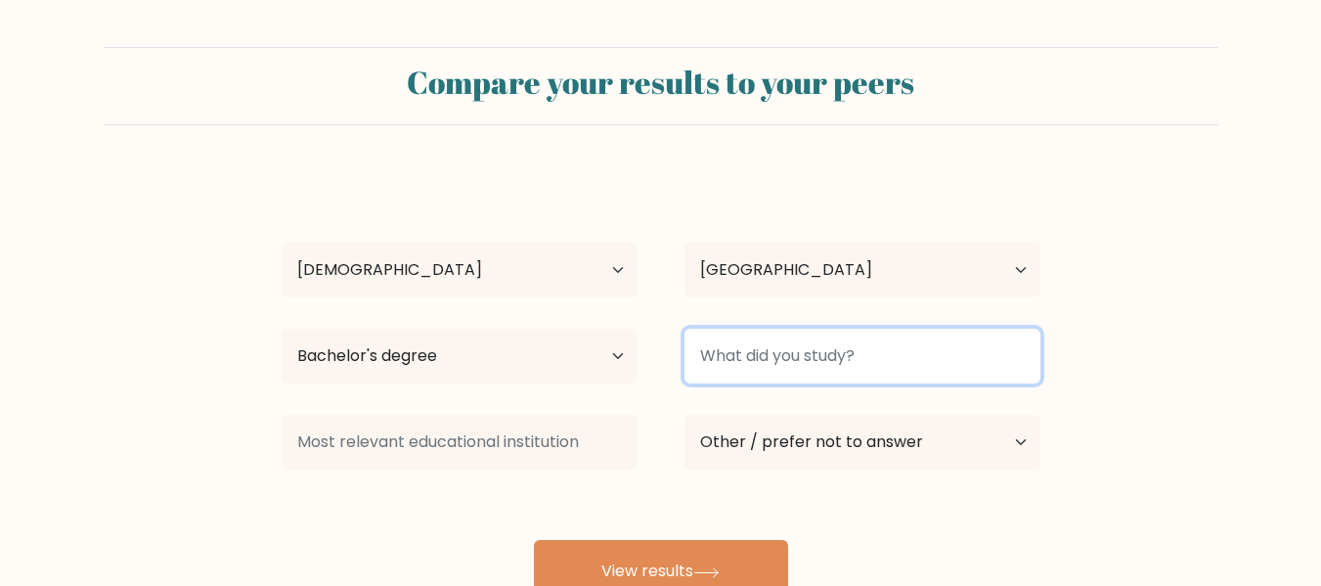
click at [774, 346] on input at bounding box center [862, 355] width 356 height 55
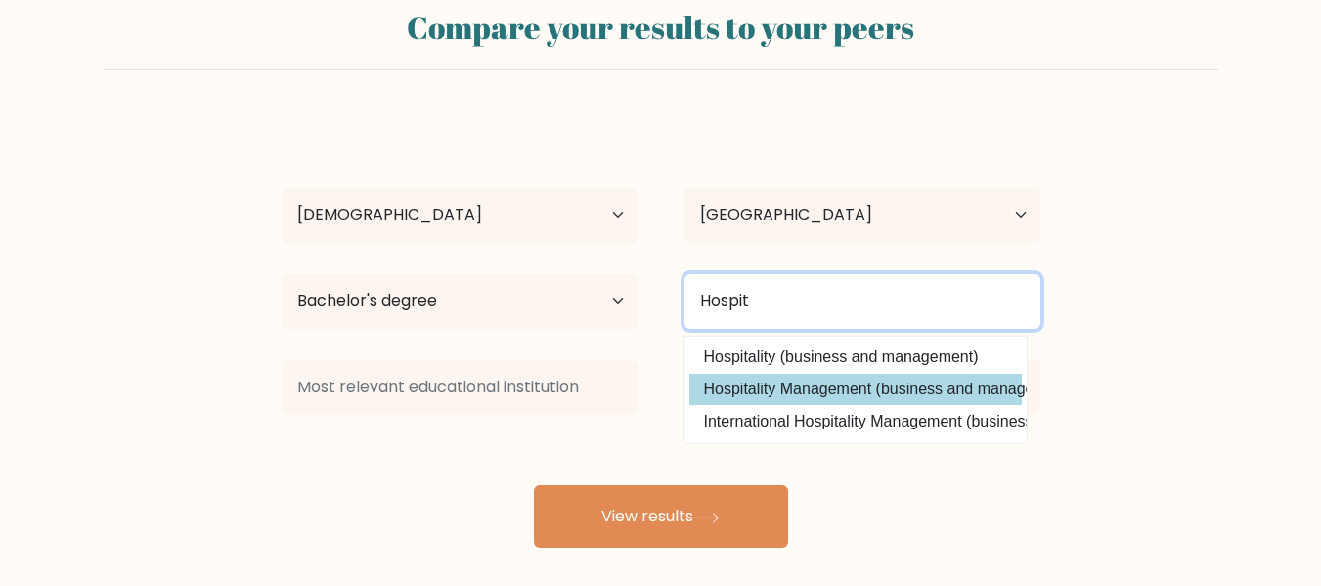
scroll to position [98, 0]
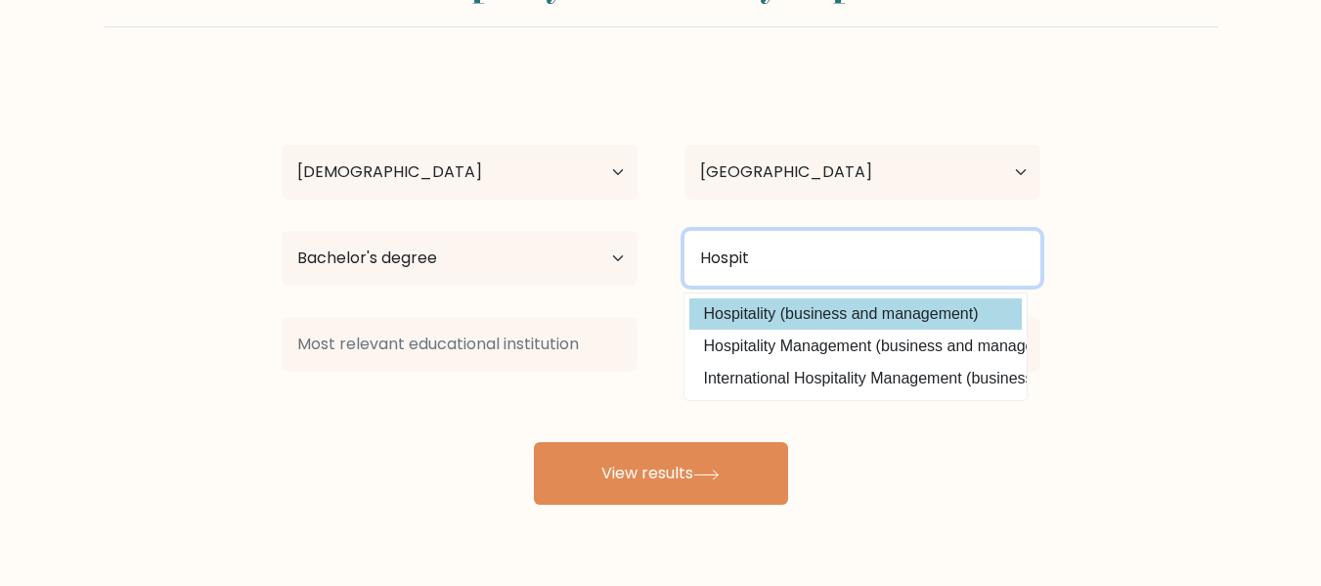
type input "Hospit"
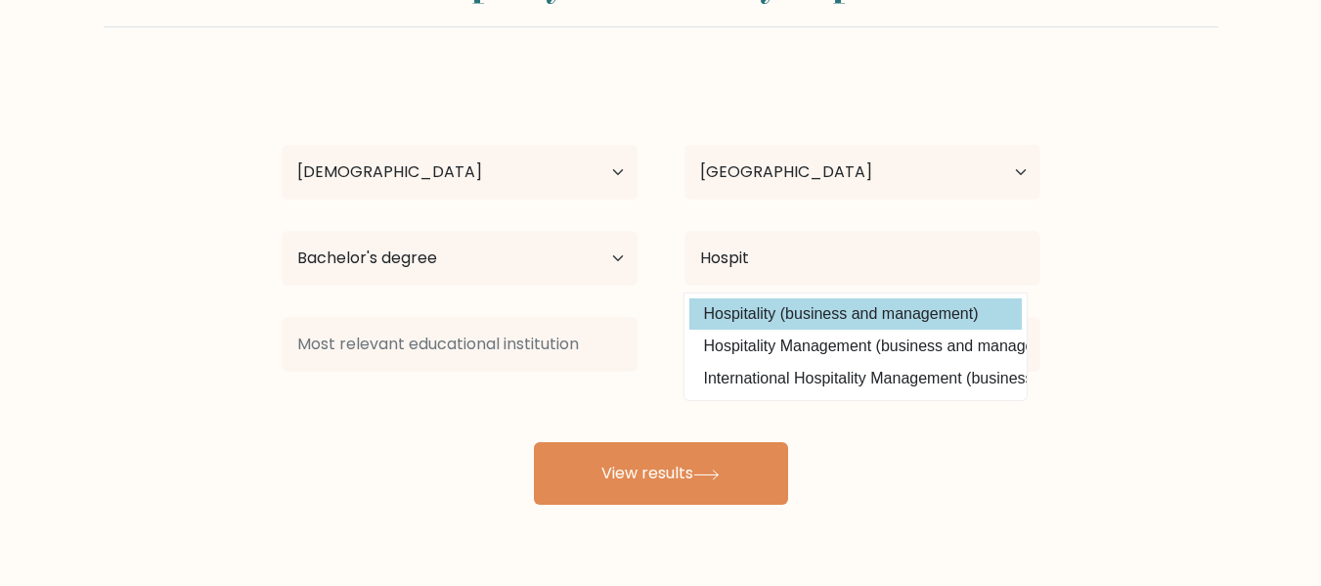
click at [913, 319] on div "Gemalyn Trocio Age Under 18 years old 18-24 years old 25-34 years old 35-44 yea…" at bounding box center [661, 289] width 782 height 430
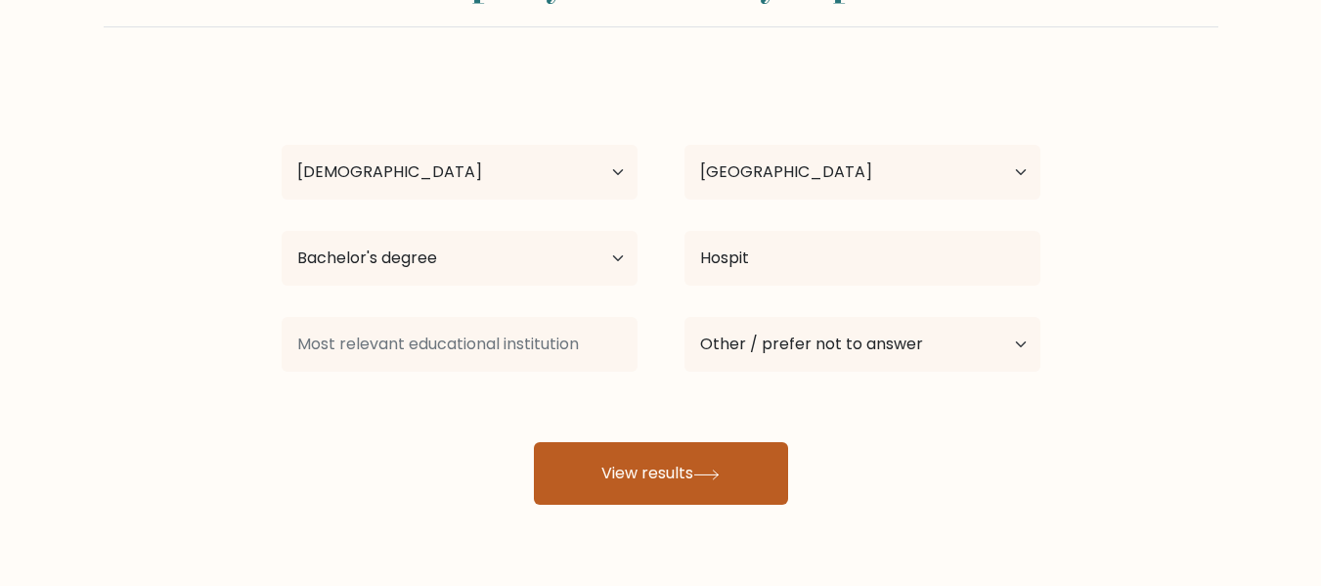
click at [639, 470] on button "View results" at bounding box center [661, 473] width 254 height 63
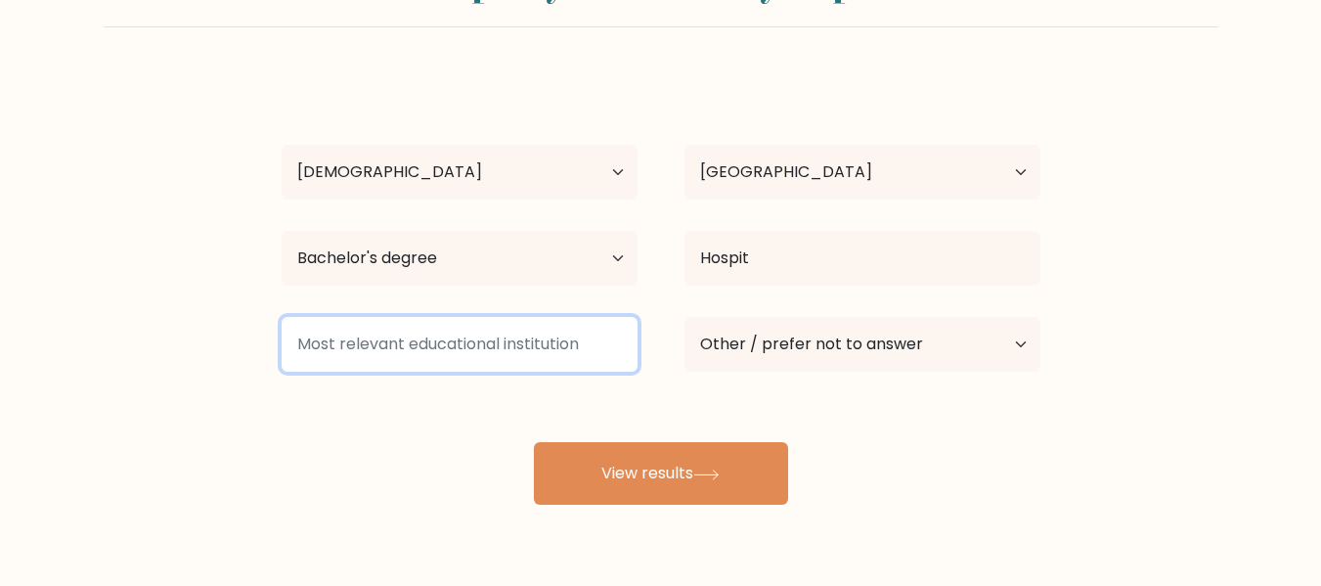
type input "2"
drag, startPoint x: 293, startPoint y: 345, endPoint x: 605, endPoint y: 337, distance: 311.9
click at [569, 332] on input at bounding box center [460, 344] width 356 height 55
type input "d"
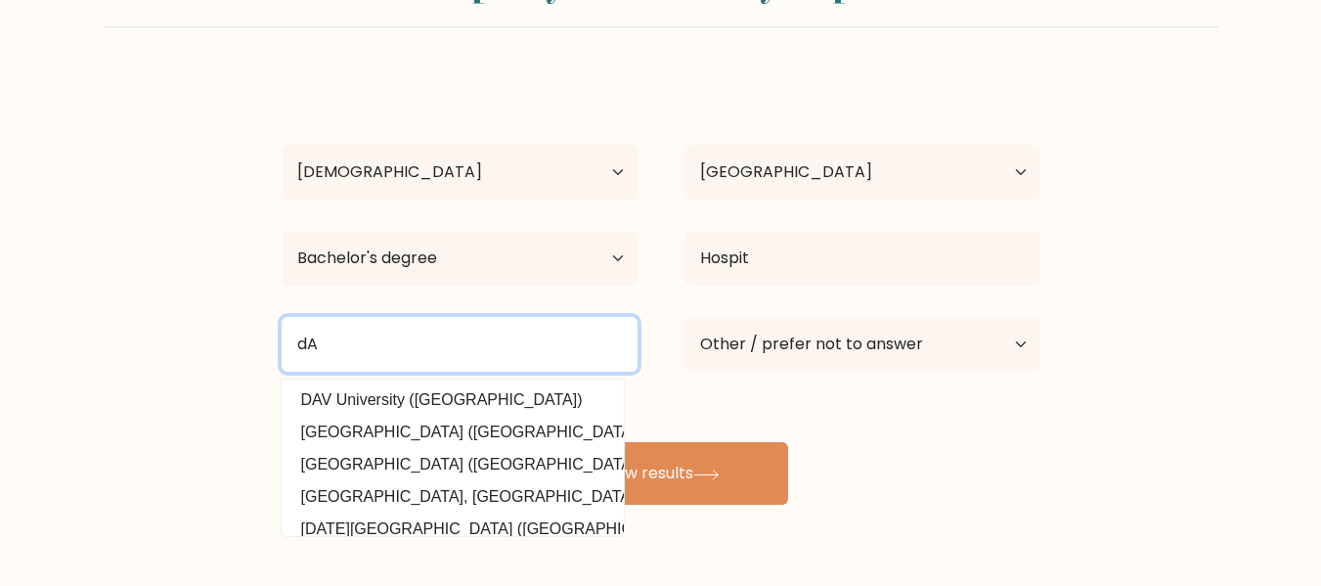
type input "d"
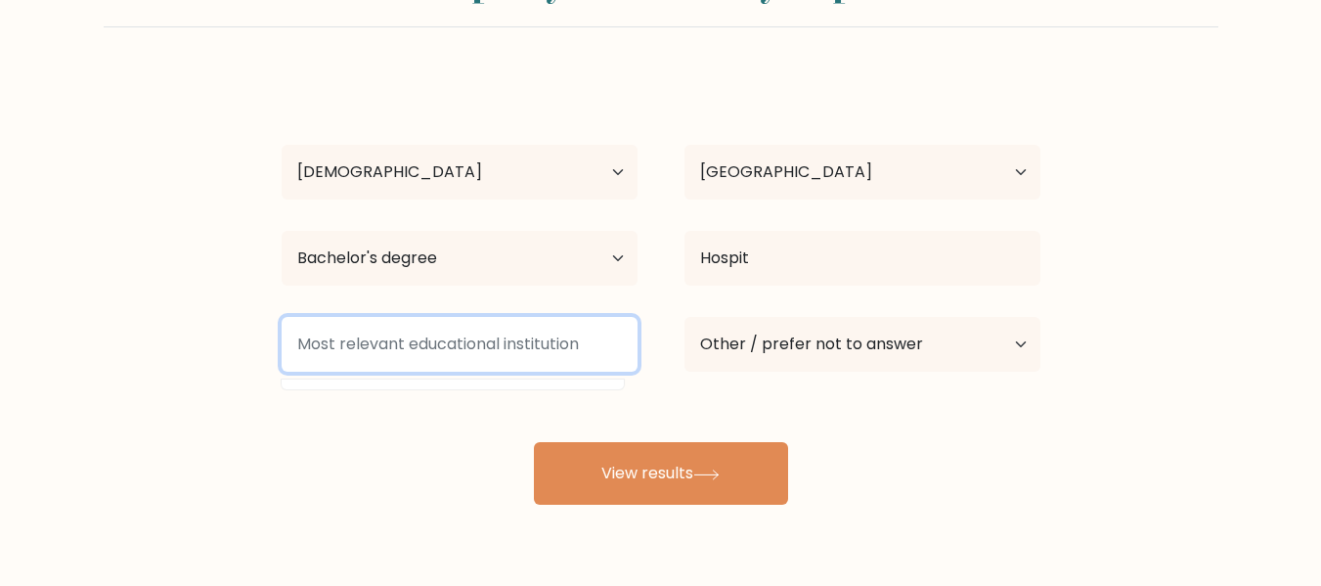
type input "d"
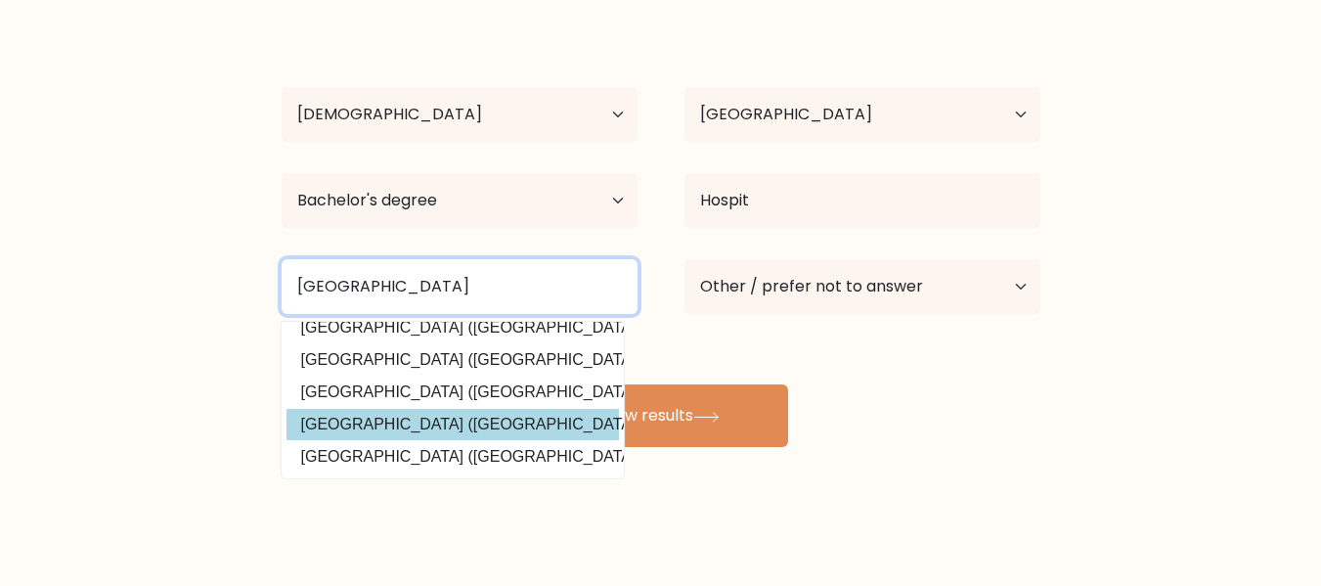
scroll to position [0, 0]
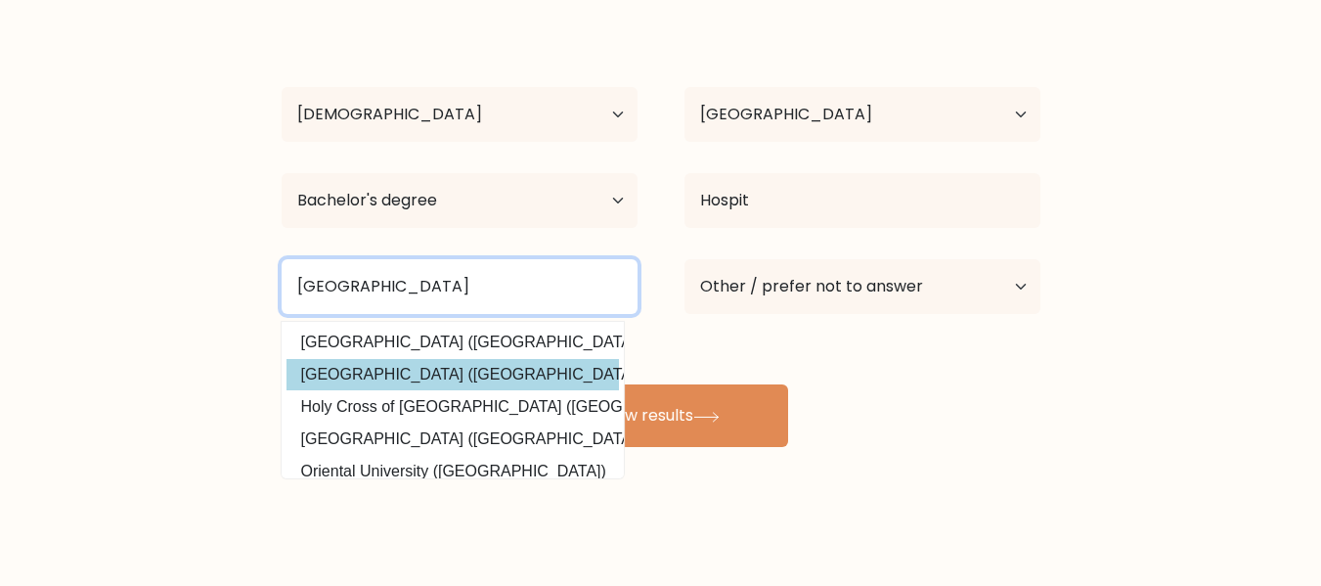
type input "Davao Oriental University"
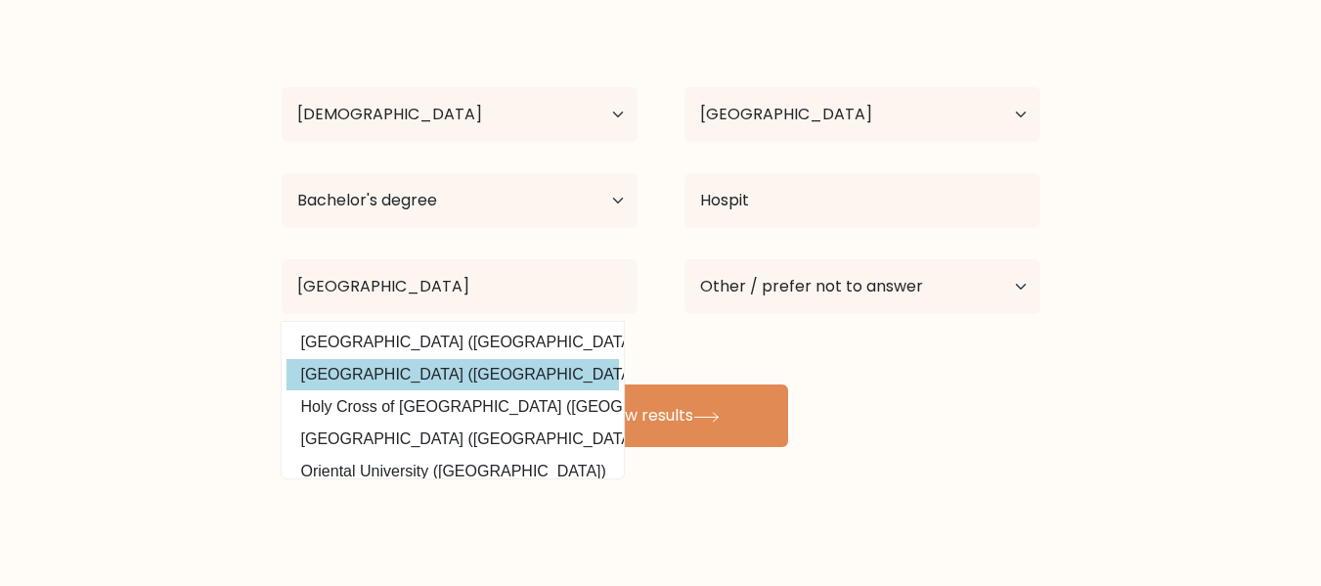
click at [551, 368] on div "Gemalyn Trocio Age Under 18 years old 18-24 years old 25-34 years old 35-44 yea…" at bounding box center [661, 232] width 782 height 430
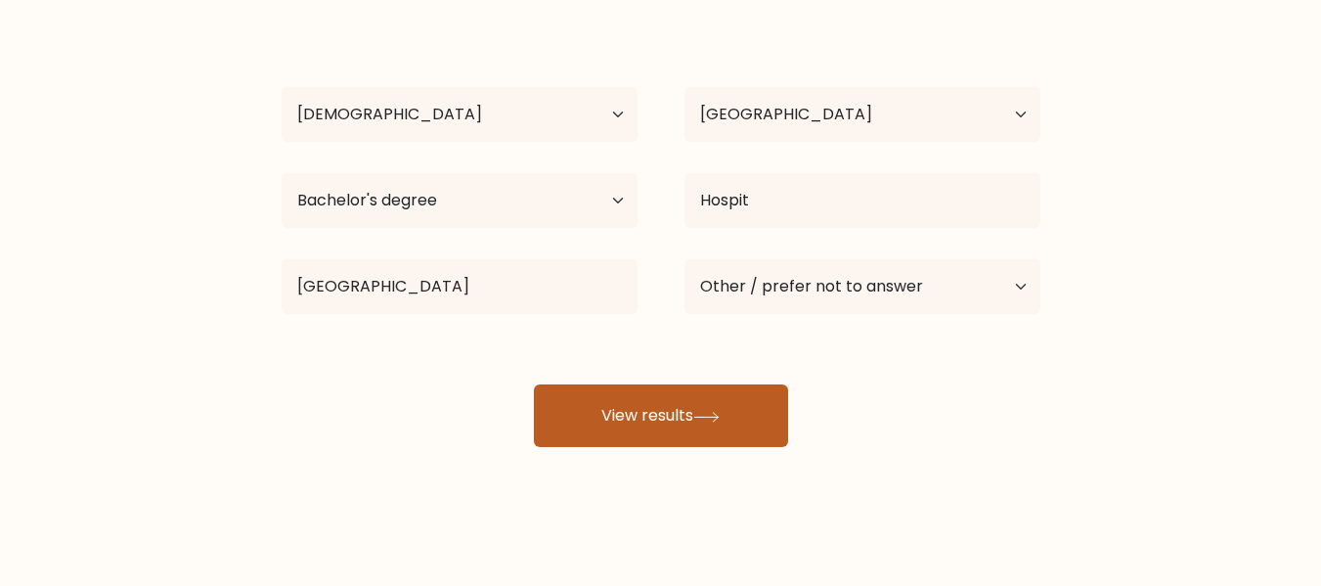
click at [661, 421] on button "View results" at bounding box center [661, 415] width 254 height 63
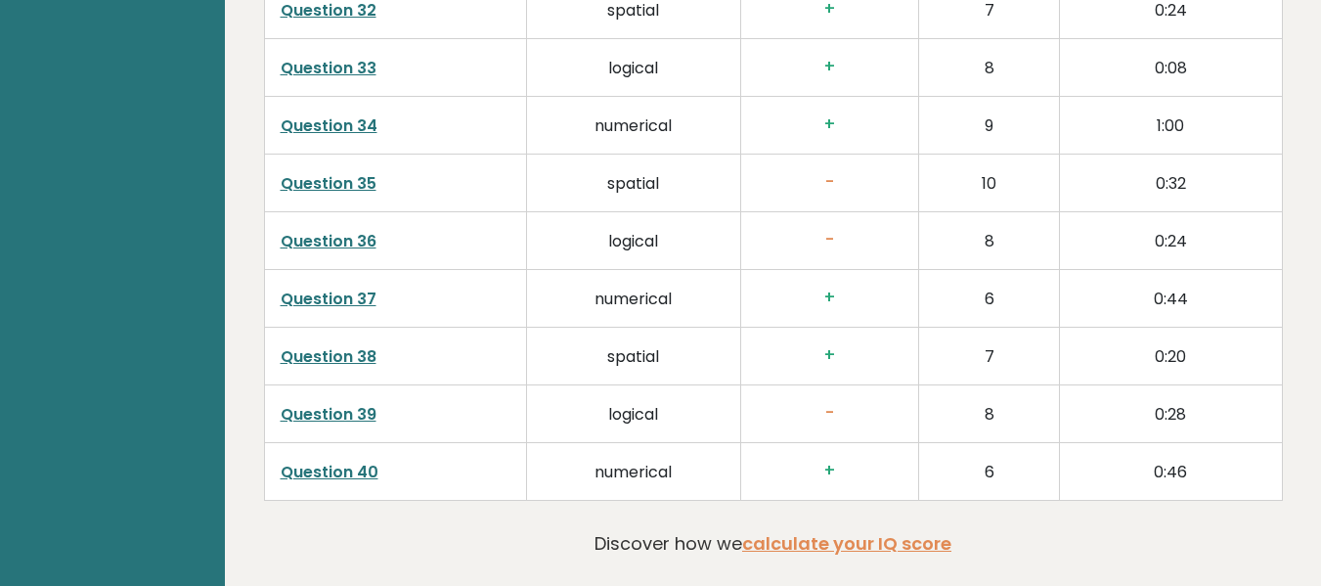
scroll to position [5050, 0]
